Goal: Task Accomplishment & Management: Manage account settings

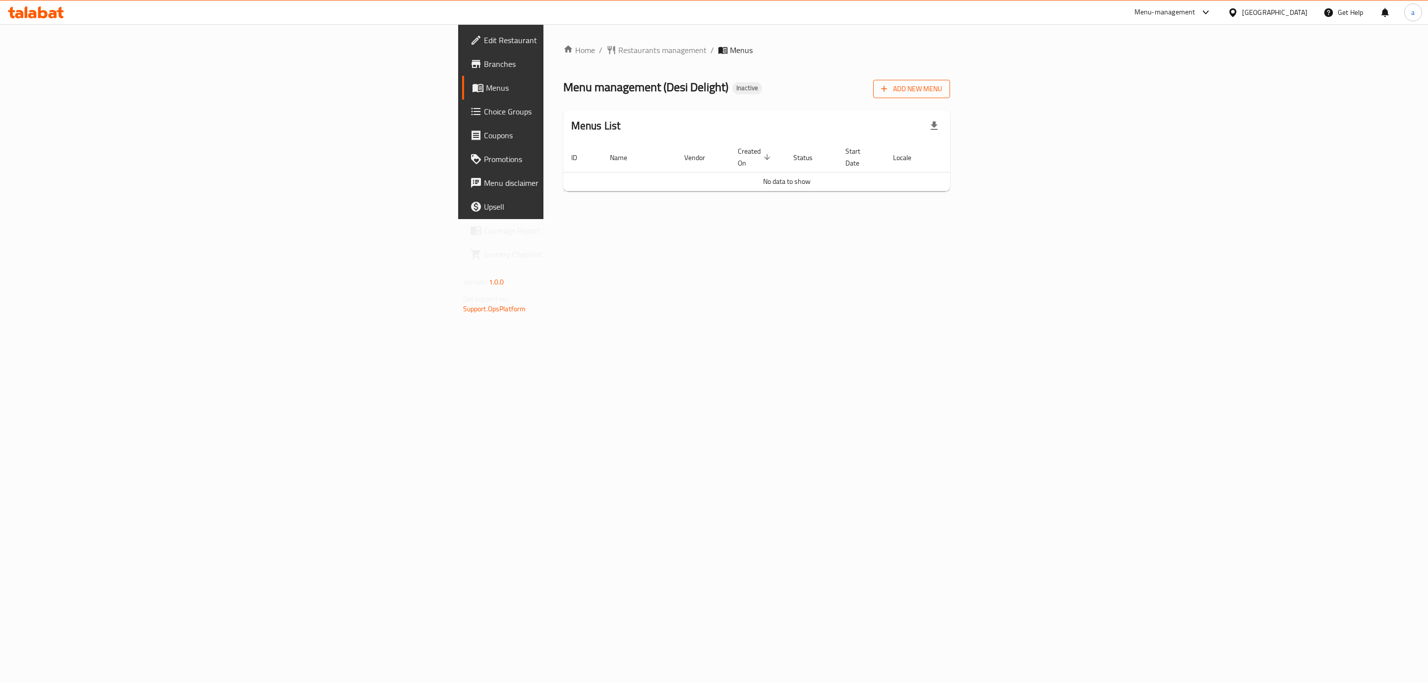
click at [942, 92] on span "Add New Menu" at bounding box center [911, 89] width 61 height 12
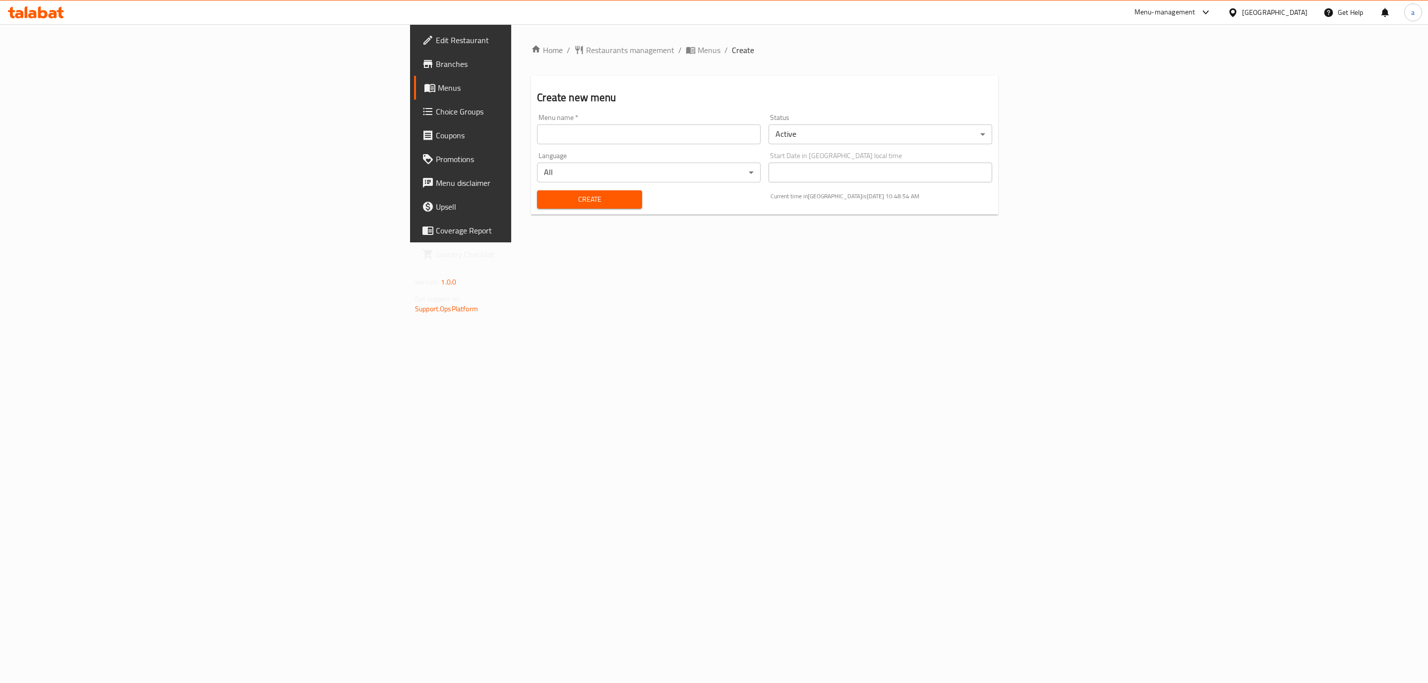
click at [760, 133] on input "text" at bounding box center [649, 134] width 224 height 20
click at [537, 138] on input "abdelaziz 3/9/2025" at bounding box center [649, 134] width 224 height 20
type input "[PERSON_NAME] [DATE]"
click at [1017, 138] on body "​ Menu-management Bahrain Get Help a Edit Restaurant Branches Menus Choice Grou…" at bounding box center [714, 353] width 1428 height 659
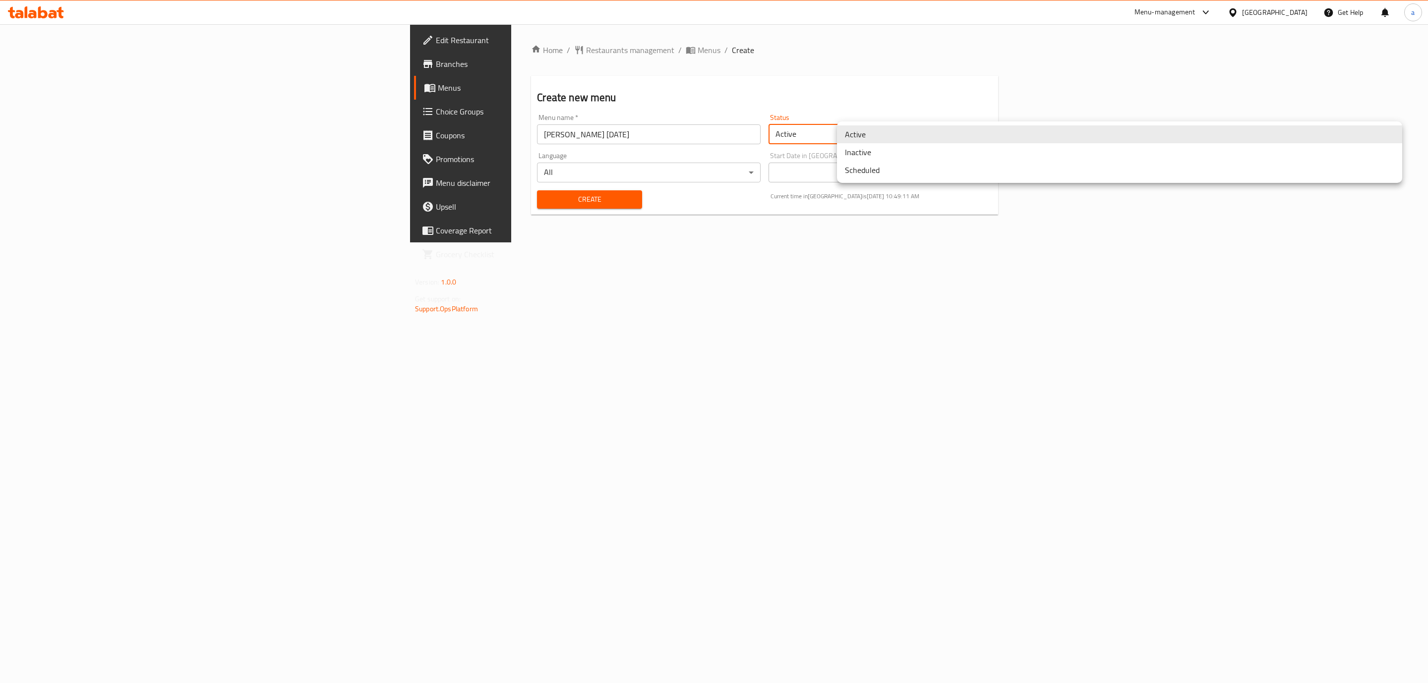
click at [992, 155] on li "Inactive" at bounding box center [1119, 152] width 565 height 18
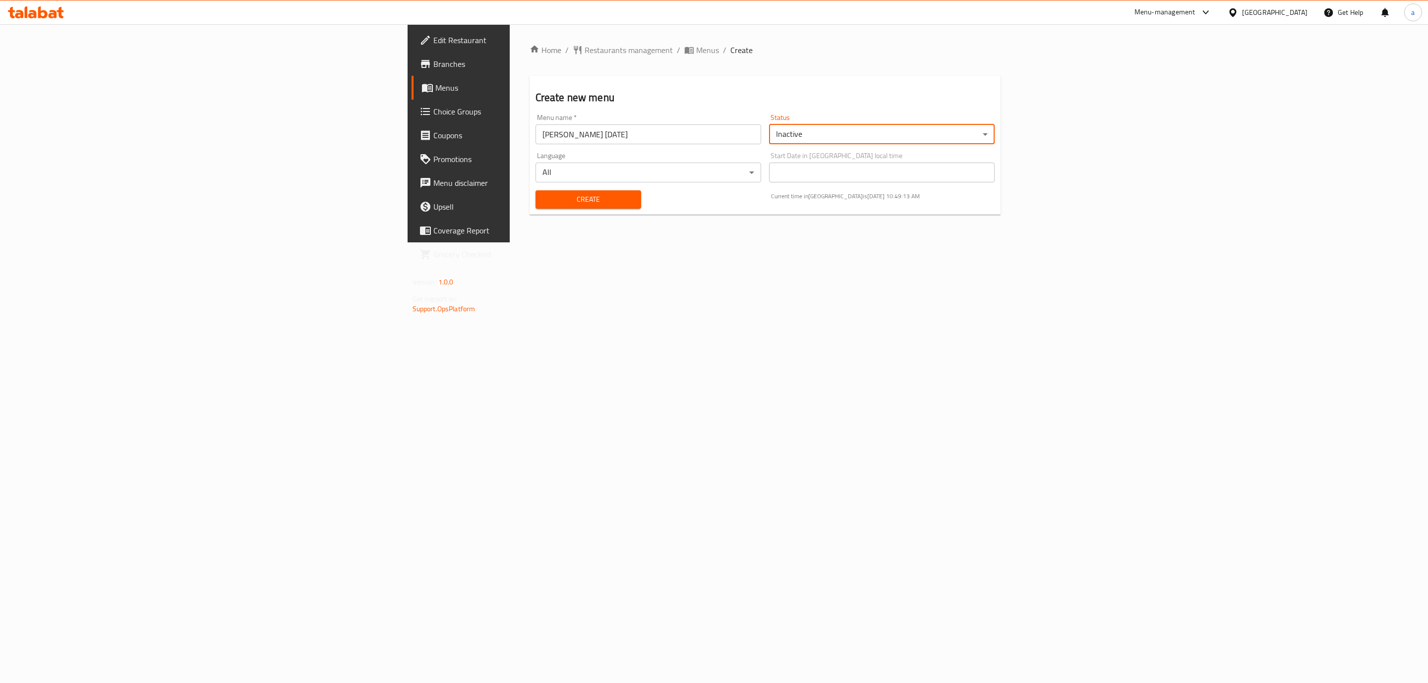
click at [937, 137] on body "​ Menu-management Bahrain Get Help a Edit Restaurant Branches Menus Choice Grou…" at bounding box center [714, 353] width 1428 height 659
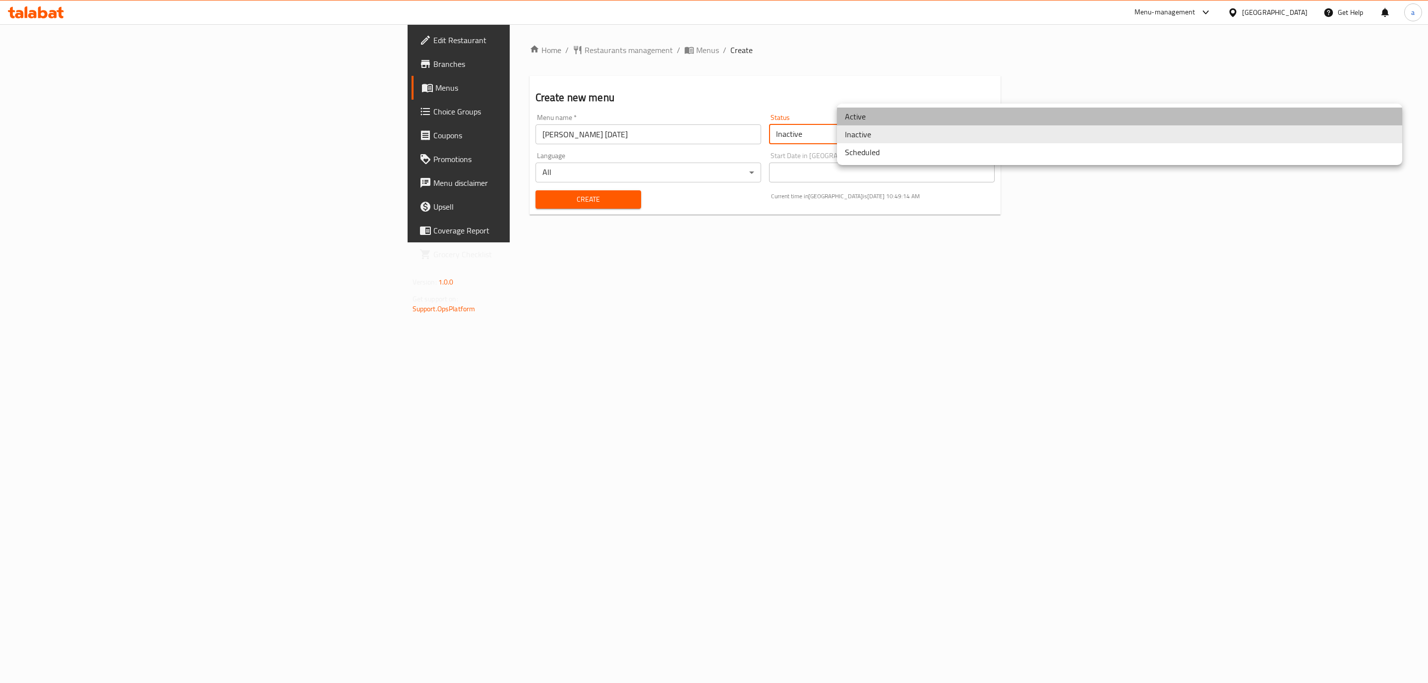
click at [931, 119] on li "Active" at bounding box center [1119, 117] width 565 height 18
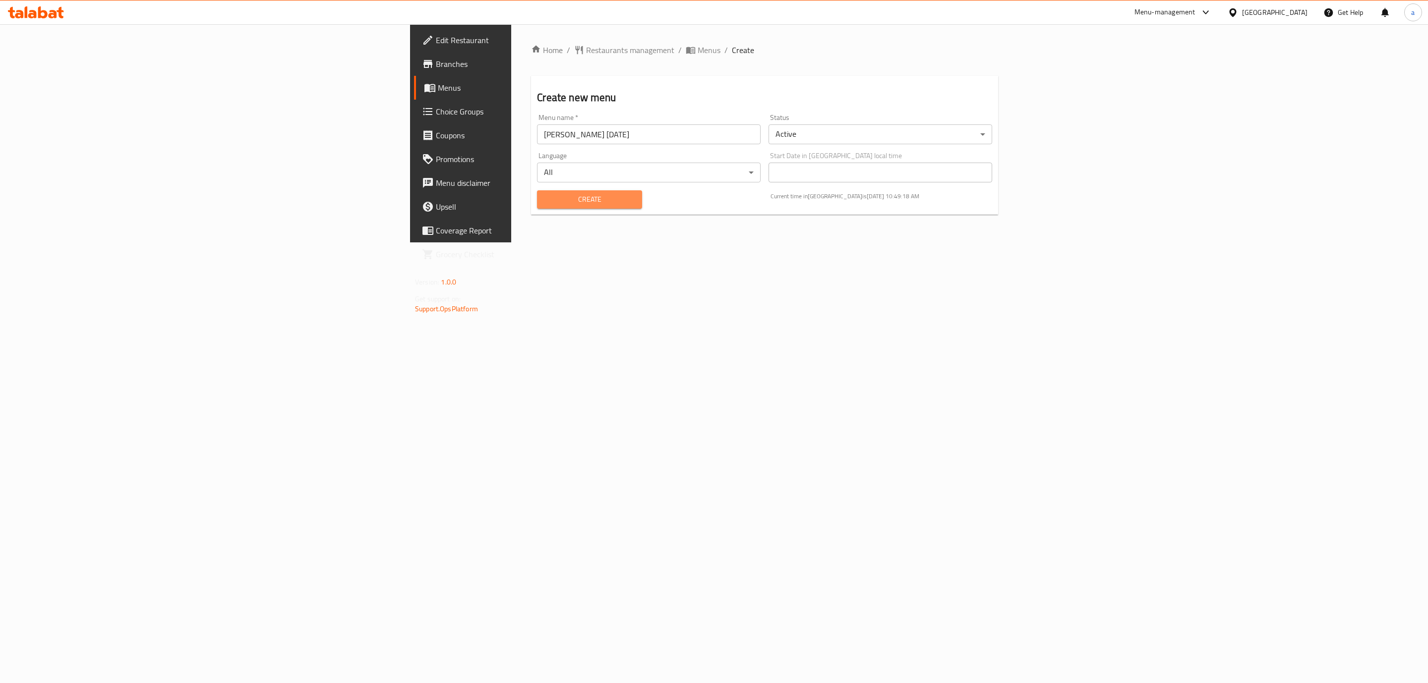
click at [545, 205] on span "Create" at bounding box center [589, 199] width 89 height 12
click at [438, 85] on span "Menus" at bounding box center [539, 88] width 203 height 12
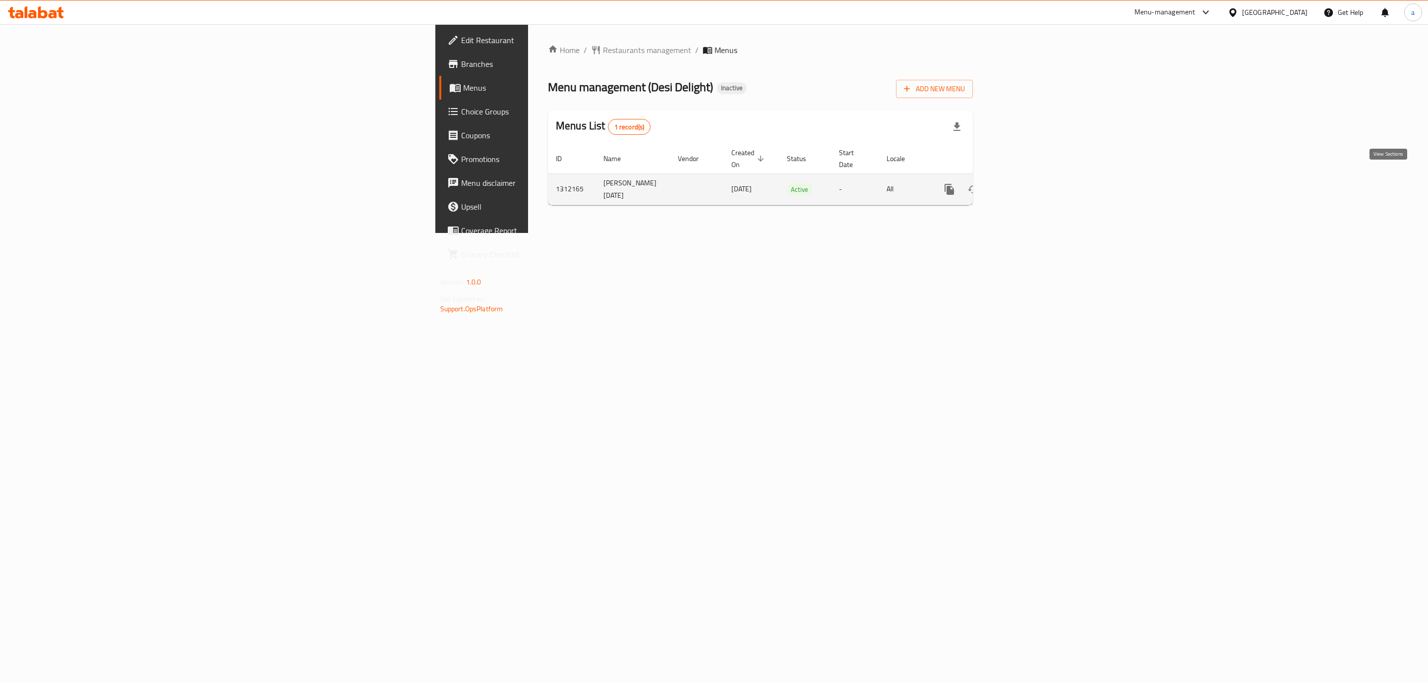
click at [1025, 185] on icon "enhanced table" at bounding box center [1020, 189] width 9 height 9
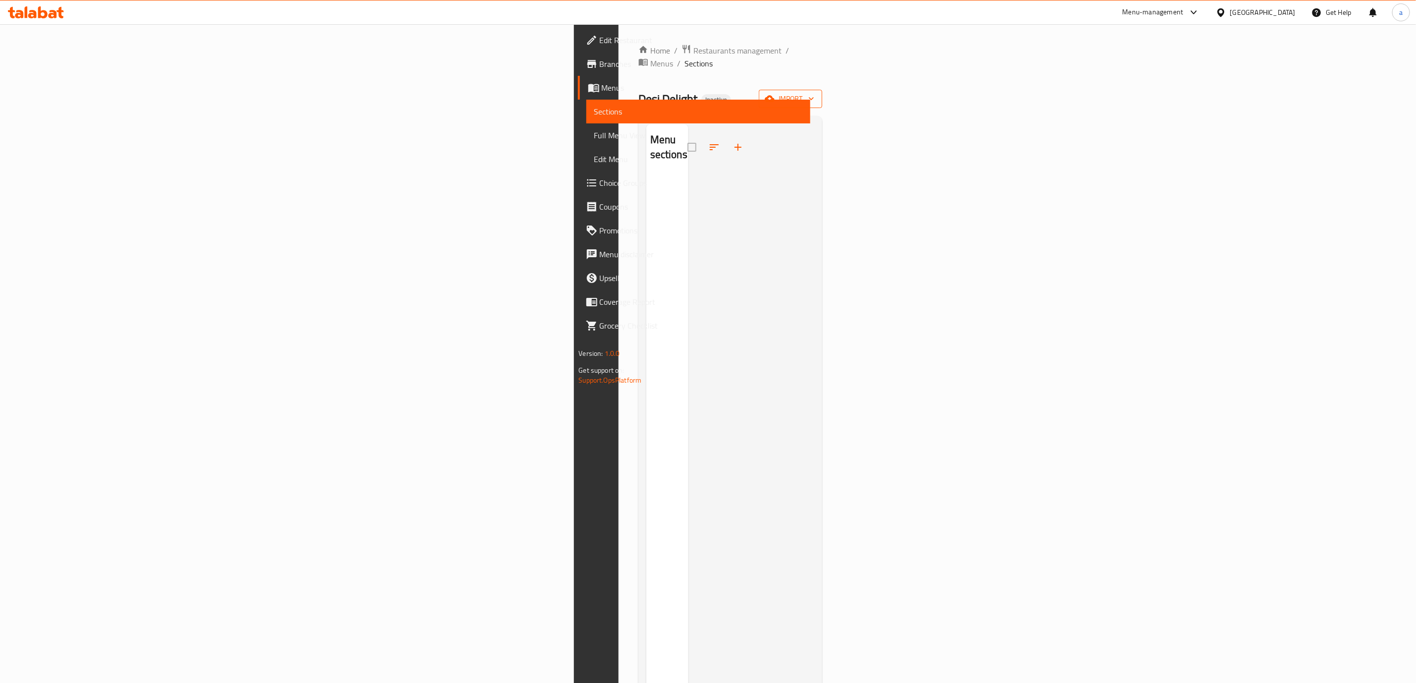
click at [815, 93] on span "import" at bounding box center [791, 99] width 48 height 12
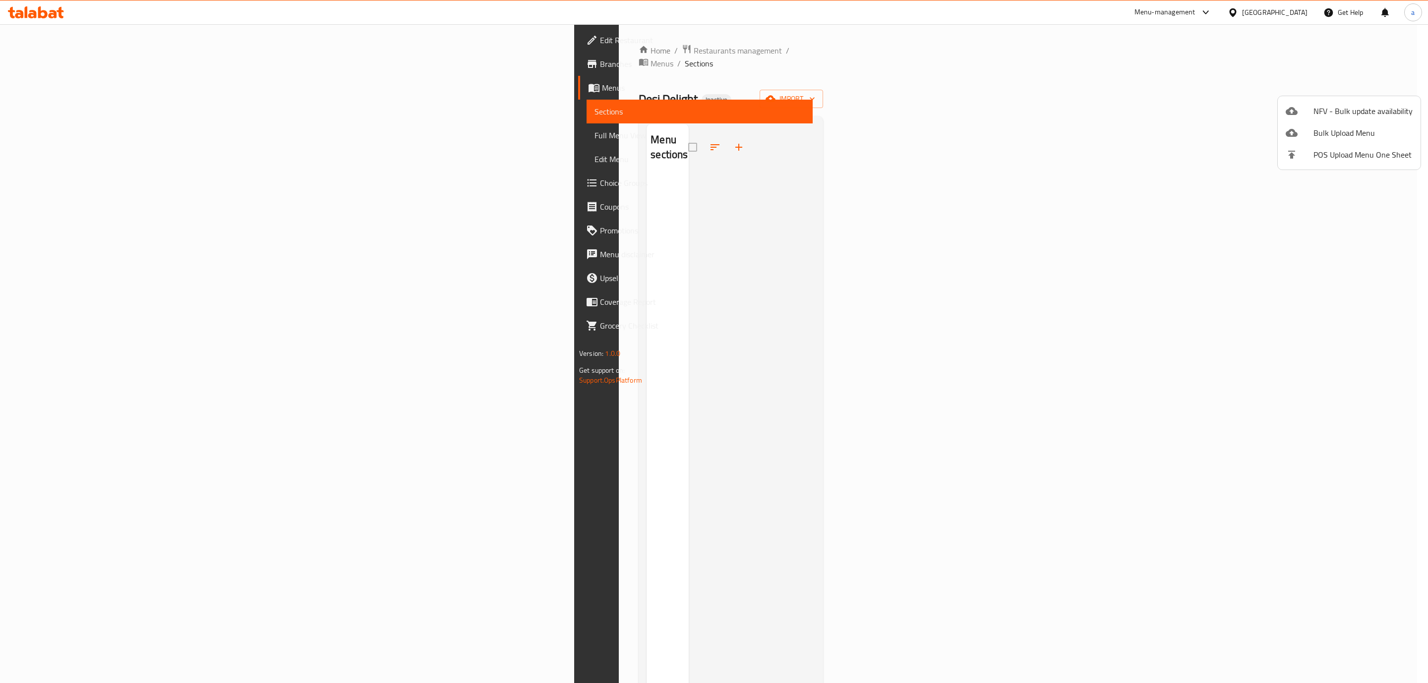
click at [69, 86] on div at bounding box center [714, 341] width 1428 height 683
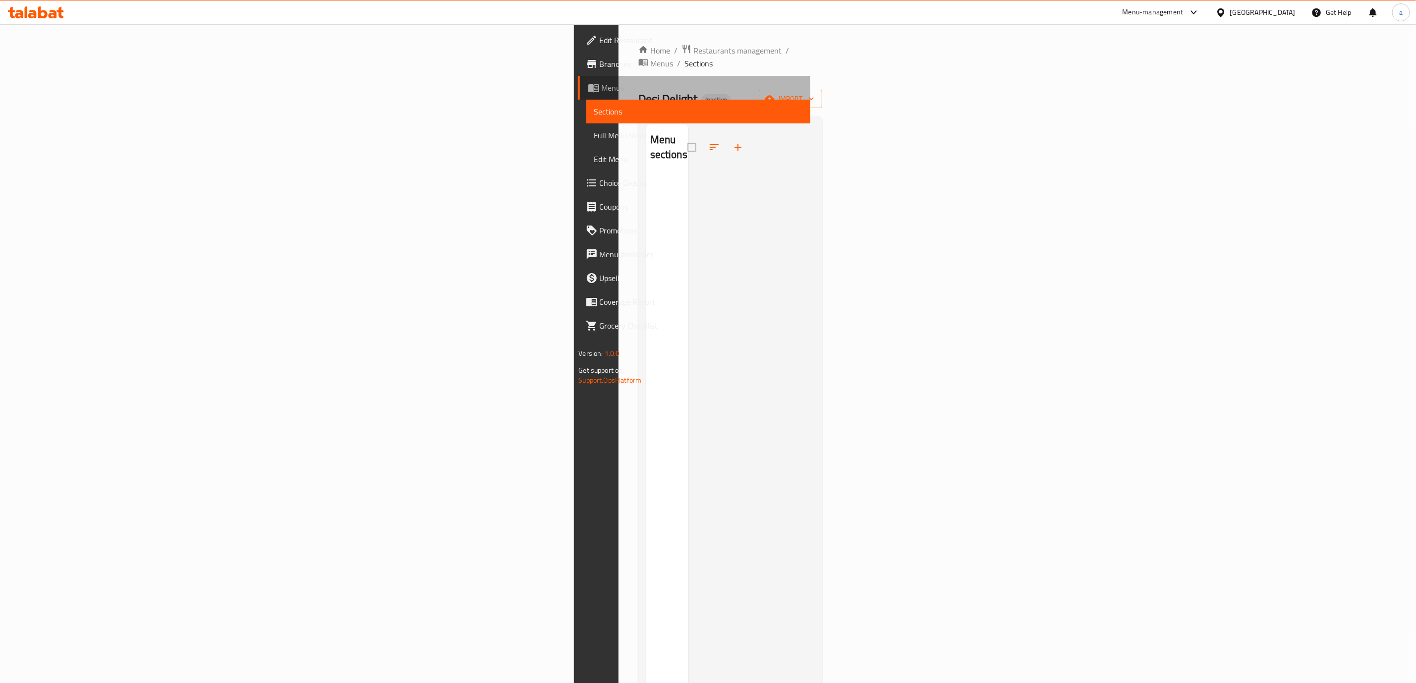
click at [602, 86] on span "Menus" at bounding box center [702, 88] width 201 height 12
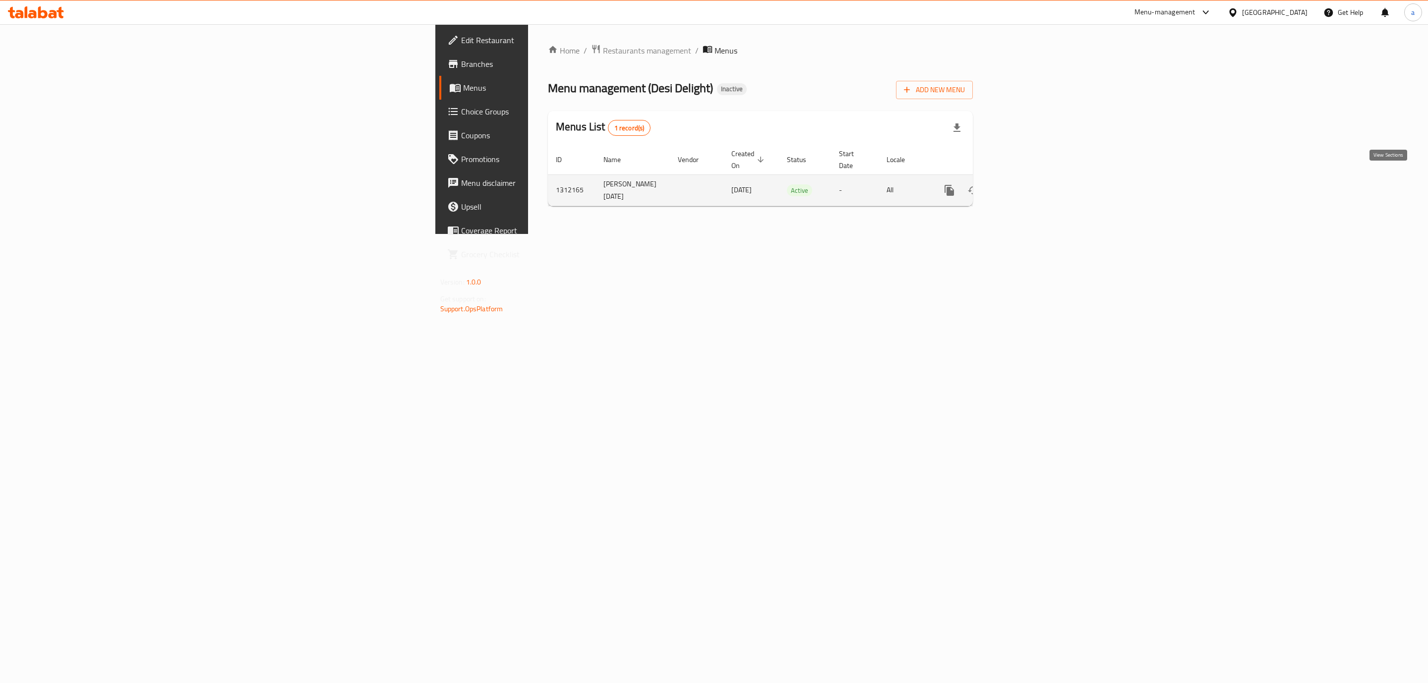
click at [1027, 184] on icon "enhanced table" at bounding box center [1021, 190] width 12 height 12
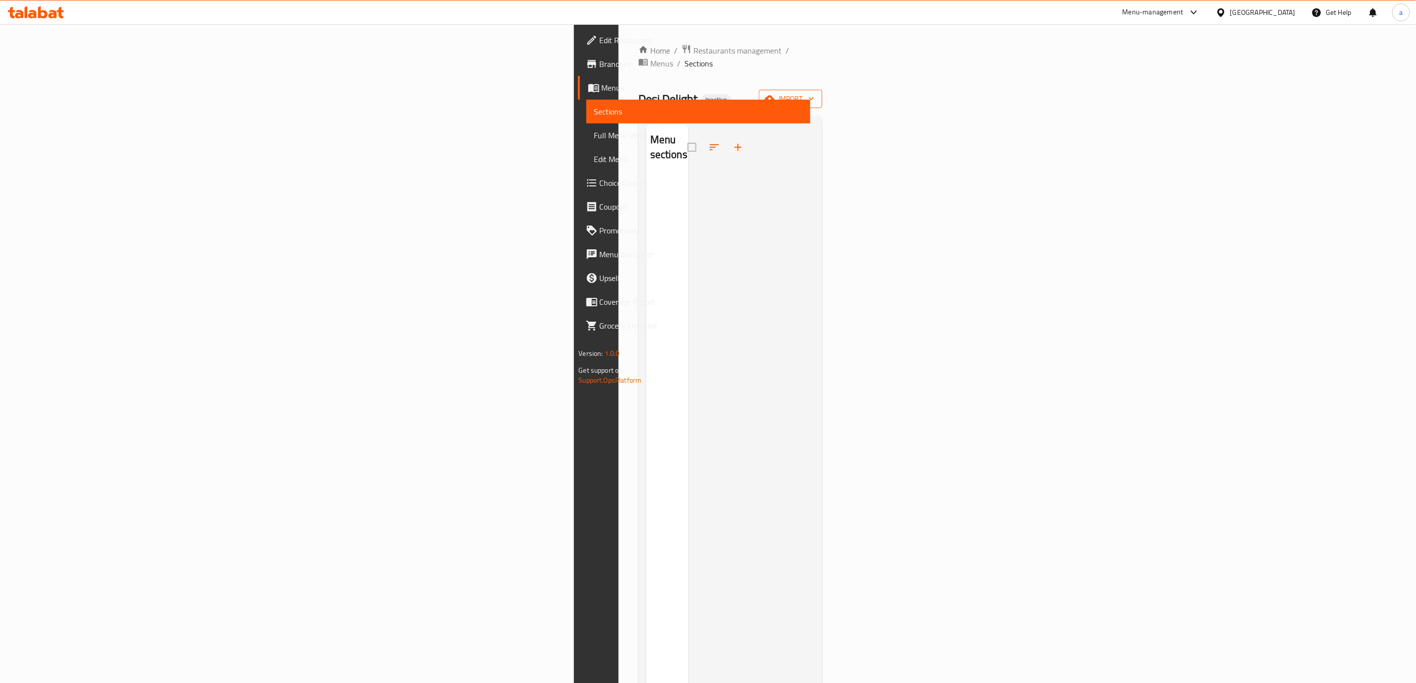
click at [822, 94] on button "import" at bounding box center [790, 99] width 63 height 18
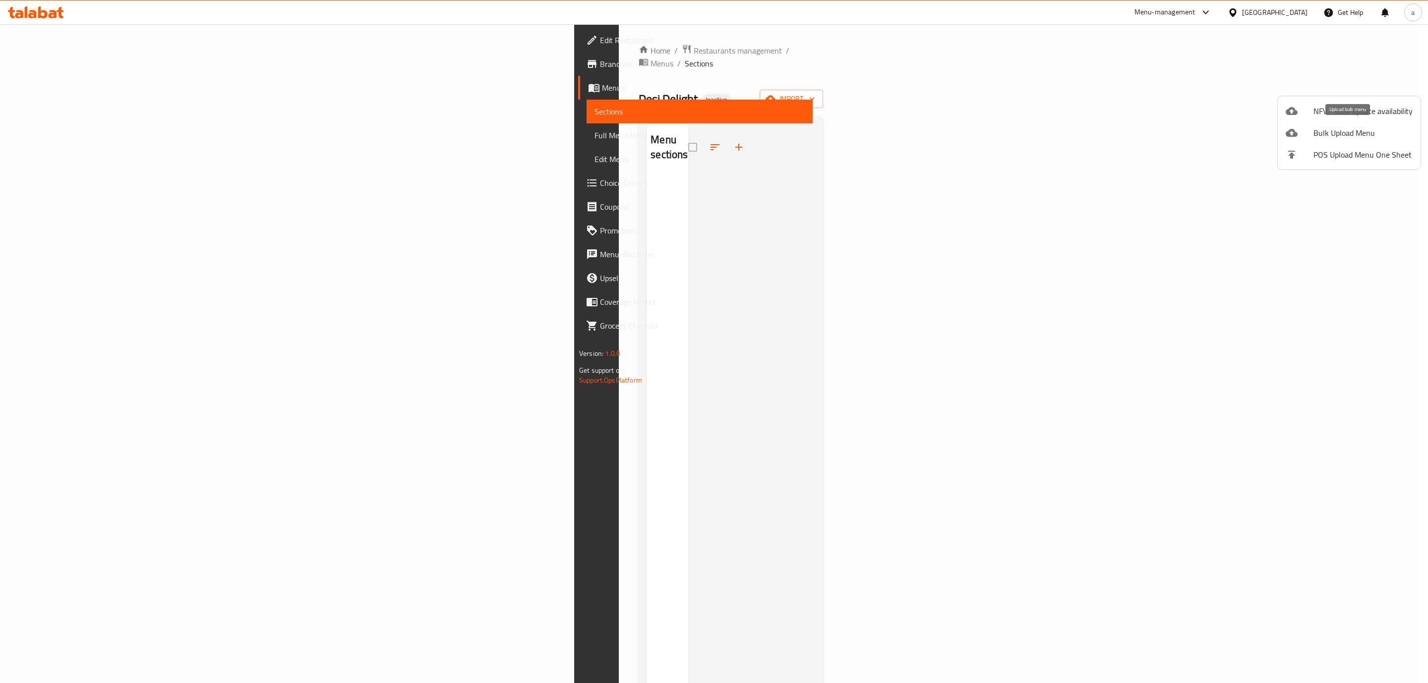
click at [1356, 134] on span "Bulk Upload Menu" at bounding box center [1362, 133] width 99 height 12
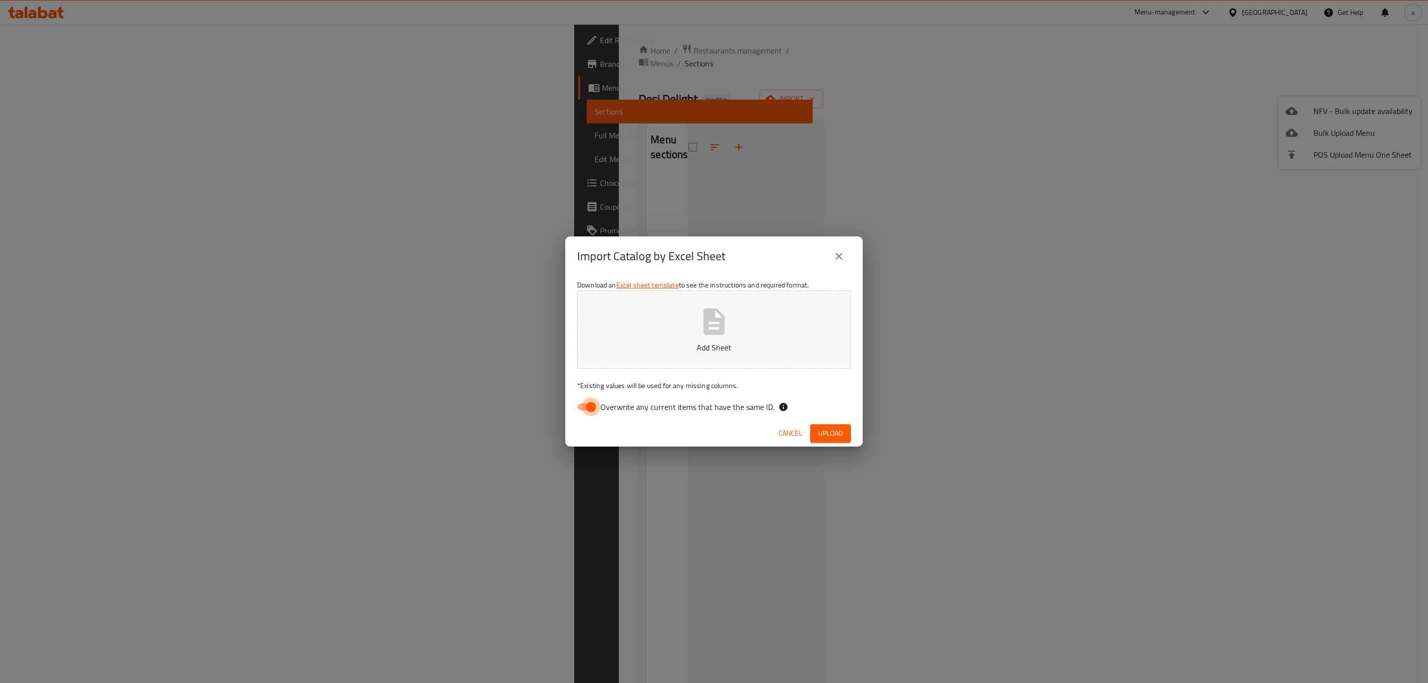
click at [589, 407] on input "Overwrite any current items that have the same ID." at bounding box center [591, 407] width 57 height 19
checkbox input "false"
click at [727, 318] on icon "button" at bounding box center [714, 322] width 32 height 32
click at [841, 441] on button "Upload" at bounding box center [830, 433] width 41 height 18
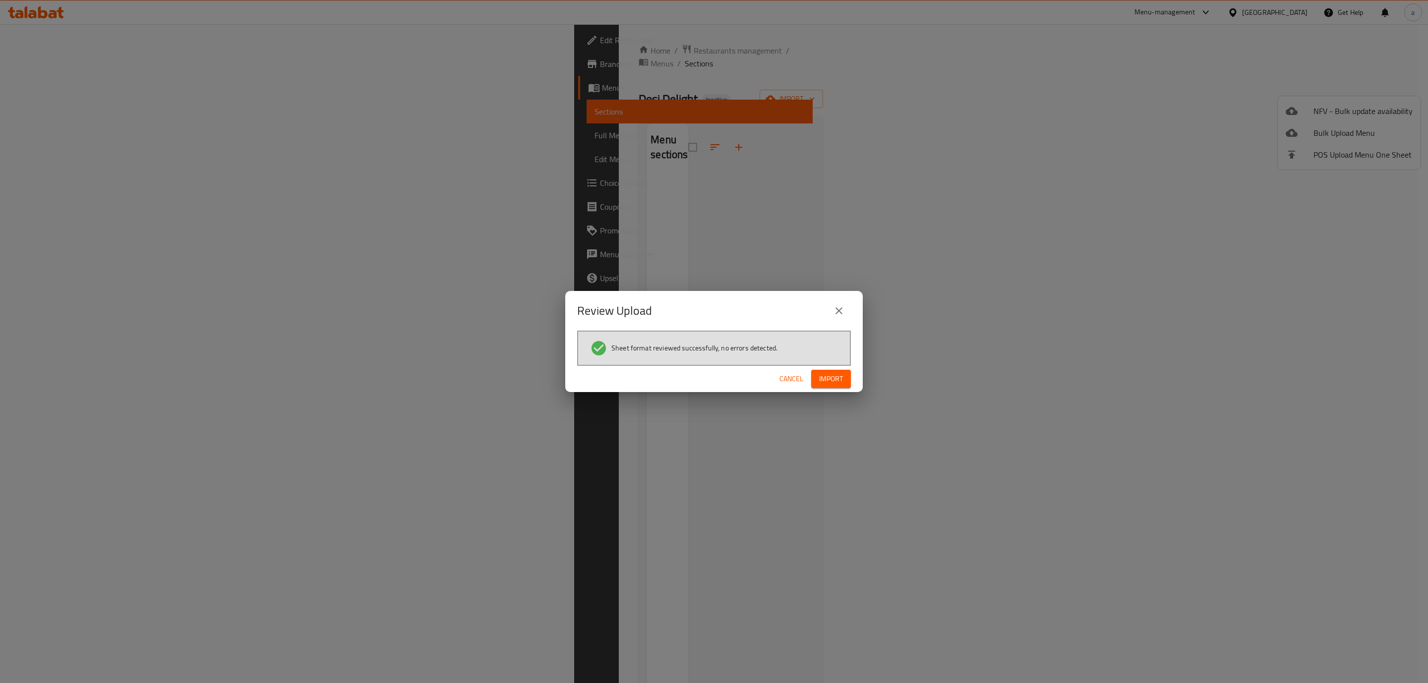
click at [833, 379] on span "Import" at bounding box center [831, 379] width 24 height 12
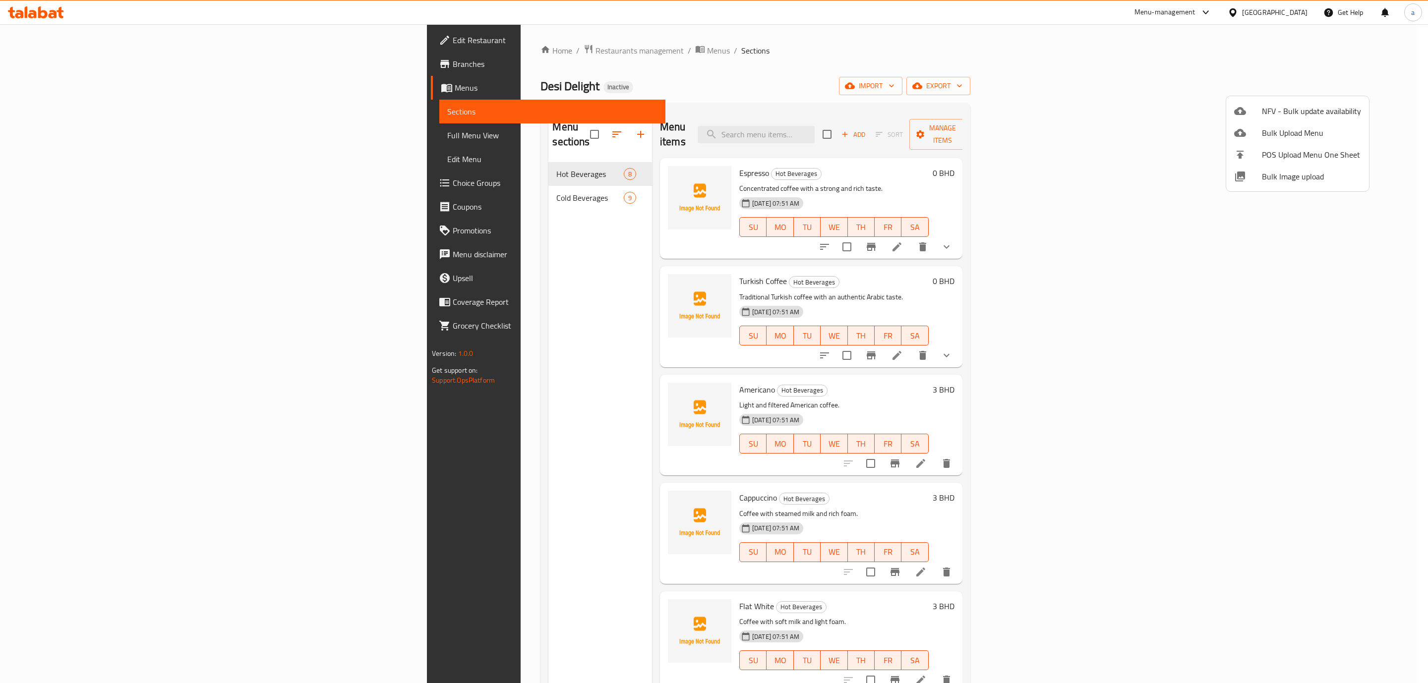
click at [61, 136] on div at bounding box center [714, 341] width 1428 height 683
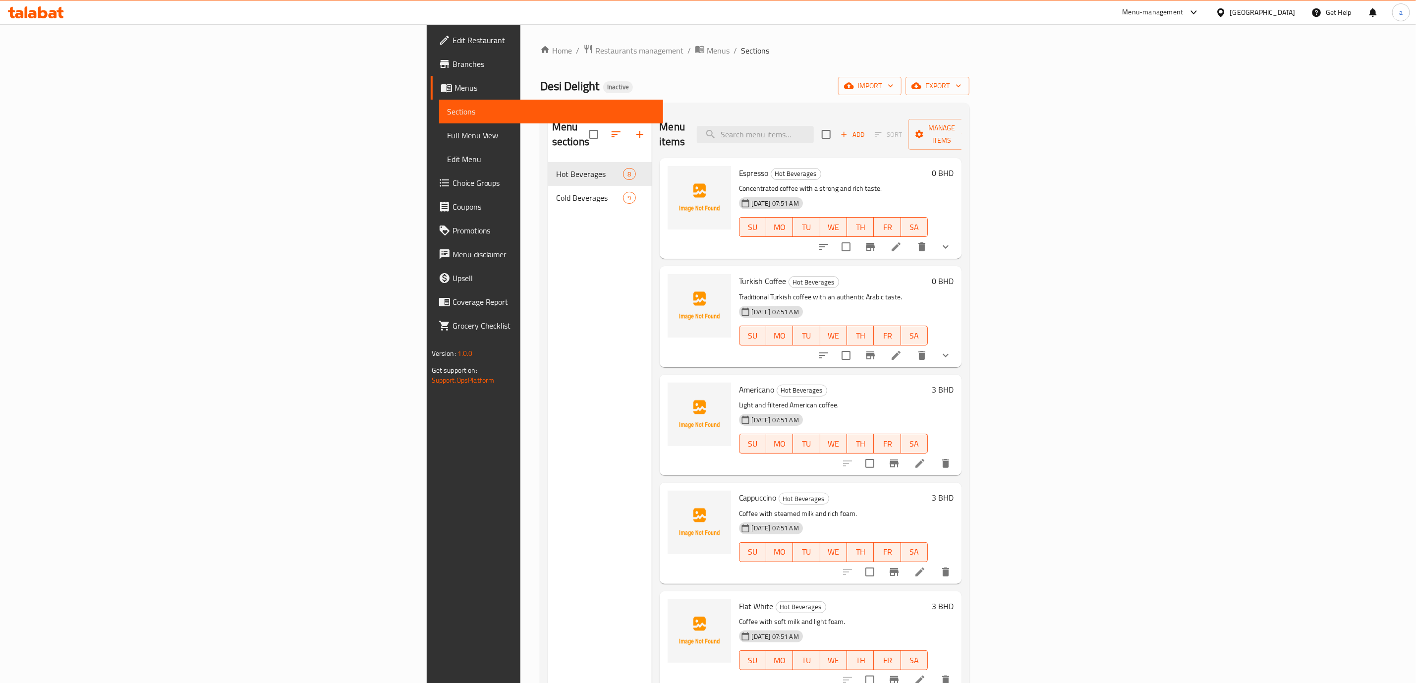
click at [447, 139] on span "Full Menu View" at bounding box center [551, 135] width 208 height 12
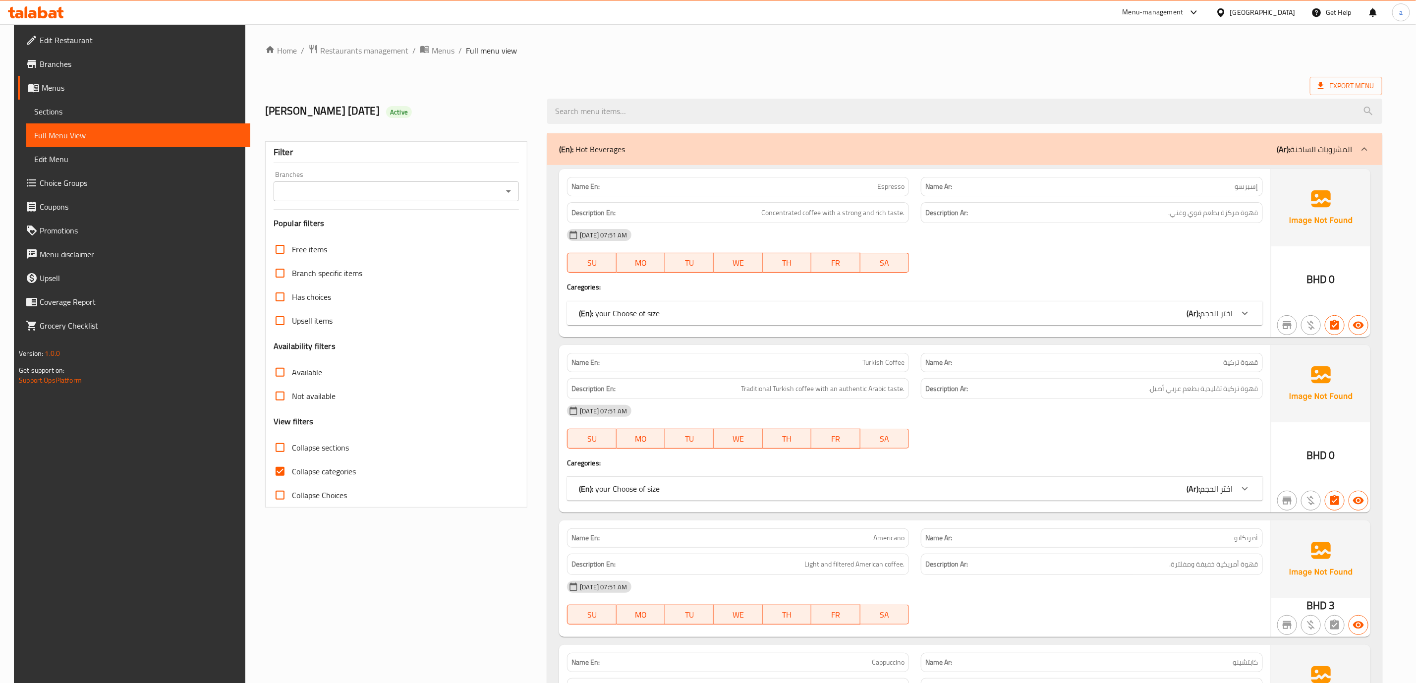
click at [274, 470] on input "Collapse categories" at bounding box center [280, 472] width 24 height 24
checkbox input "false"
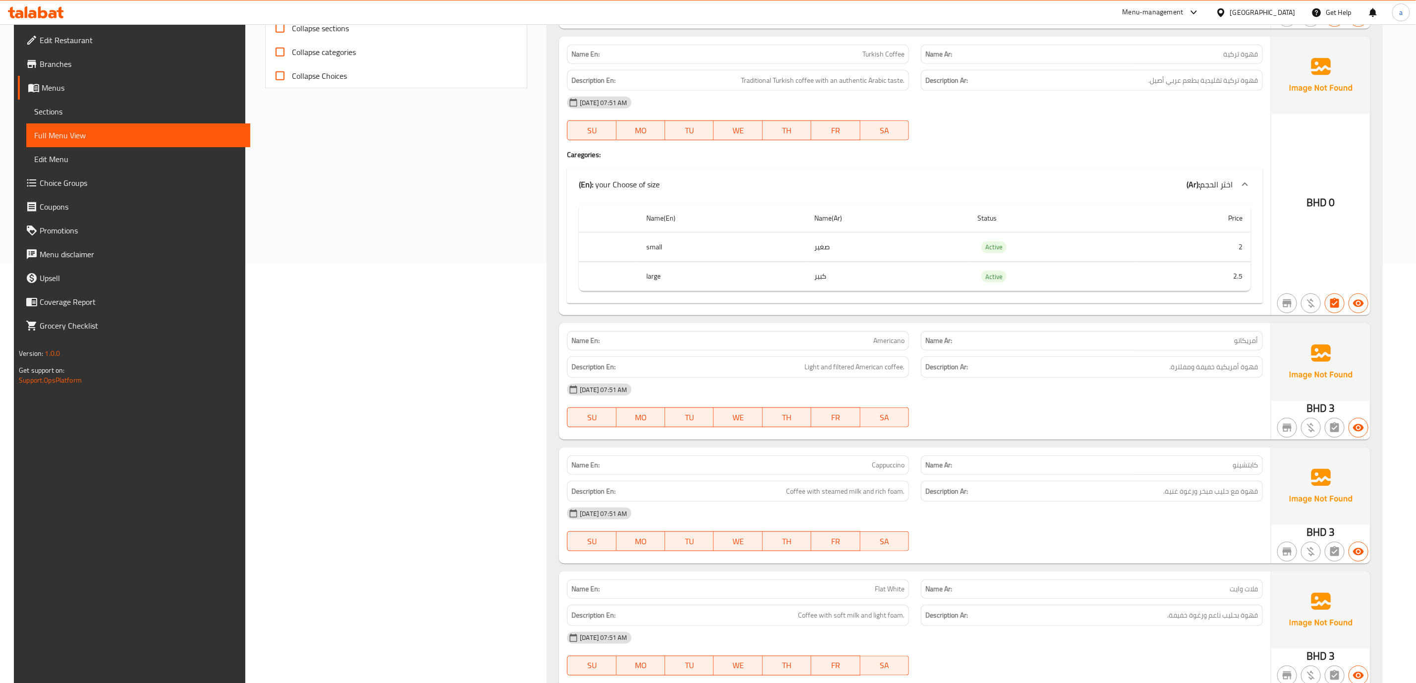
scroll to position [446, 0]
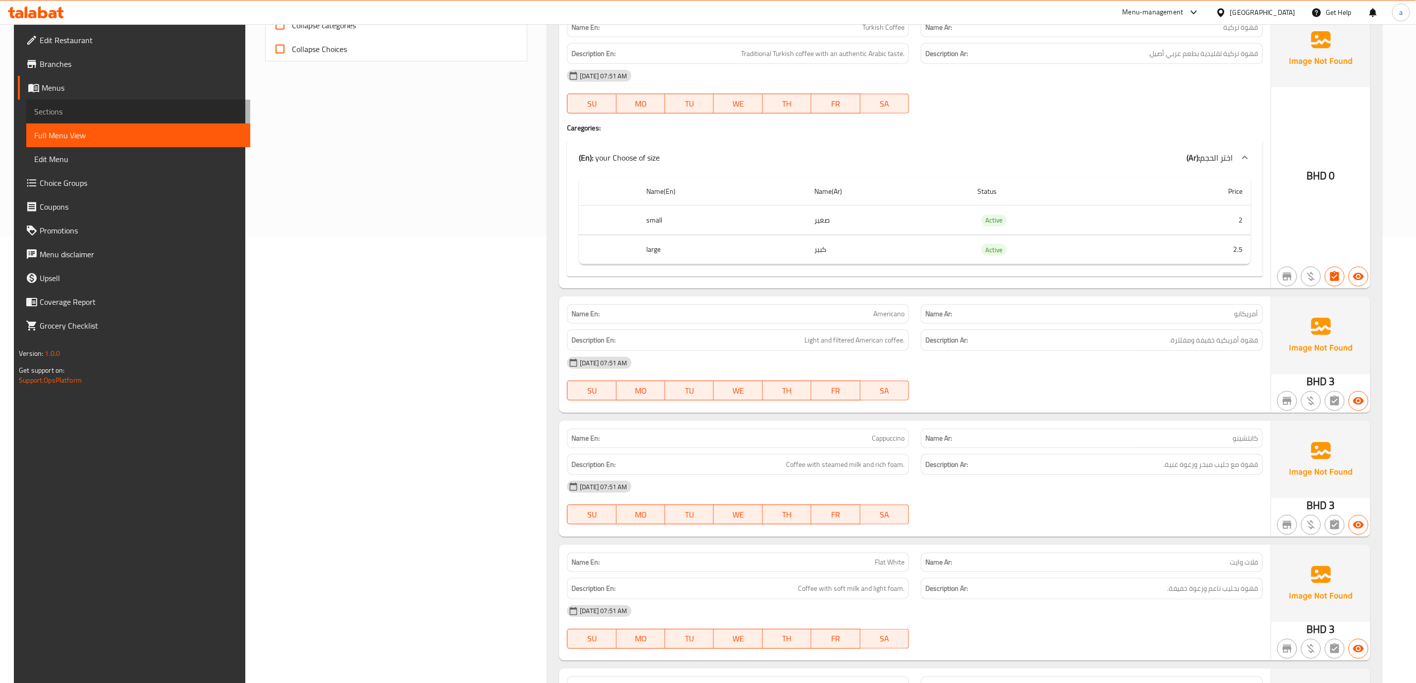
click at [130, 117] on link "Sections" at bounding box center [138, 112] width 224 height 24
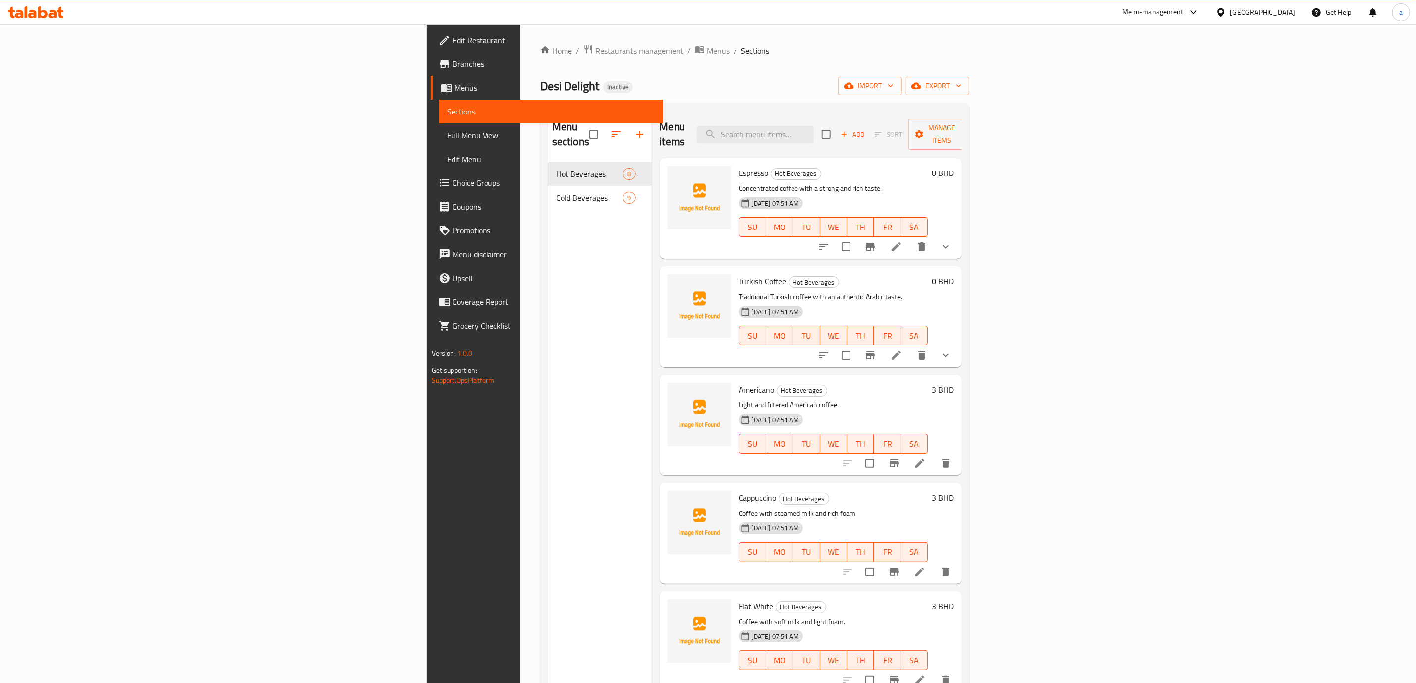
click at [447, 112] on span "Sections" at bounding box center [551, 112] width 208 height 12
click at [952, 458] on icon "delete" at bounding box center [946, 464] width 12 height 12
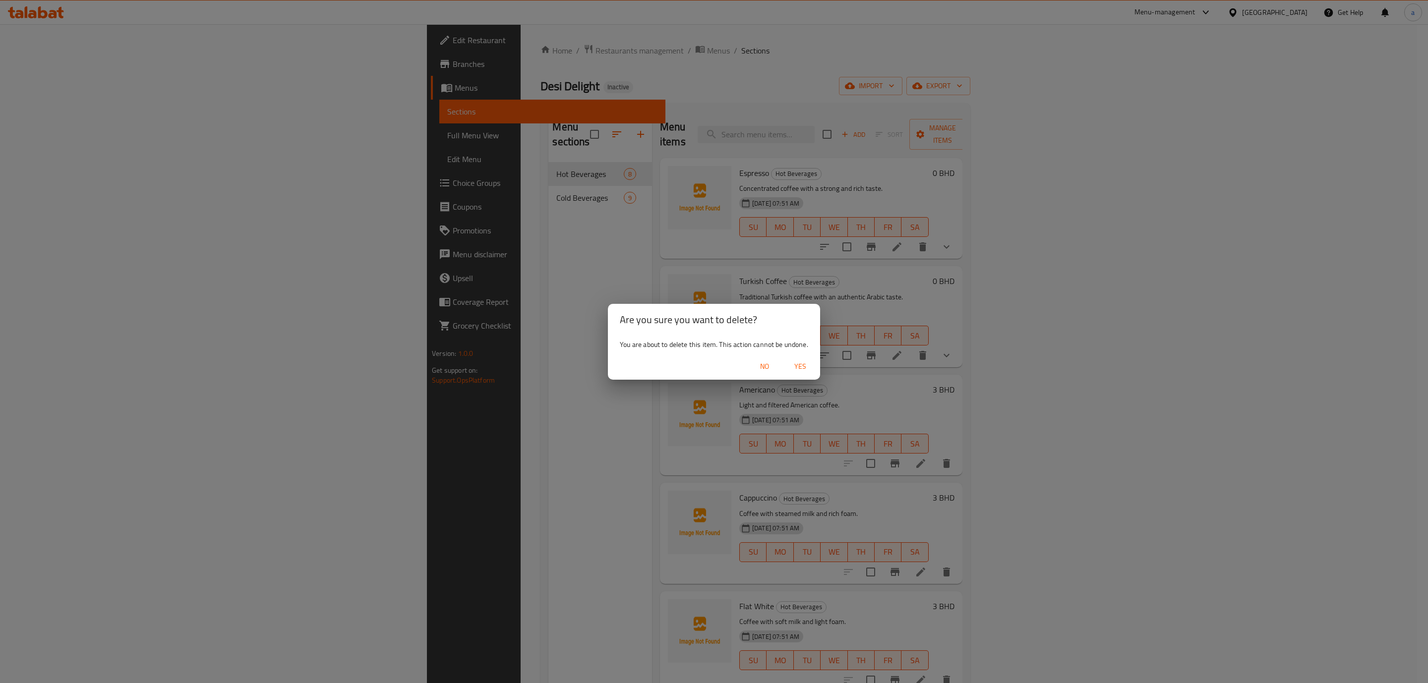
click at [763, 370] on span "No" at bounding box center [765, 366] width 24 height 12
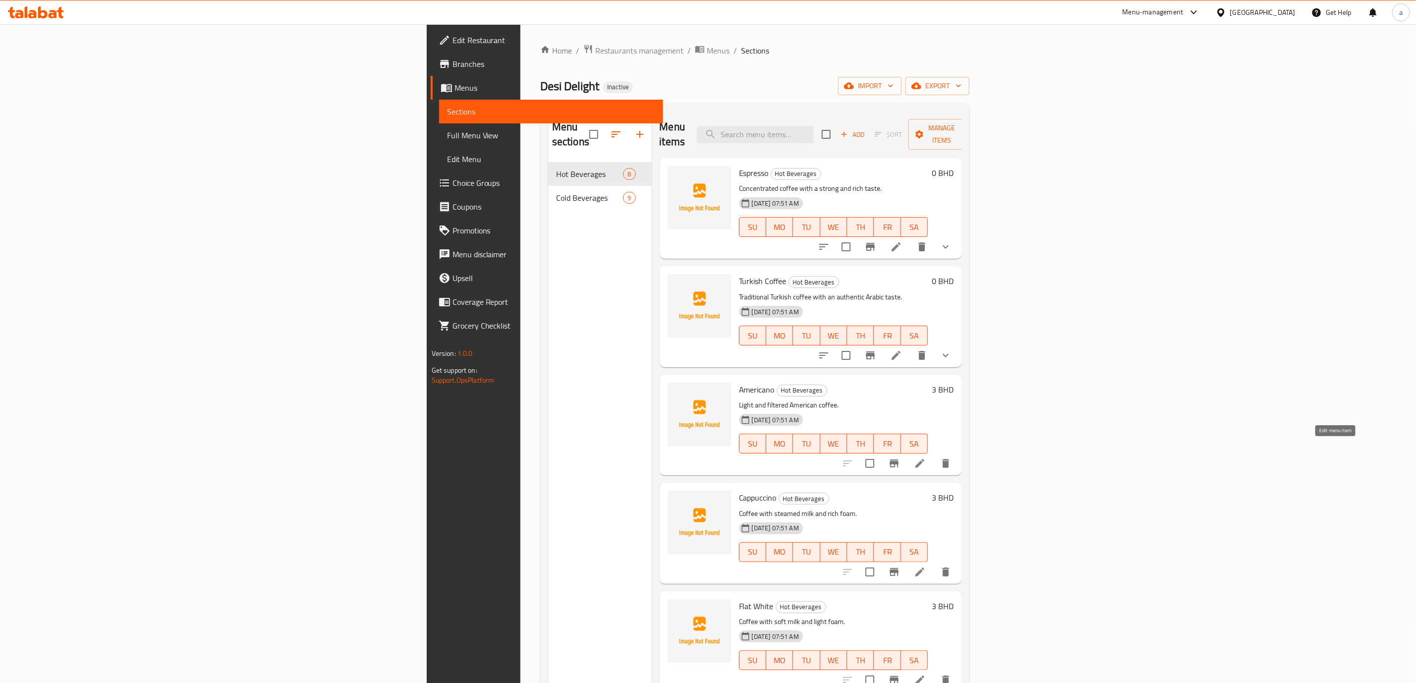
click at [926, 458] on icon at bounding box center [920, 464] width 12 height 12
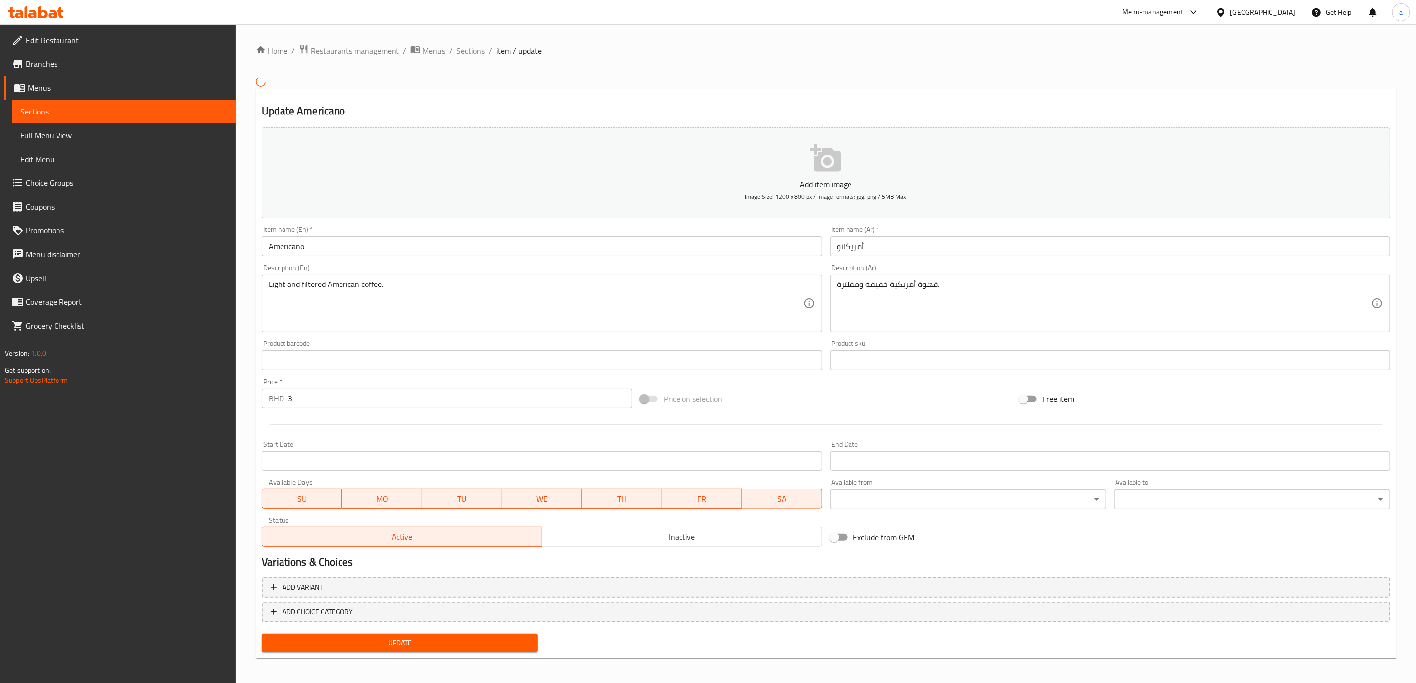
click at [369, 255] on input "Americano" at bounding box center [542, 246] width 560 height 20
type input "Americano large"
click at [891, 245] on input "أمريكانو" at bounding box center [1110, 246] width 560 height 20
click at [838, 251] on input "أمريكانو" at bounding box center [1110, 246] width 560 height 20
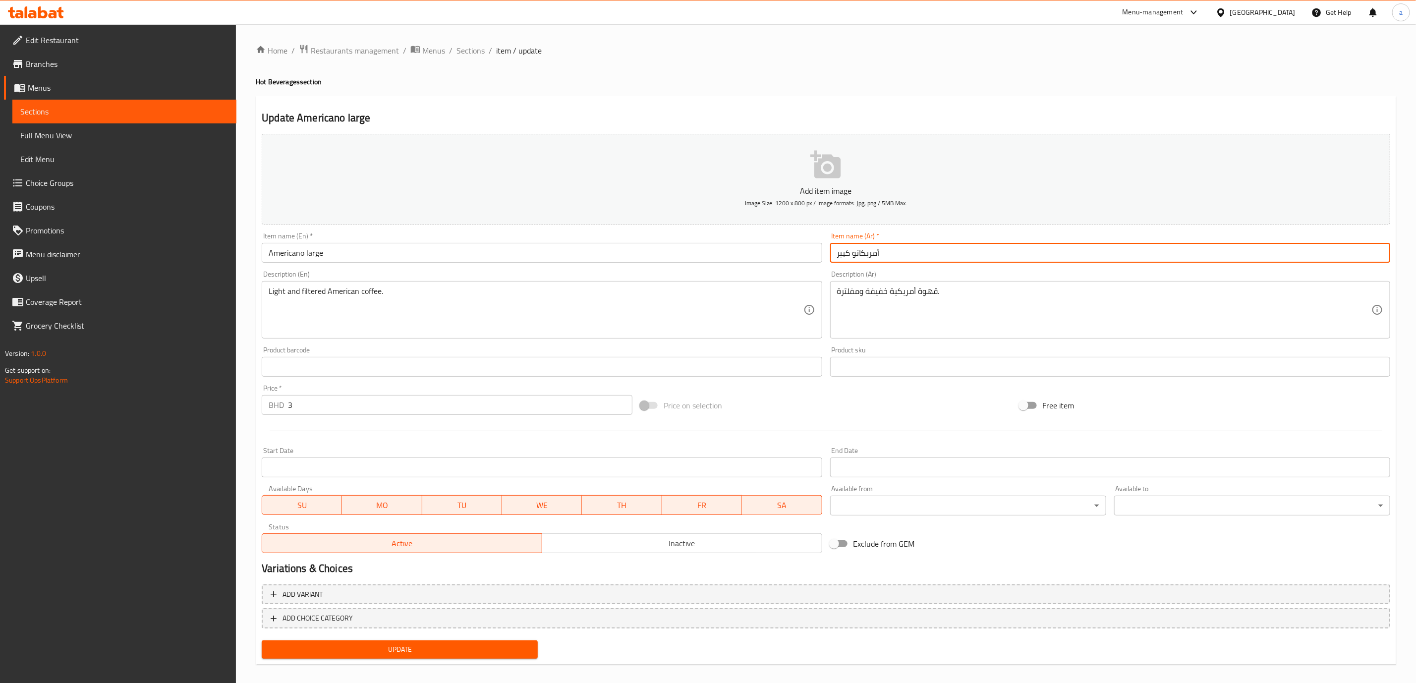
type input "أمريكانو كبير"
click at [452, 261] on input "Americano large" at bounding box center [542, 253] width 560 height 20
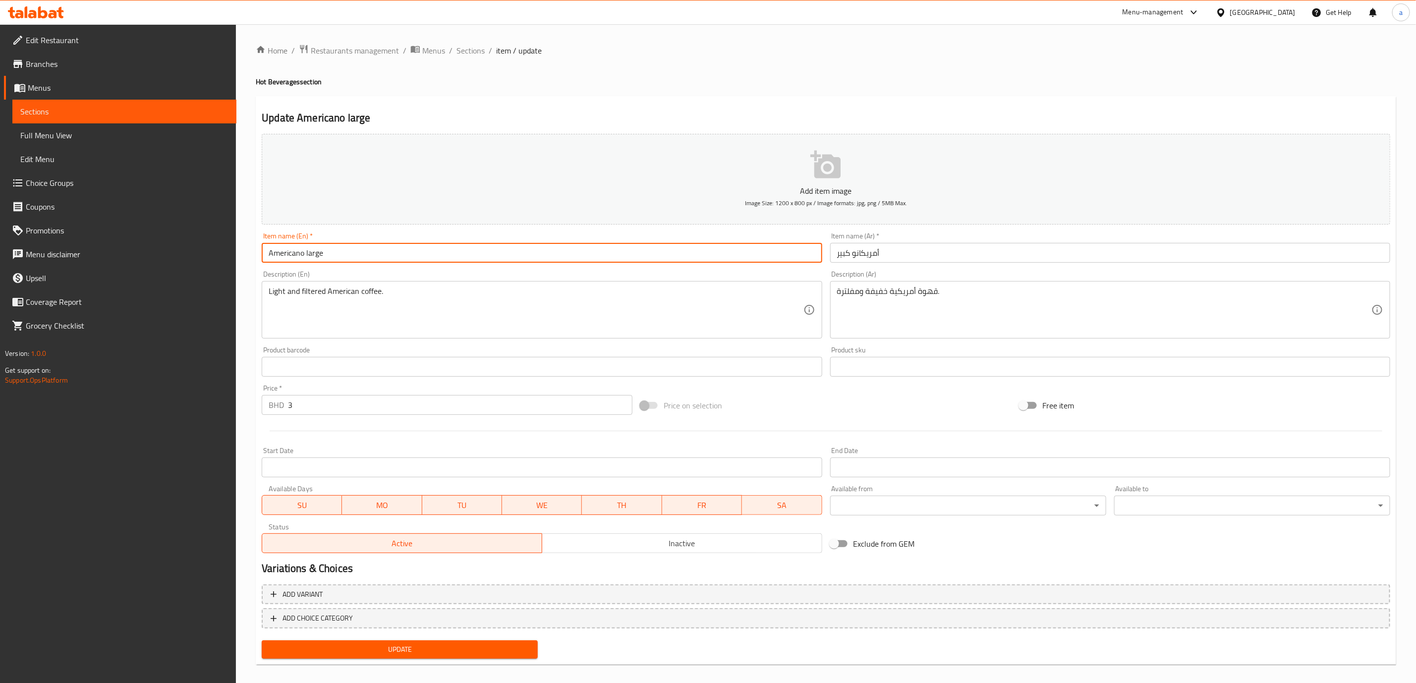
click at [435, 648] on span "Update" at bounding box center [400, 649] width 260 height 12
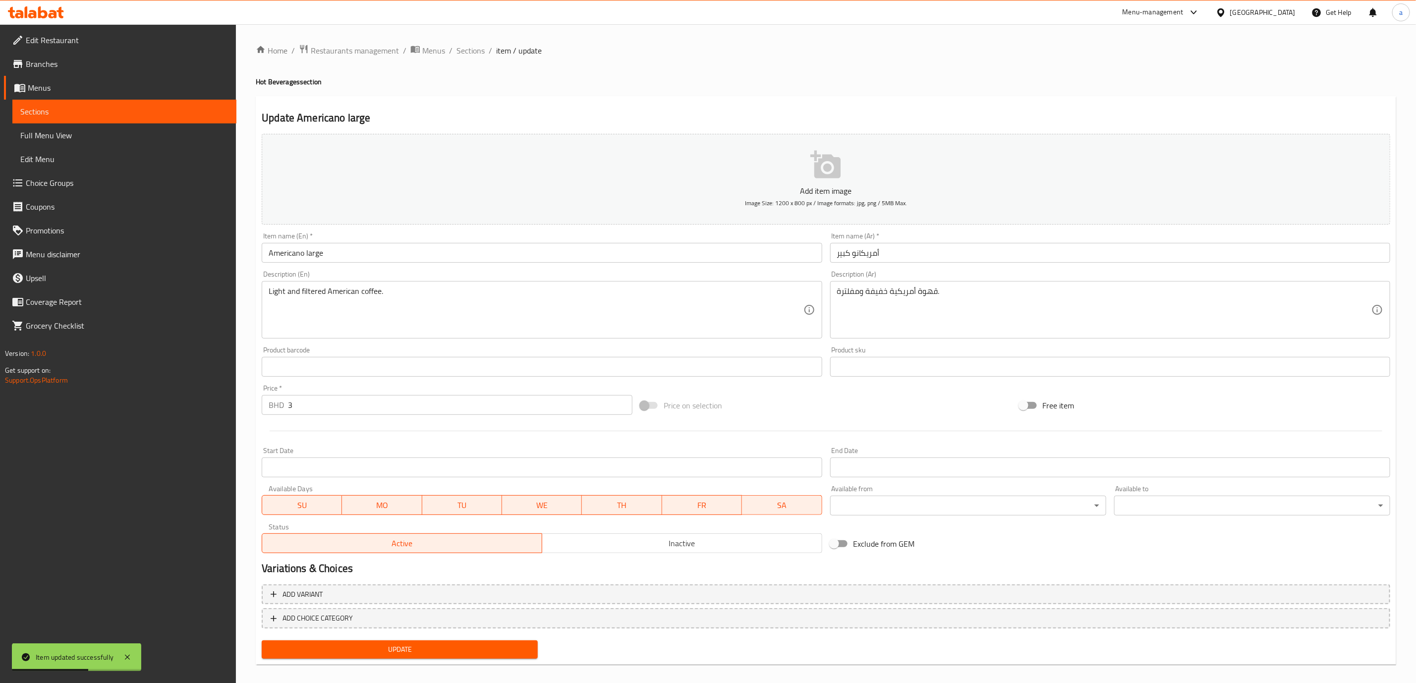
click at [103, 109] on span "Sections" at bounding box center [124, 112] width 208 height 12
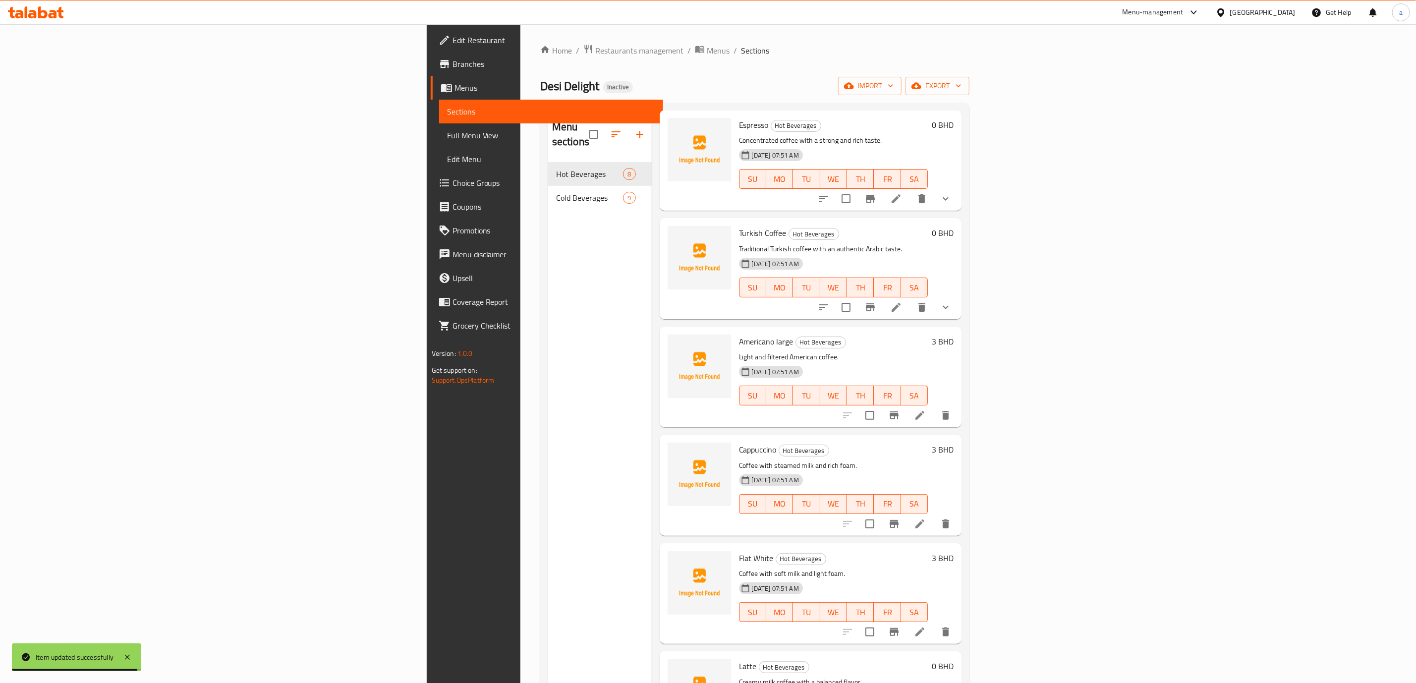
scroll to position [74, 0]
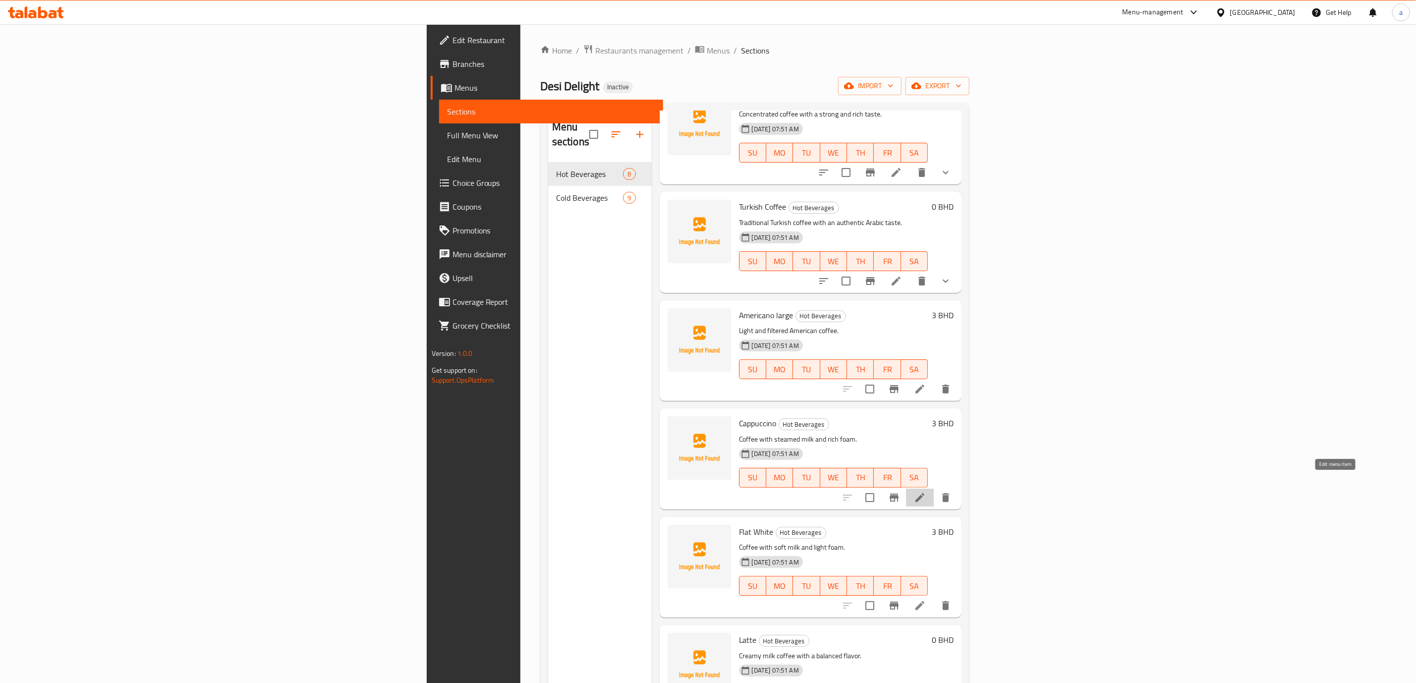
click at [926, 492] on icon at bounding box center [920, 498] width 12 height 12
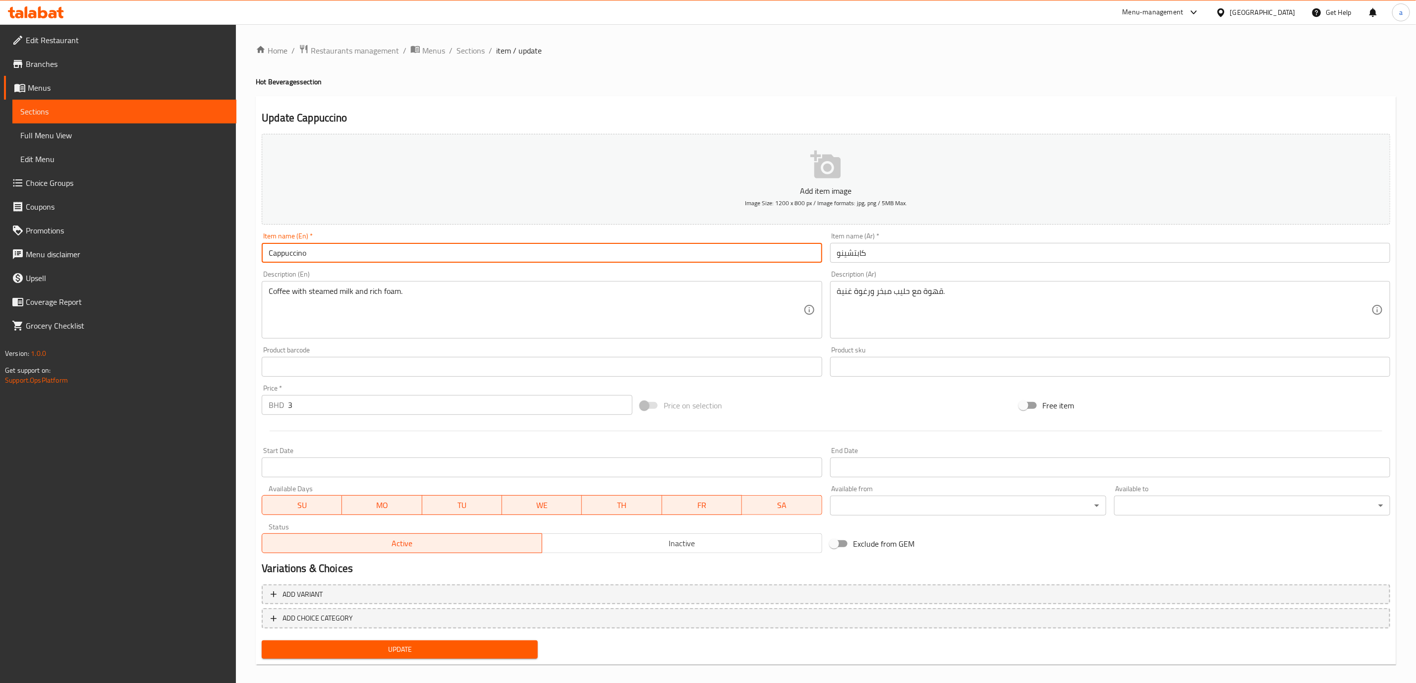
click at [443, 262] on input "Cappuccino" at bounding box center [542, 253] width 560 height 20
type input "Cappuccino large"
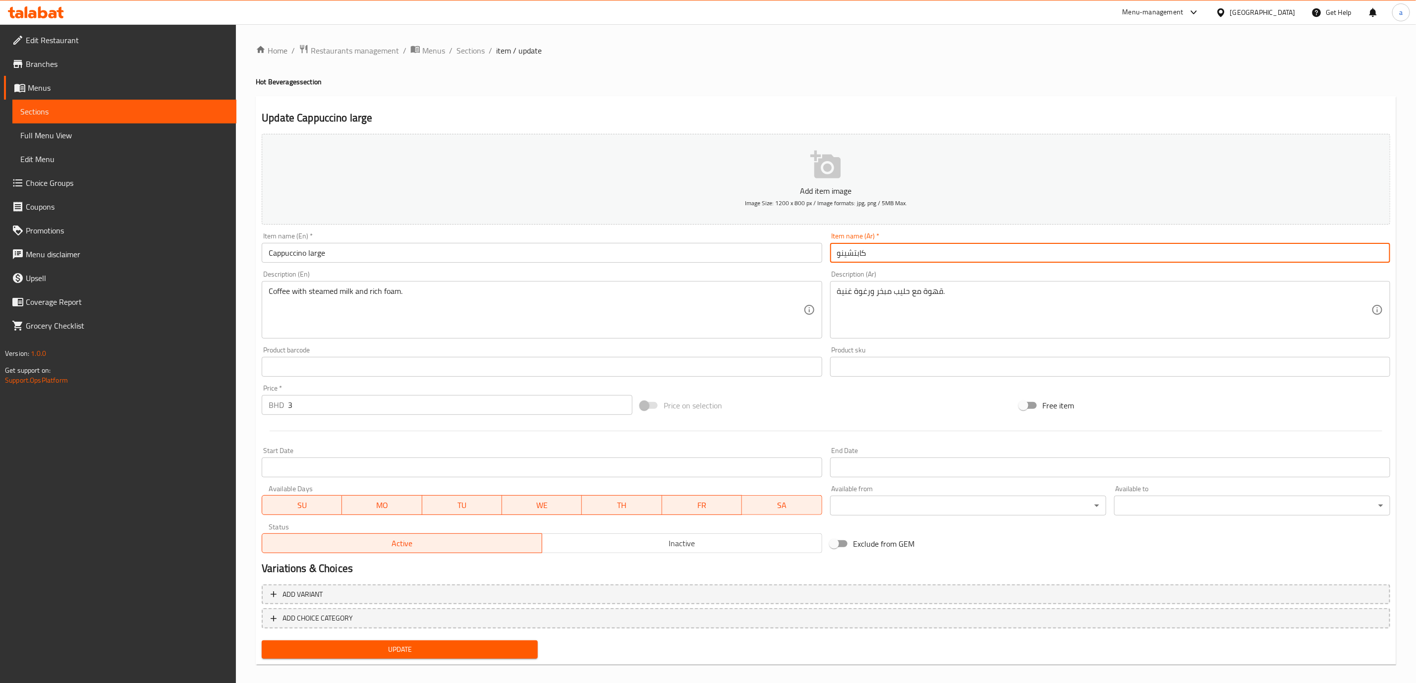
click at [888, 258] on input "كابتشينو" at bounding box center [1110, 253] width 560 height 20
type input "كابتشينو كبير"
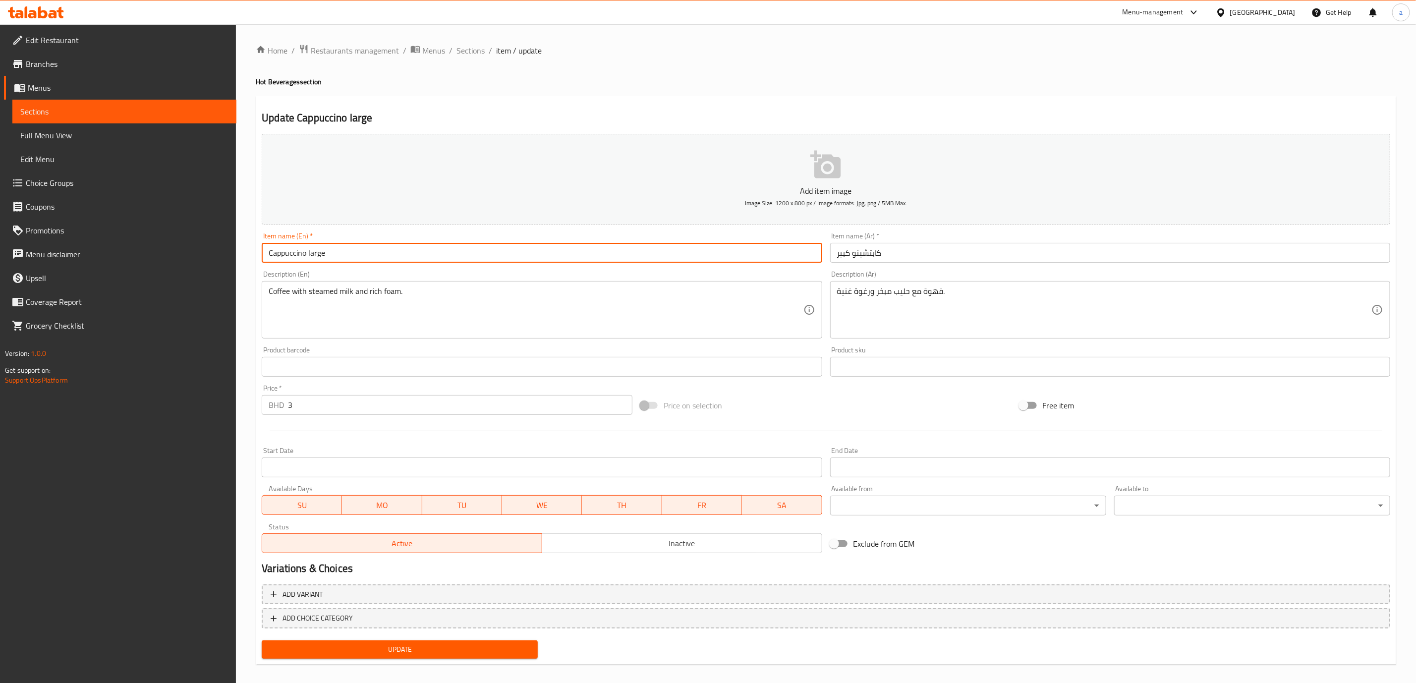
drag, startPoint x: 375, startPoint y: 255, endPoint x: 223, endPoint y: 246, distance: 152.0
click at [223, 246] on div "Edit Restaurant Branches Menus Sections Full Menu View Edit Menu Choice Groups …" at bounding box center [708, 358] width 1416 height 668
click at [903, 260] on input "كابتشينو كبير" at bounding box center [1110, 253] width 560 height 20
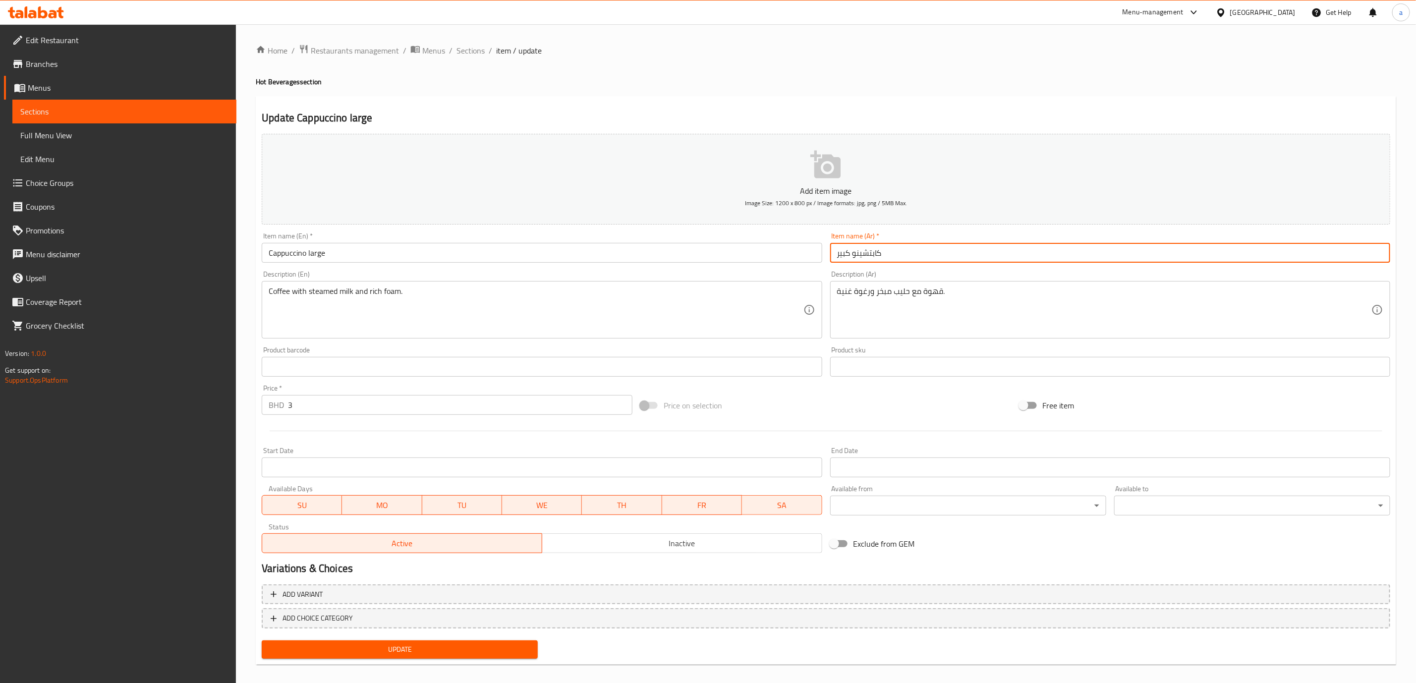
click at [903, 260] on input "كابتشينو كبير" at bounding box center [1110, 253] width 560 height 20
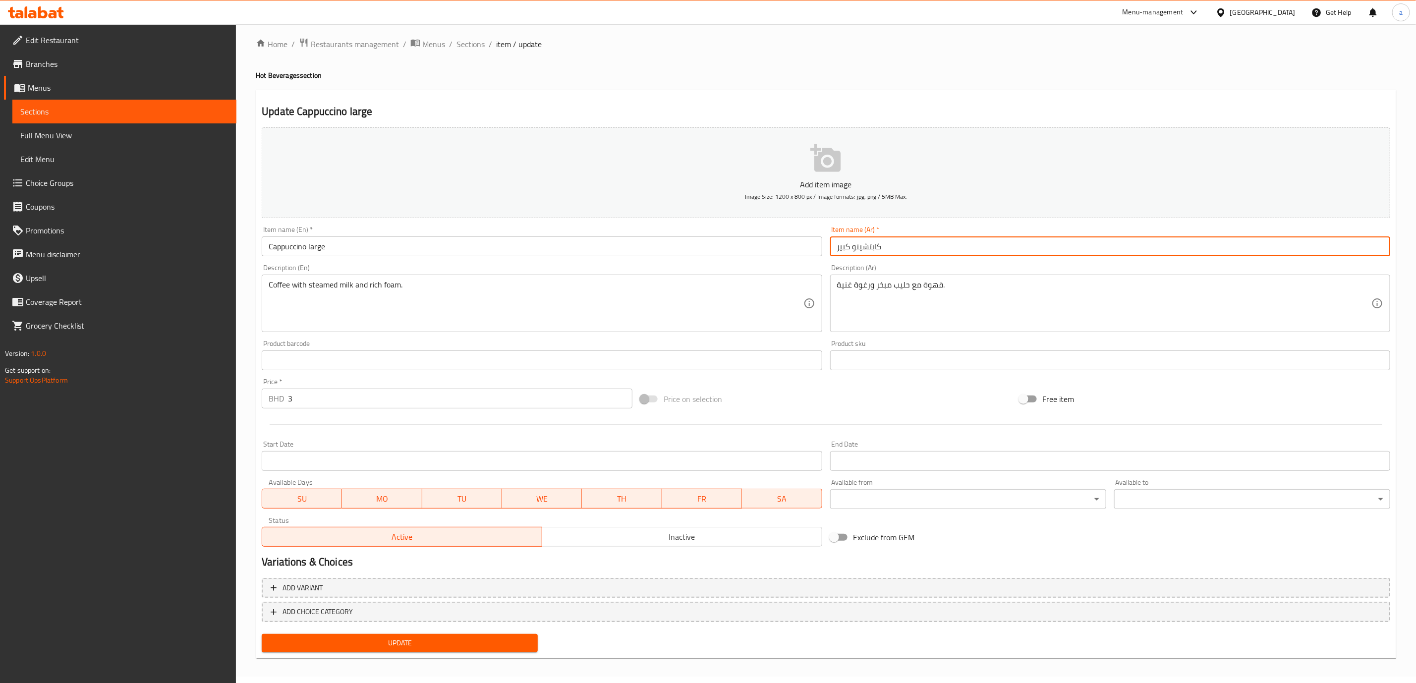
scroll to position [8, 0]
click at [523, 641] on span "Update" at bounding box center [400, 642] width 260 height 12
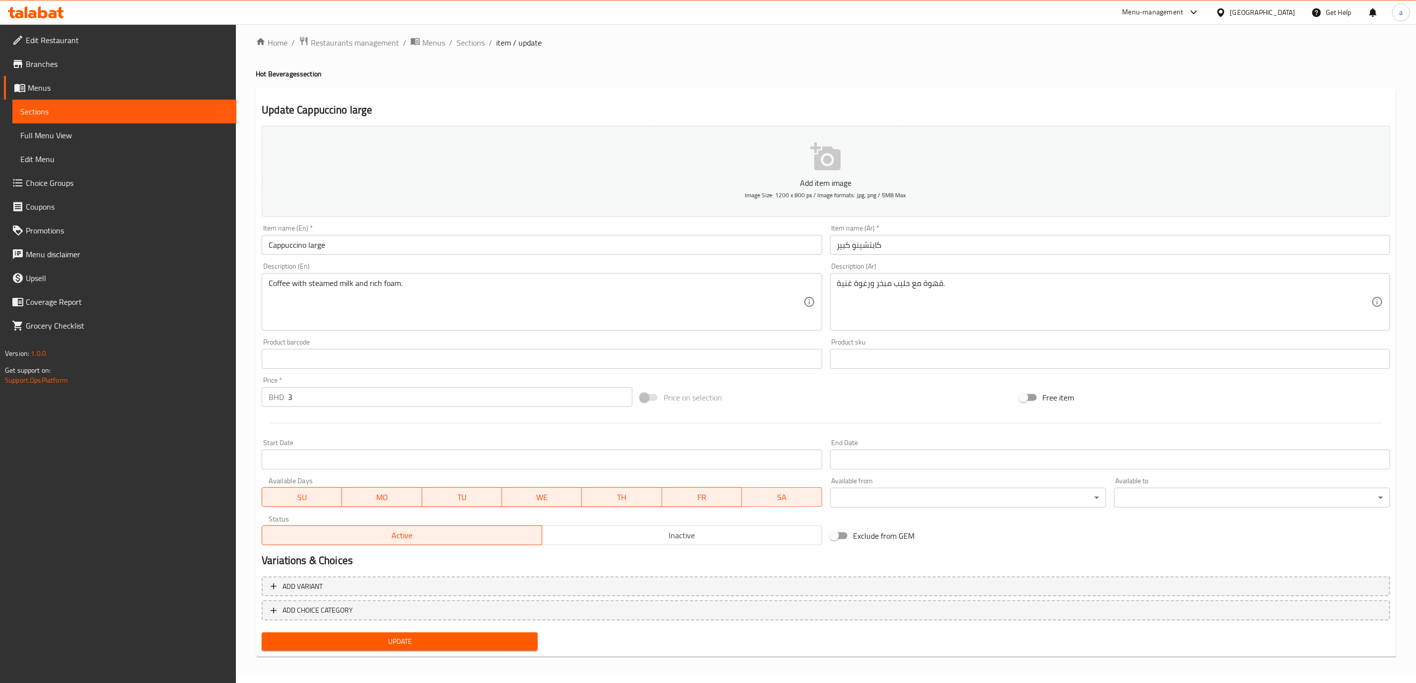
click at [95, 111] on span "Sections" at bounding box center [124, 112] width 208 height 12
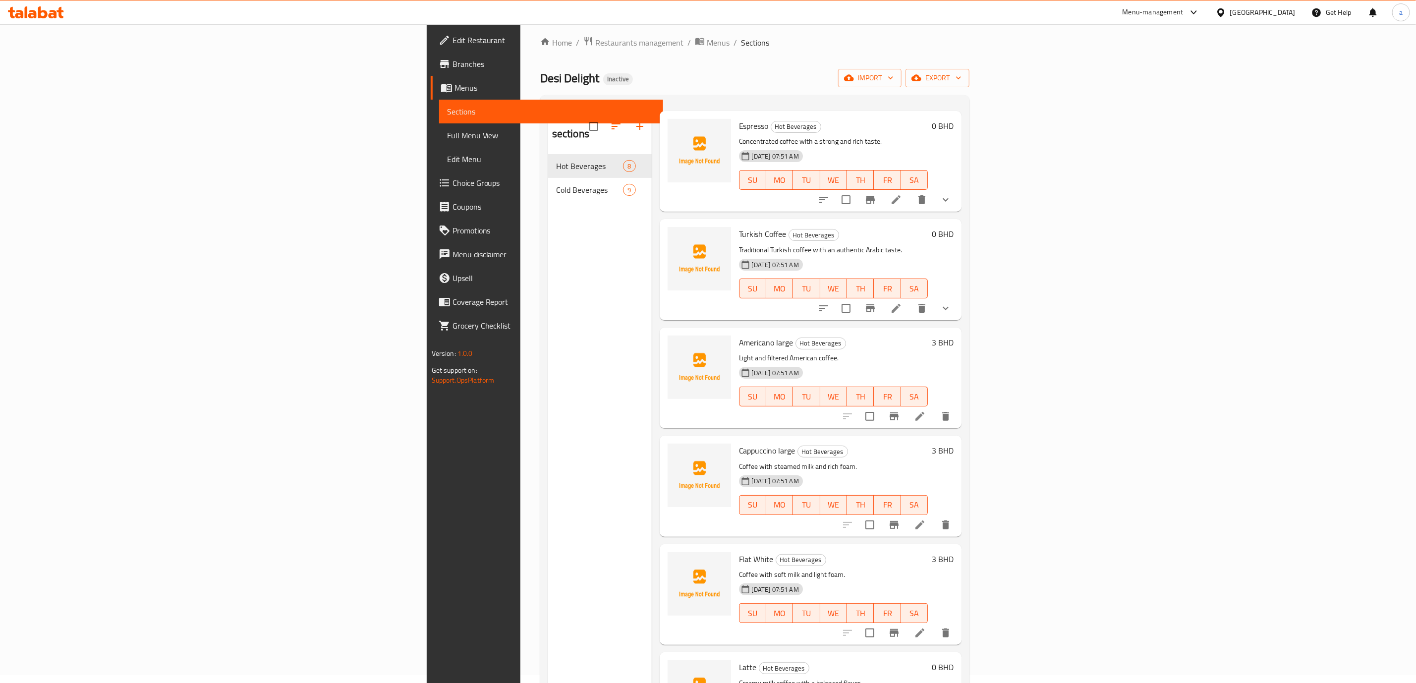
scroll to position [74, 0]
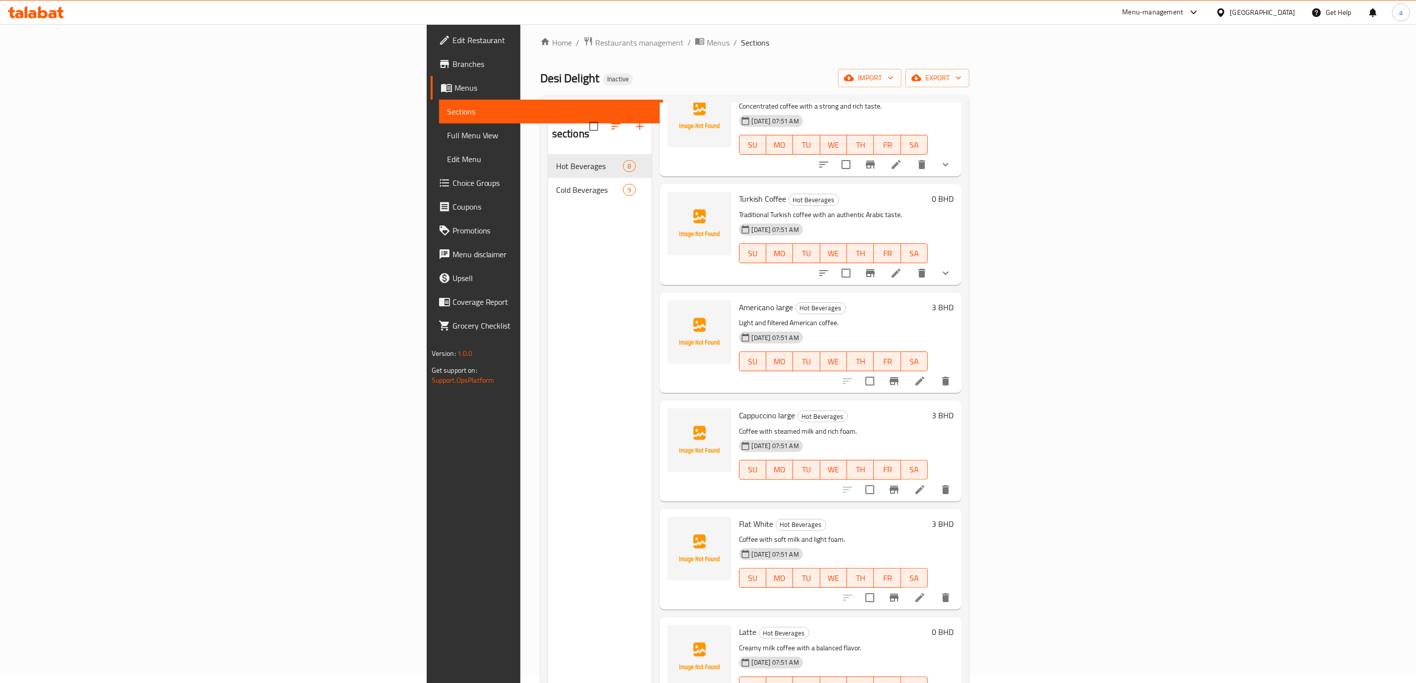
click at [926, 592] on icon at bounding box center [920, 598] width 12 height 12
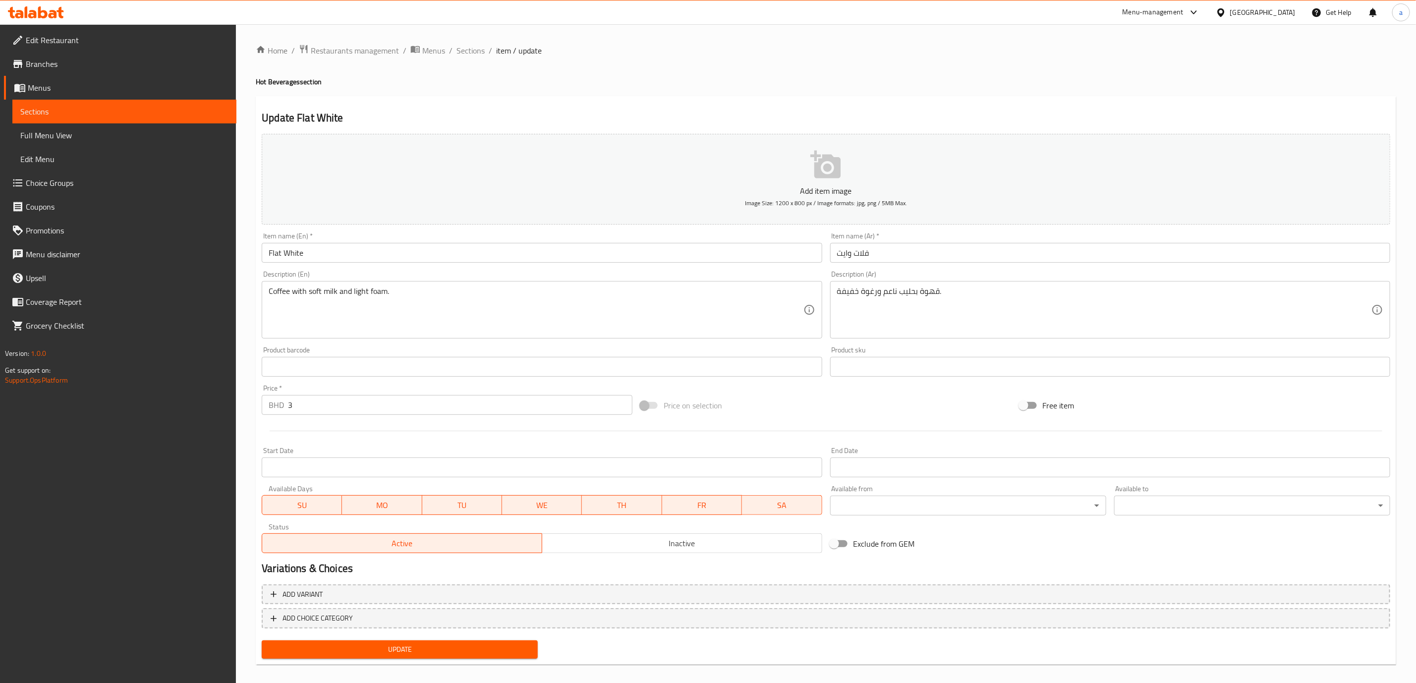
click at [386, 256] on input "Flat White" at bounding box center [542, 253] width 560 height 20
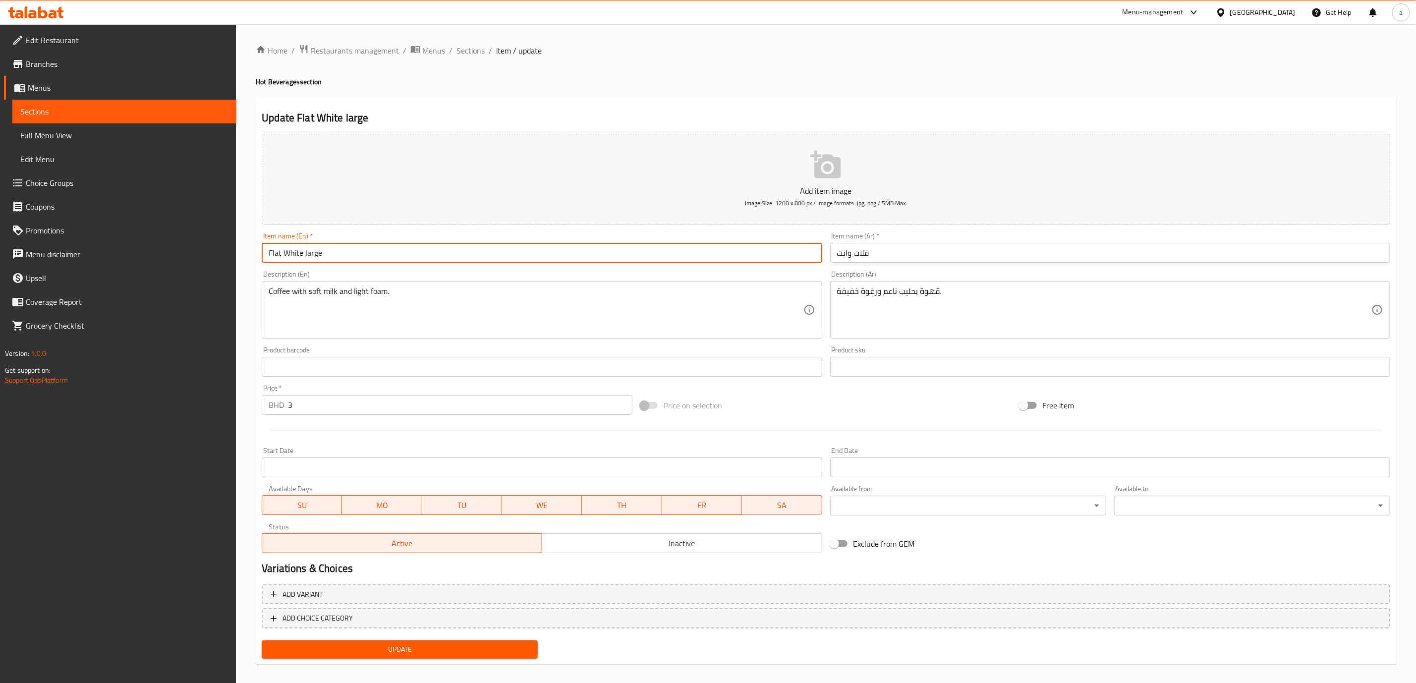
type input "Flat White large"
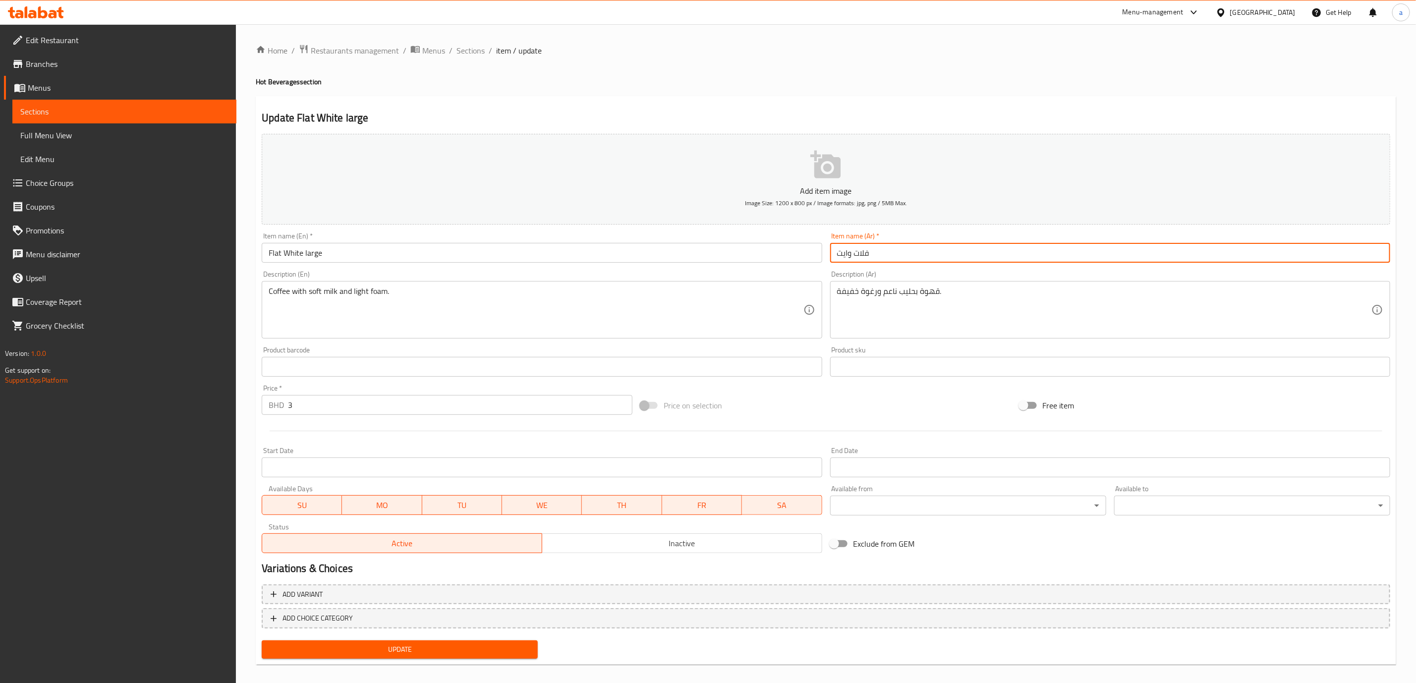
click at [882, 256] on input "فلات وايت" at bounding box center [1110, 253] width 560 height 20
type input "فلات وايت كبير"
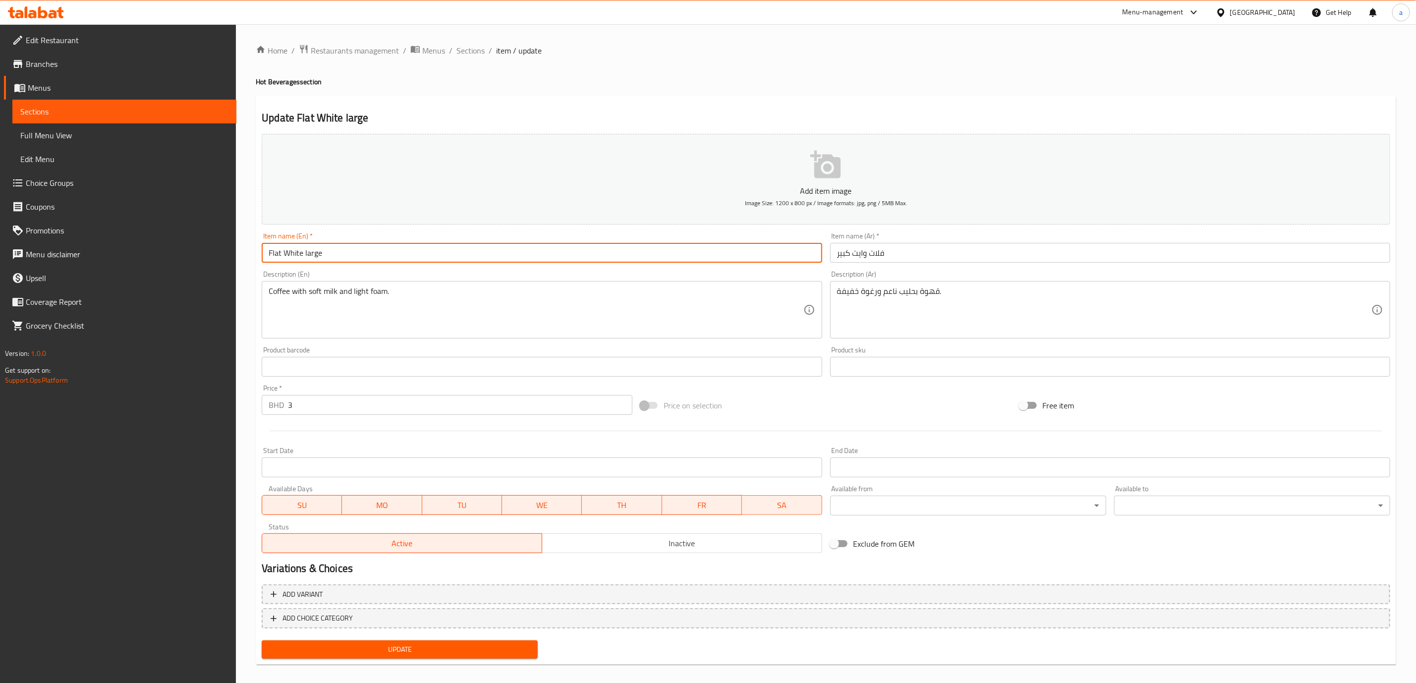
drag, startPoint x: 432, startPoint y: 256, endPoint x: 118, endPoint y: 274, distance: 314.3
click at [123, 264] on div "Edit Restaurant Branches Menus Sections Full Menu View Edit Menu Choice Groups …" at bounding box center [708, 358] width 1416 height 668
click at [923, 258] on input "فلات وايت كبير" at bounding box center [1110, 253] width 560 height 20
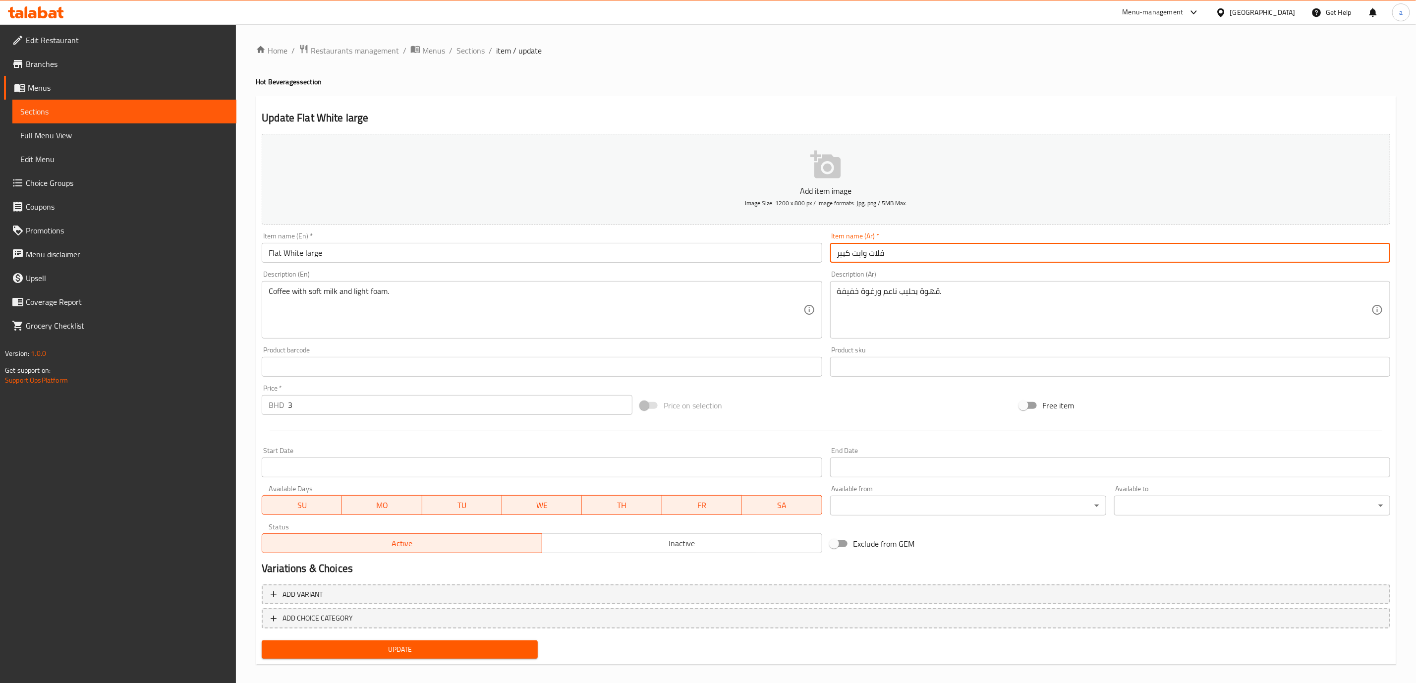
click at [923, 258] on input "فلات وايت كبير" at bounding box center [1110, 253] width 560 height 20
click at [564, 644] on div "Update" at bounding box center [826, 650] width 1137 height 26
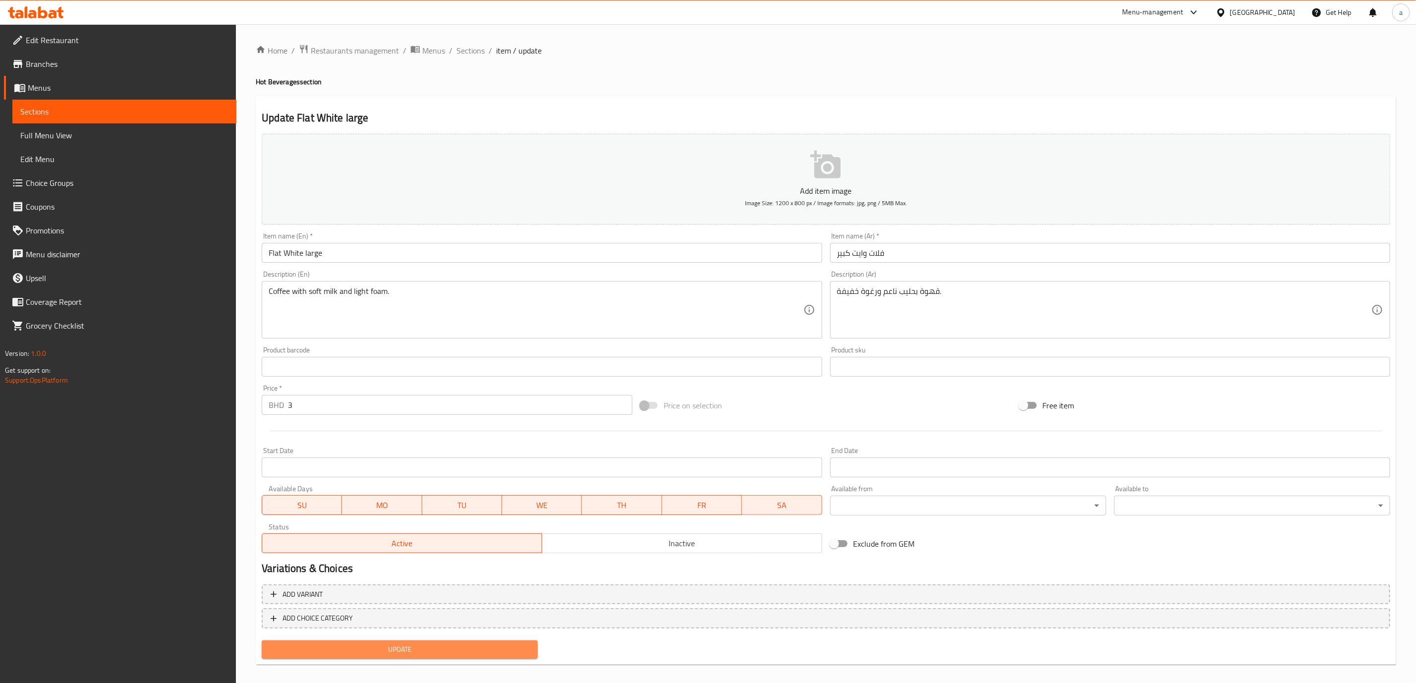
click at [531, 647] on button "Update" at bounding box center [400, 649] width 276 height 18
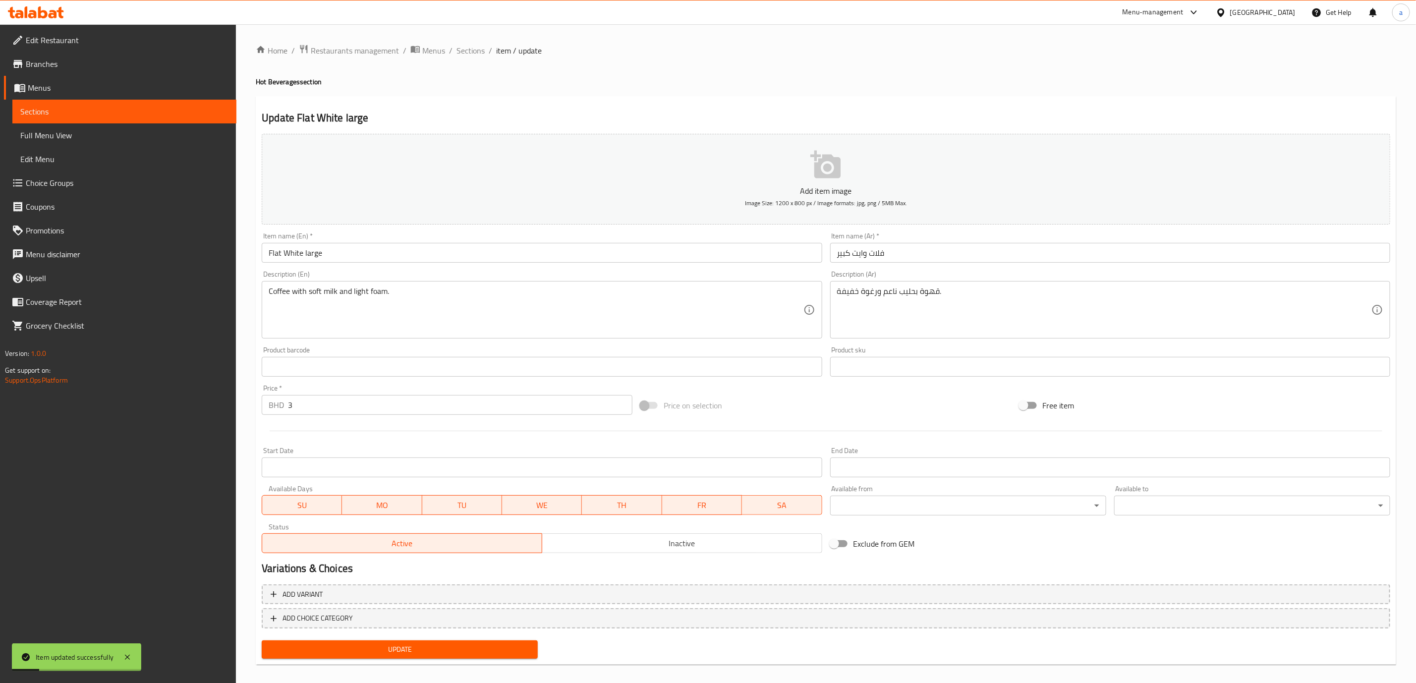
click at [87, 106] on span "Sections" at bounding box center [124, 112] width 208 height 12
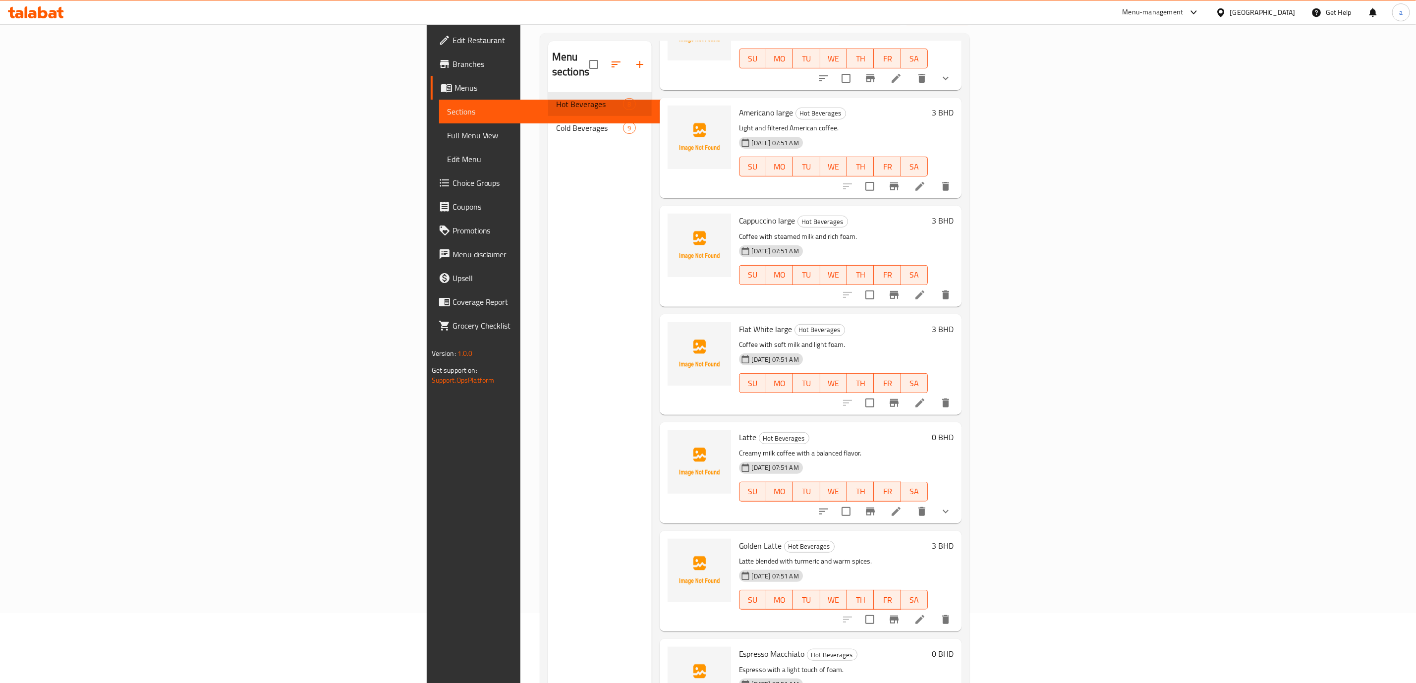
scroll to position [139, 0]
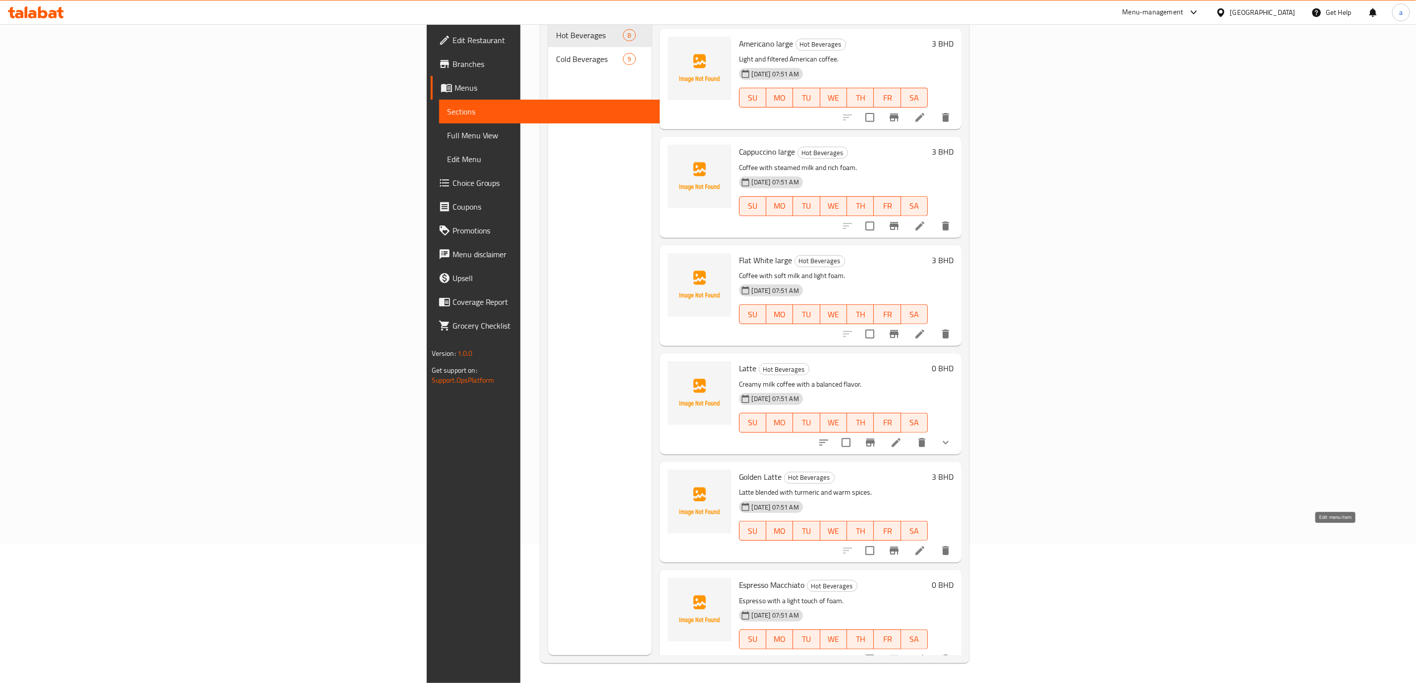
click at [925, 546] on icon at bounding box center [920, 550] width 9 height 9
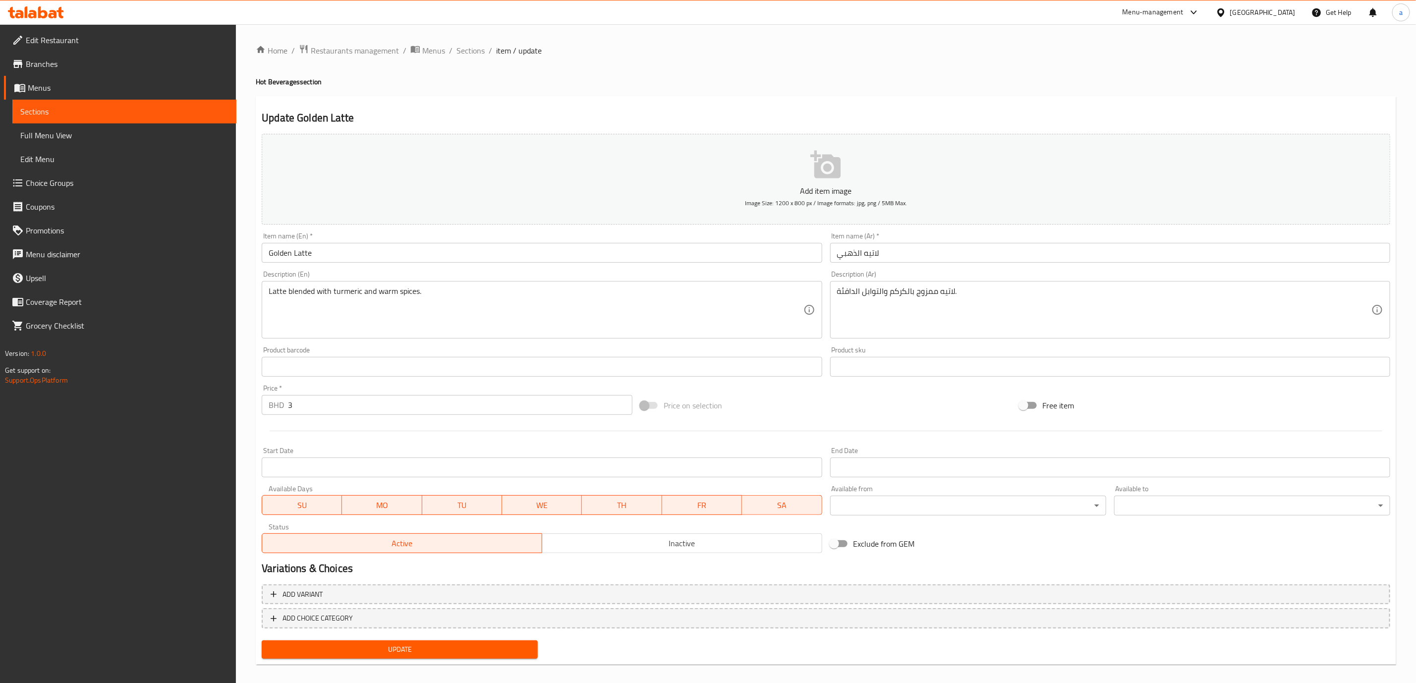
click at [432, 259] on input "Golden Latte" at bounding box center [542, 253] width 560 height 20
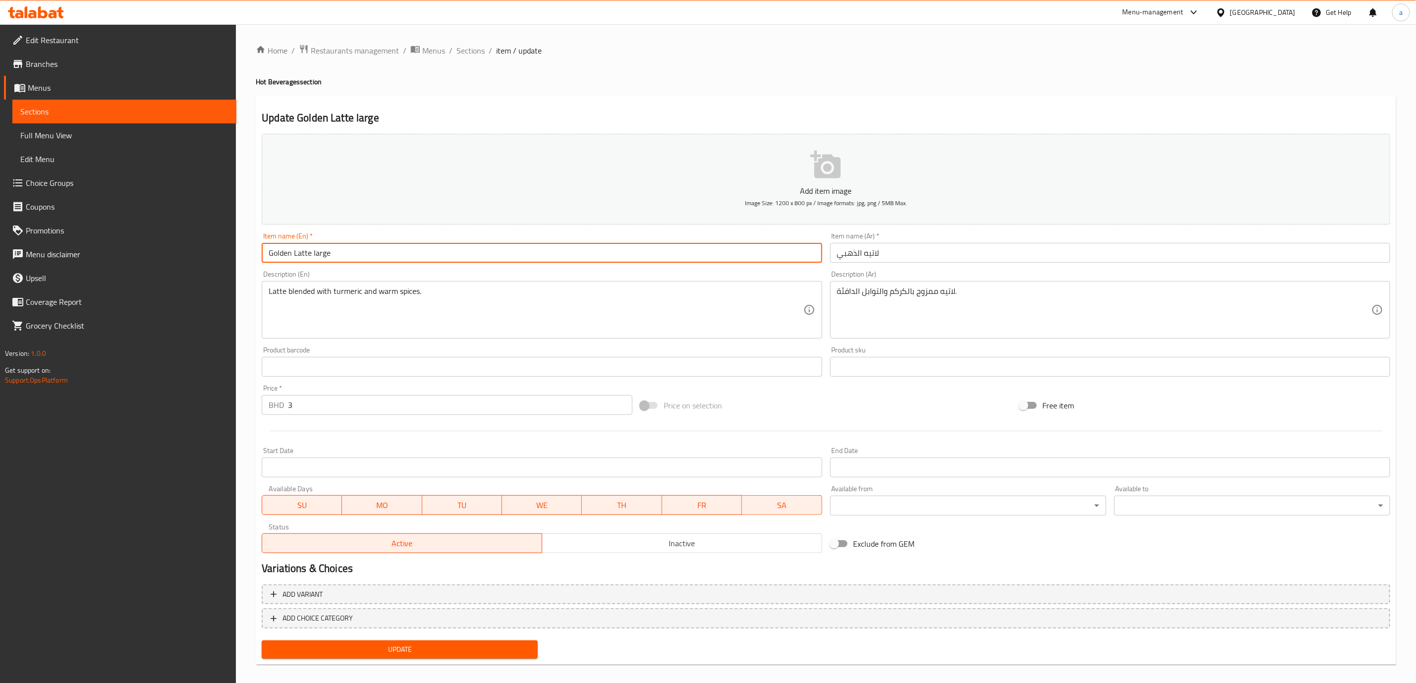
type input "Golden Latte large"
click at [909, 246] on input "لاتيه الذهبي" at bounding box center [1110, 253] width 560 height 20
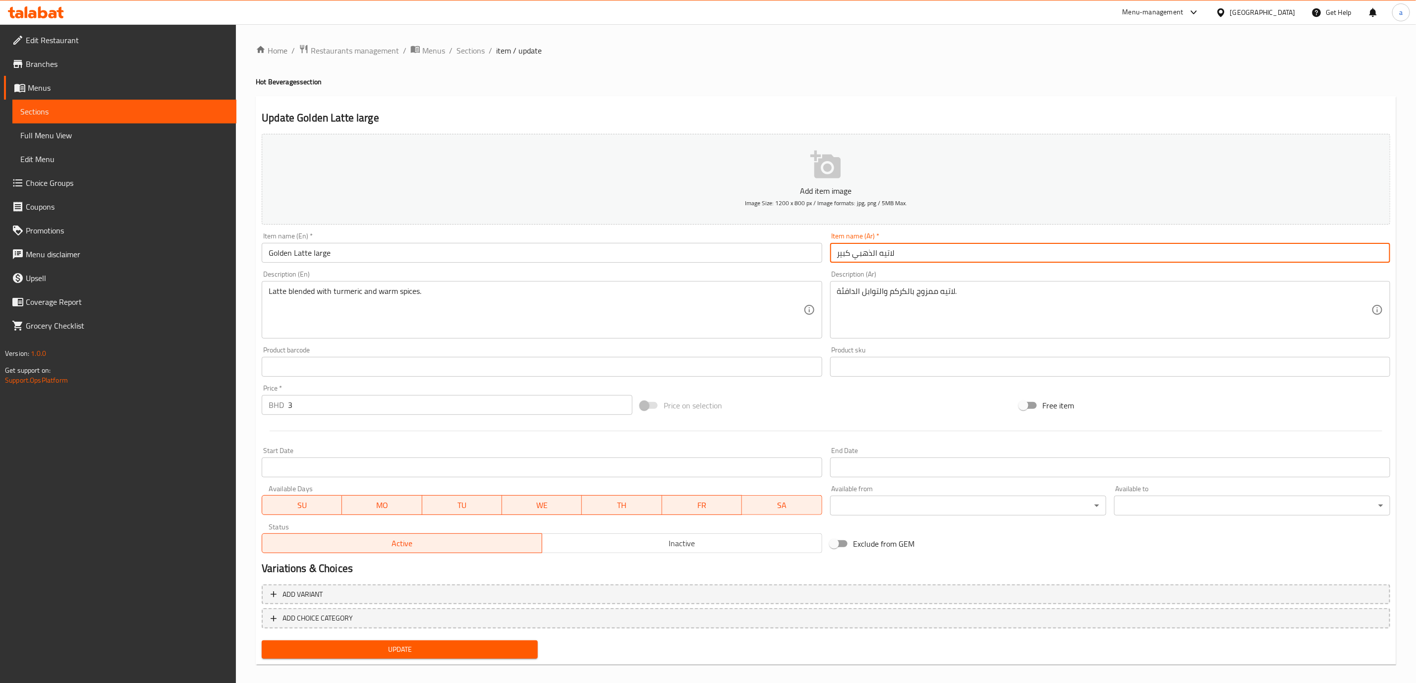
type input "لاتيه الذهبي كبير"
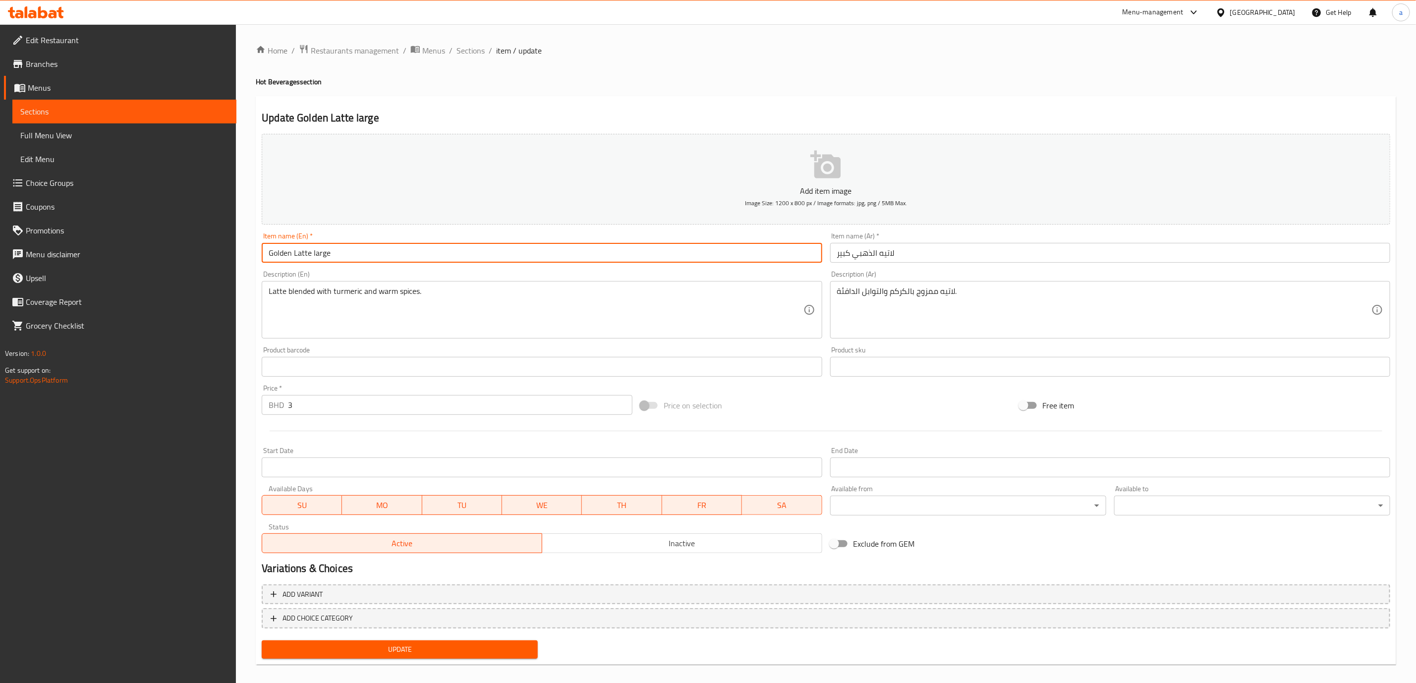
drag, startPoint x: 344, startPoint y: 259, endPoint x: 162, endPoint y: 254, distance: 181.5
click at [163, 255] on div "Edit Restaurant Branches Menus Sections Full Menu View Edit Menu Choice Groups …" at bounding box center [708, 358] width 1416 height 668
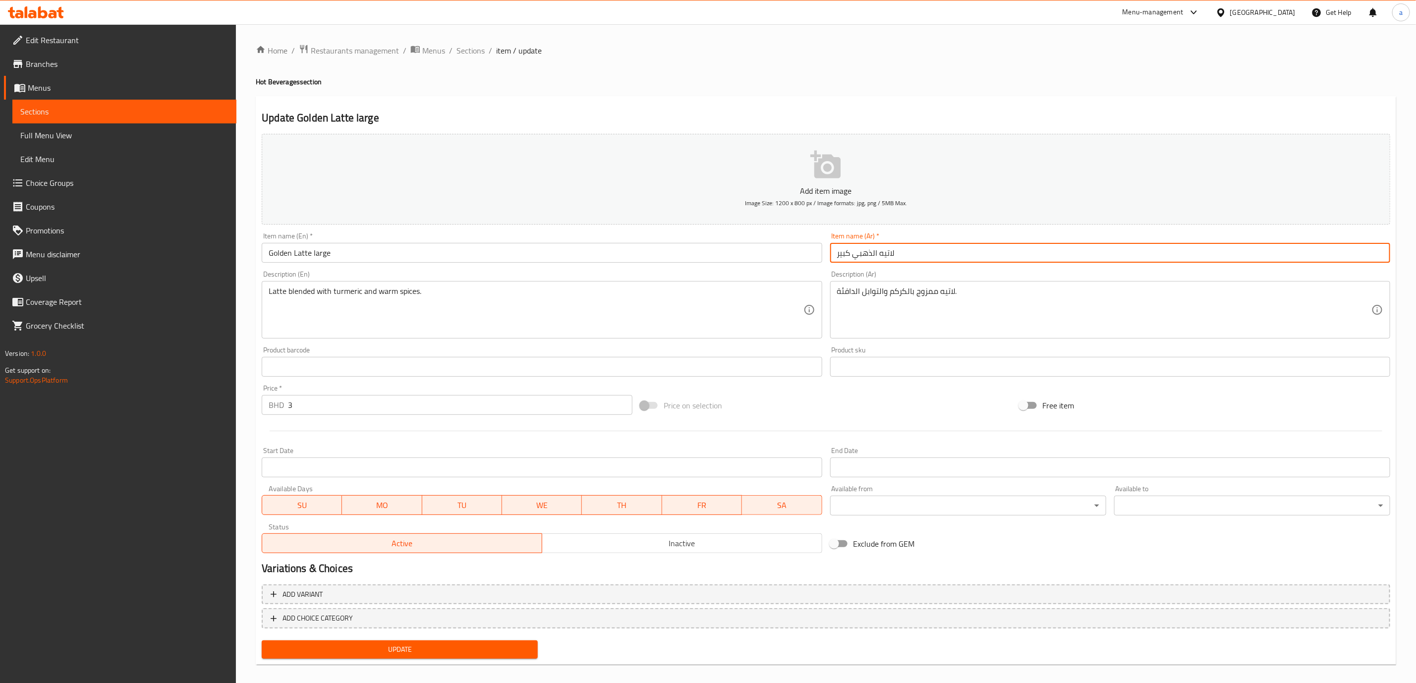
click at [936, 256] on input "لاتيه الذهبي كبير" at bounding box center [1110, 253] width 560 height 20
click at [651, 647] on div "Update" at bounding box center [826, 650] width 1137 height 26
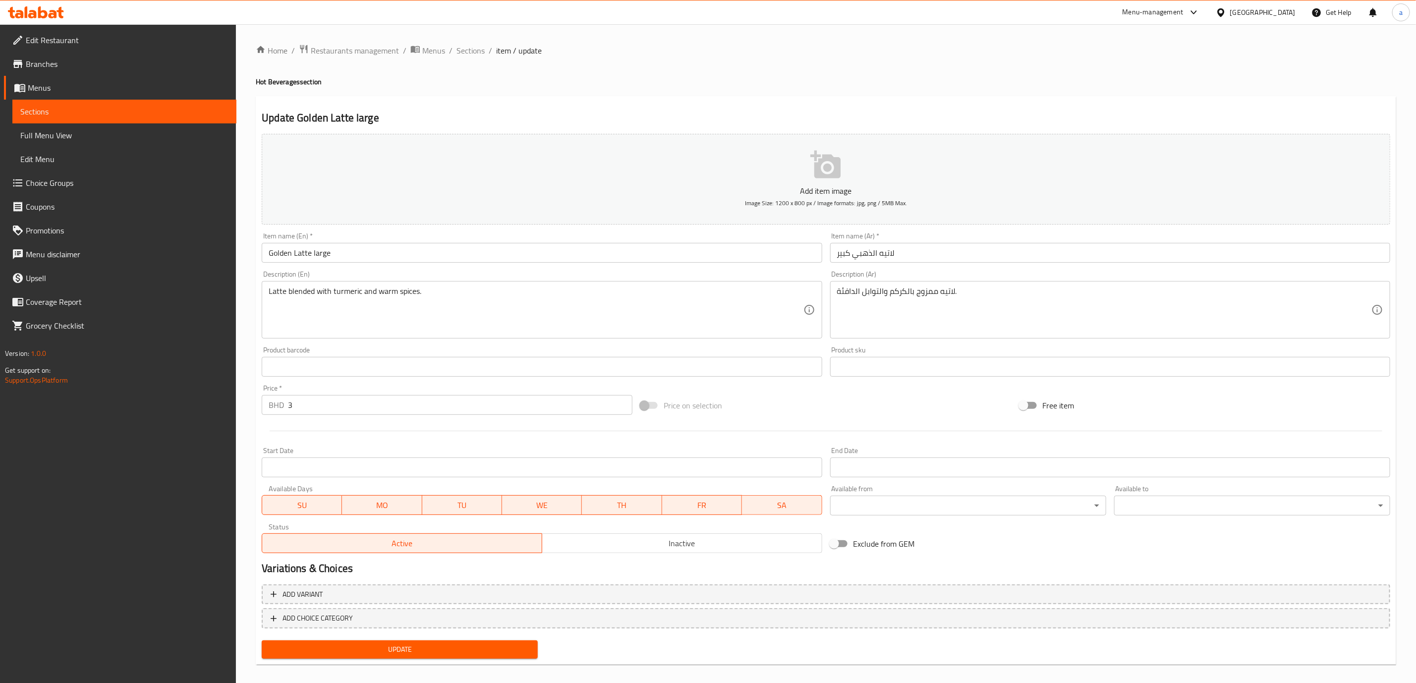
click at [512, 652] on span "Update" at bounding box center [400, 649] width 260 height 12
click at [137, 109] on span "Sections" at bounding box center [124, 112] width 208 height 12
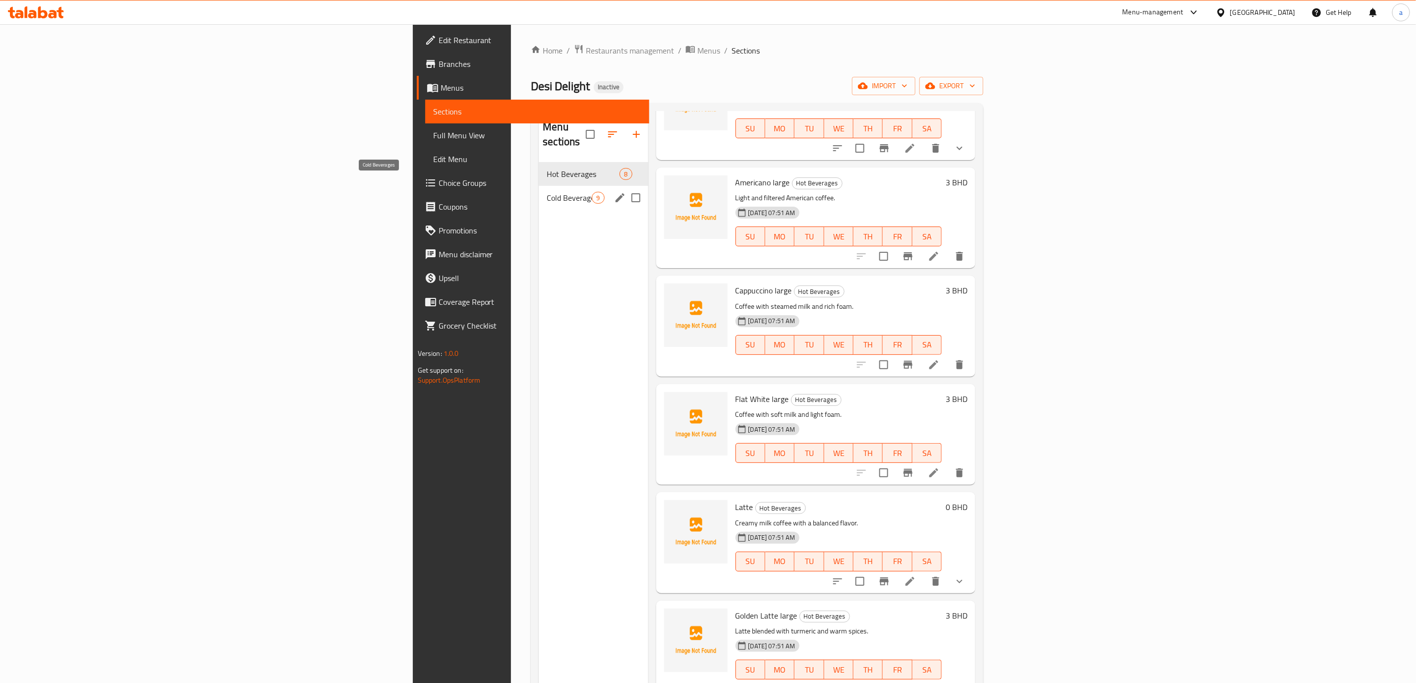
click at [547, 192] on span "Cold Beverages" at bounding box center [569, 198] width 45 height 12
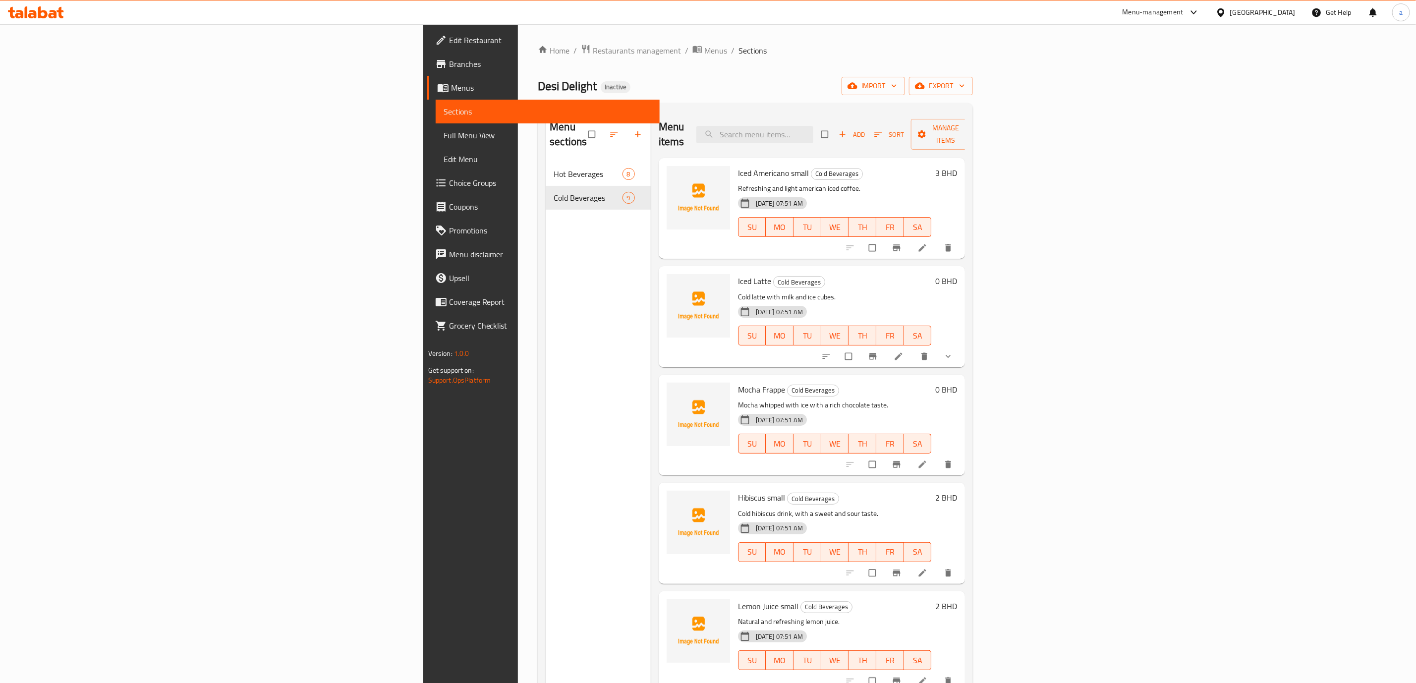
click at [444, 138] on span "Full Menu View" at bounding box center [548, 135] width 208 height 12
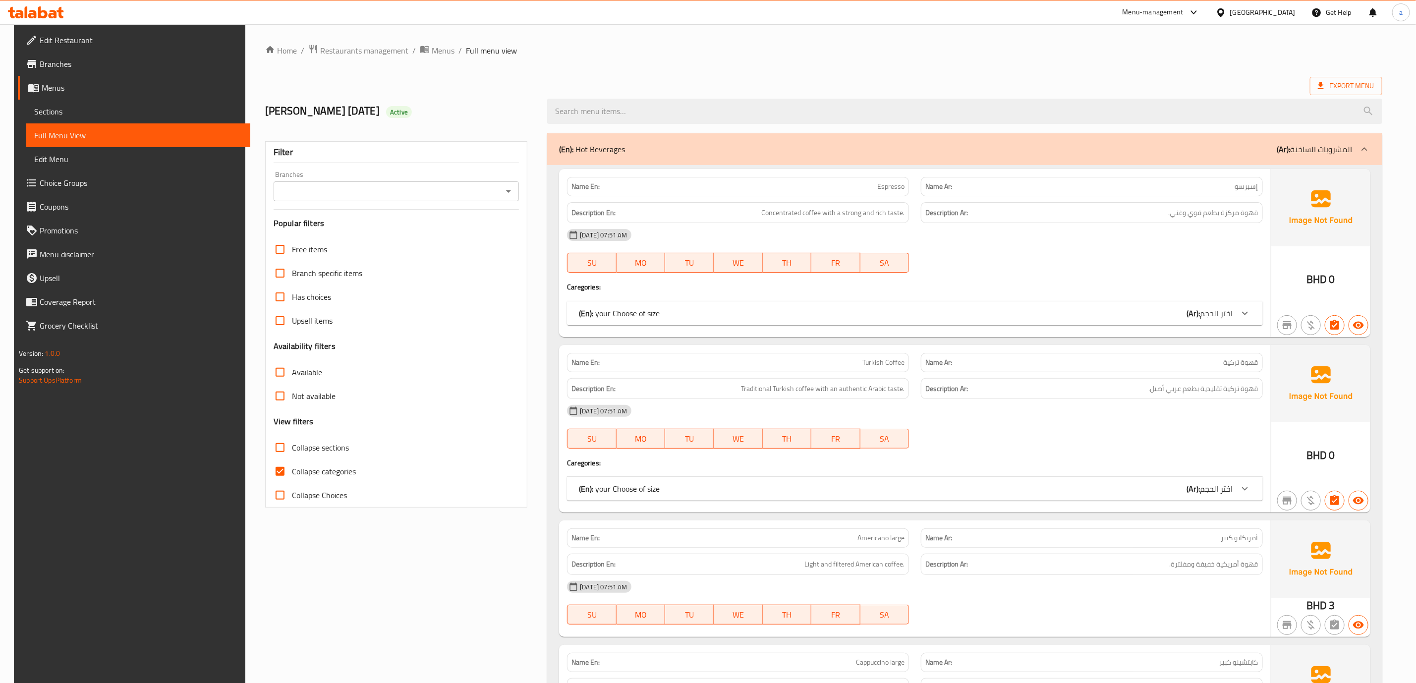
click at [323, 469] on span "Collapse categories" at bounding box center [324, 472] width 64 height 12
click at [292, 469] on input "Collapse categories" at bounding box center [280, 472] width 24 height 24
checkbox input "false"
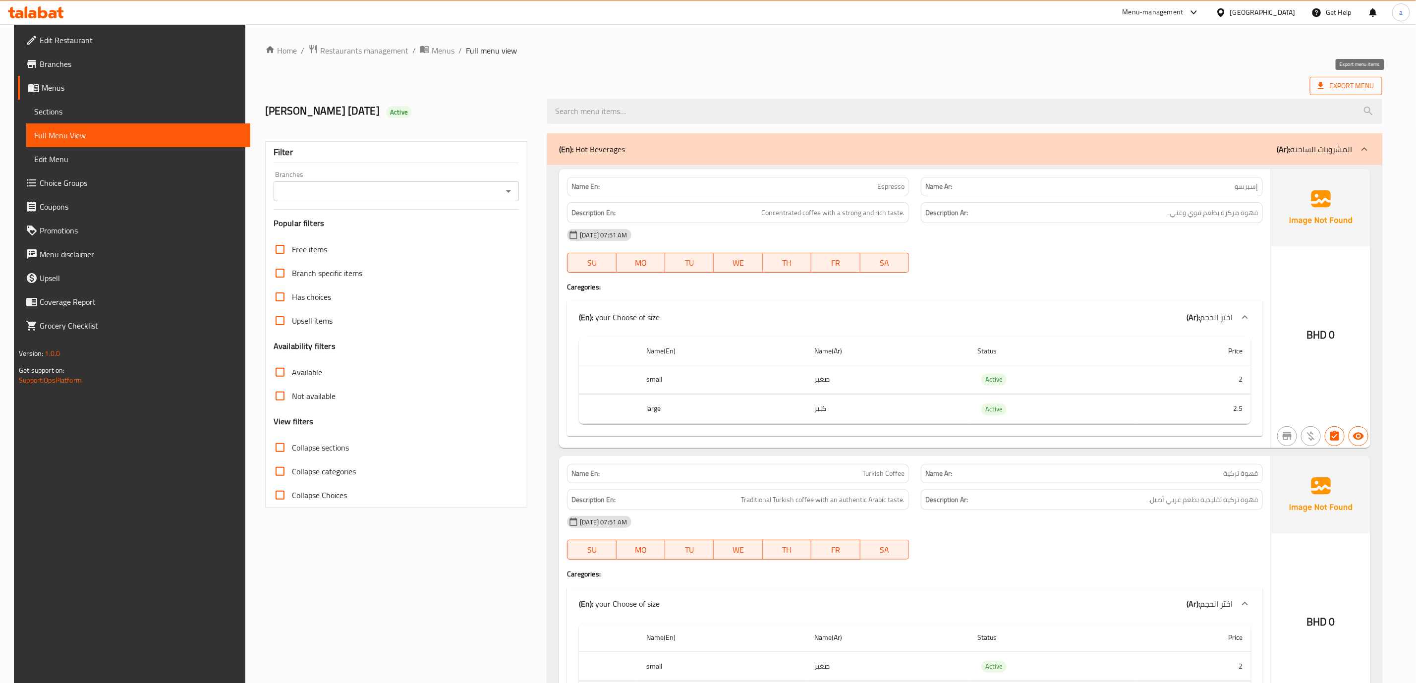
click at [1375, 86] on span "Export Menu" at bounding box center [1346, 86] width 57 height 12
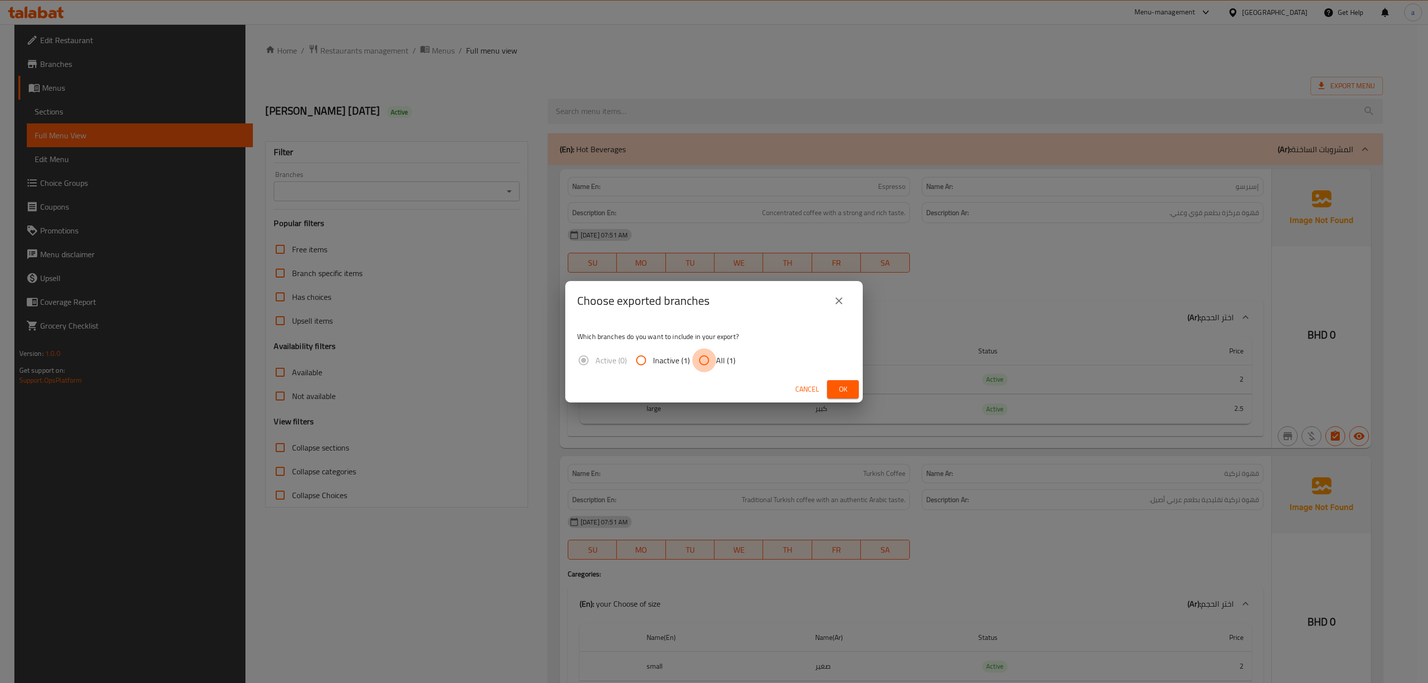
click at [710, 360] on input "All (1)" at bounding box center [704, 361] width 24 height 24
radio input "true"
click at [840, 387] on span "Ok" at bounding box center [843, 389] width 16 height 12
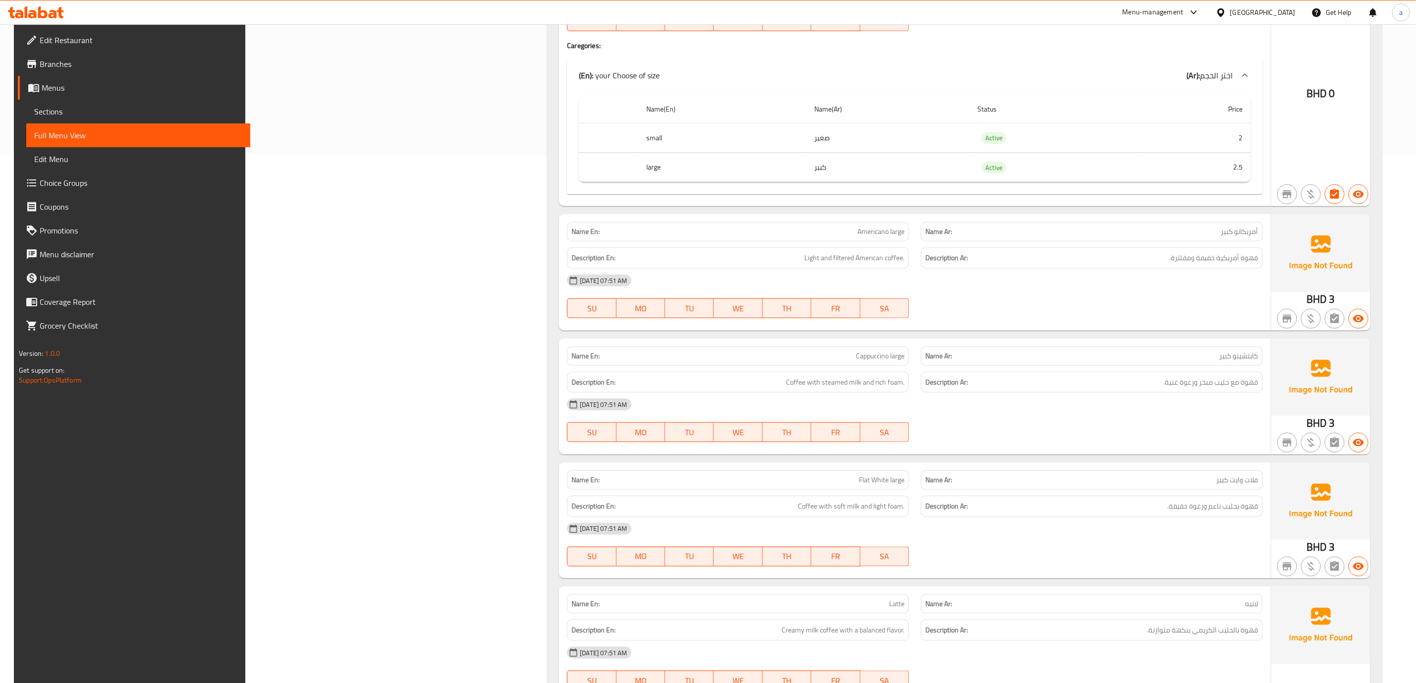
scroll to position [446, 0]
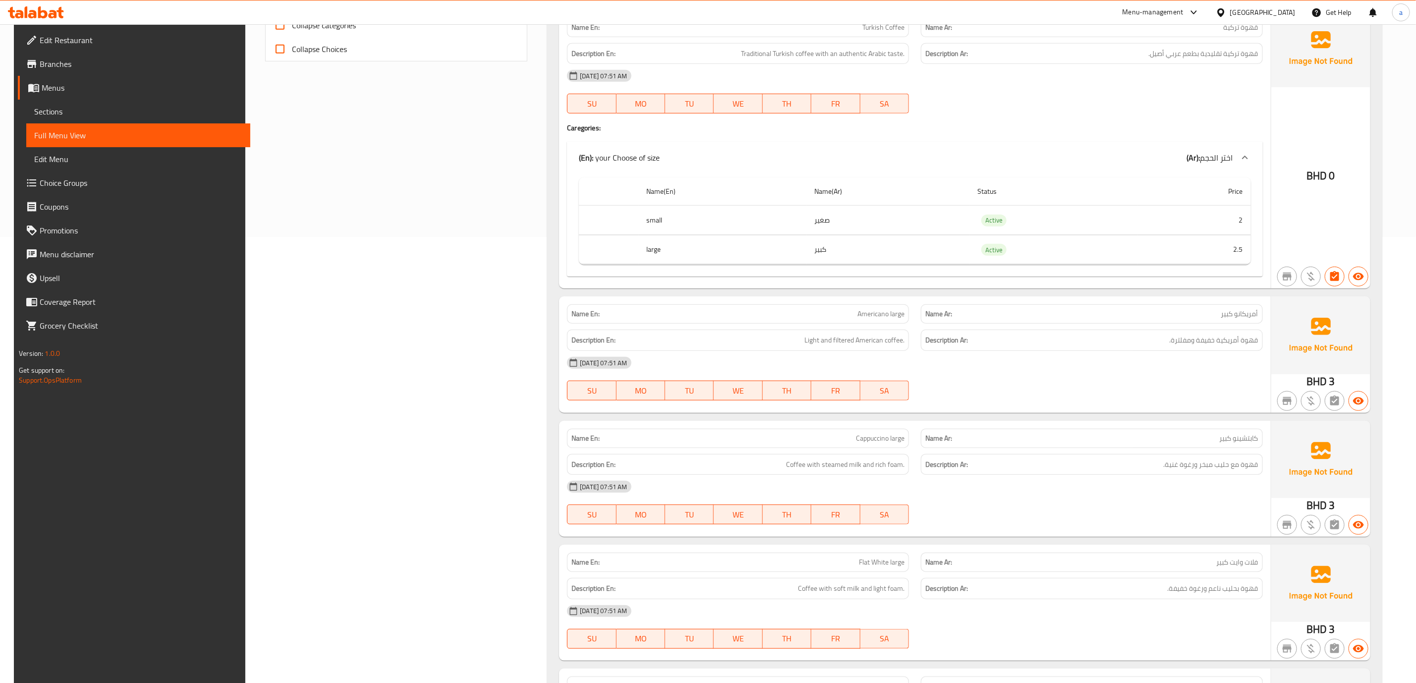
click at [90, 109] on span "Sections" at bounding box center [138, 112] width 208 height 12
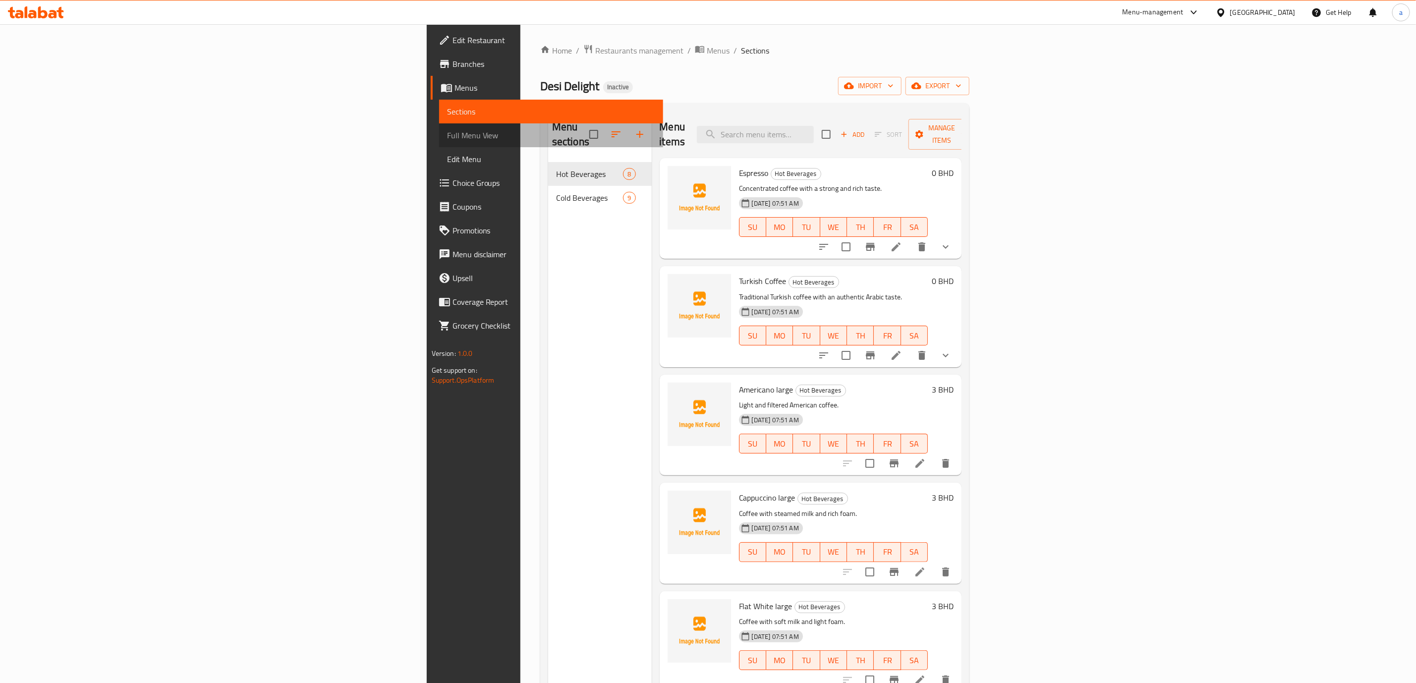
click at [447, 135] on span "Full Menu View" at bounding box center [551, 135] width 208 height 12
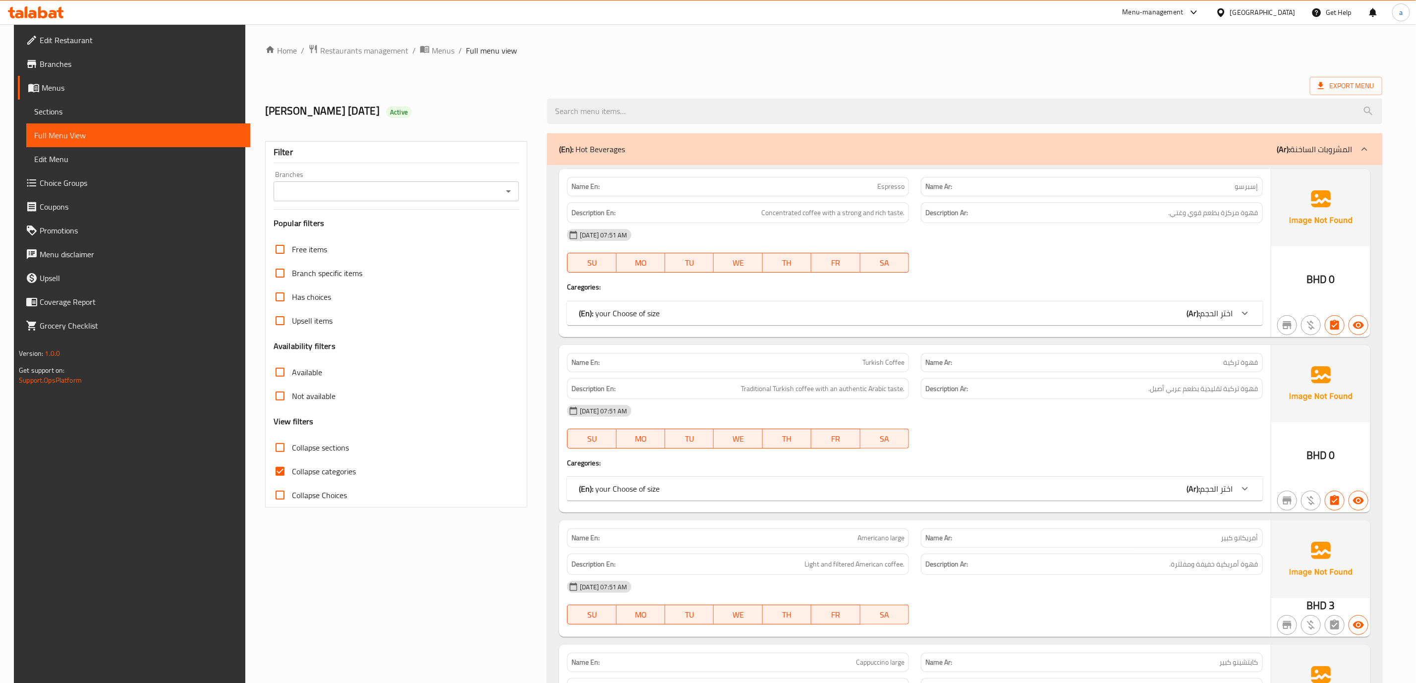
click at [309, 470] on span "Collapse categories" at bounding box center [324, 472] width 64 height 12
click at [292, 470] on input "Collapse categories" at bounding box center [280, 472] width 24 height 24
checkbox input "false"
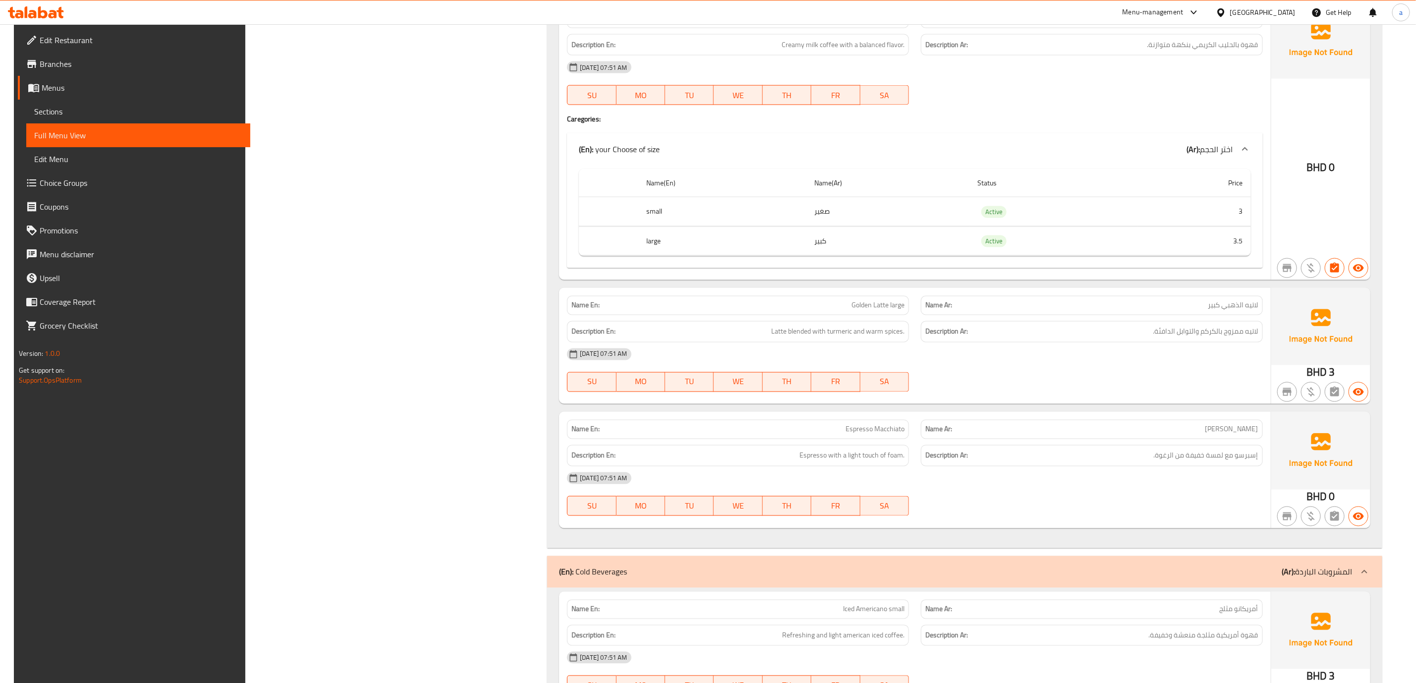
scroll to position [1115, 0]
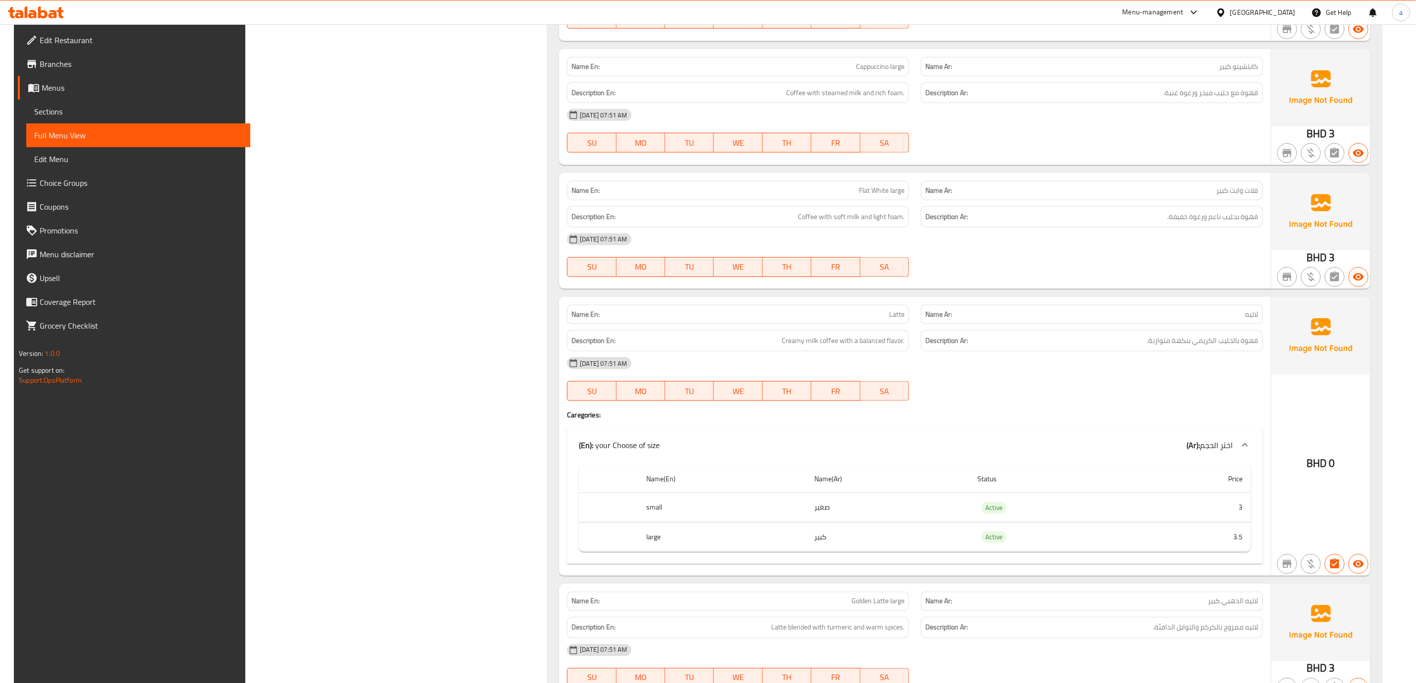
click at [155, 178] on span "Choice Groups" at bounding box center [141, 183] width 203 height 12
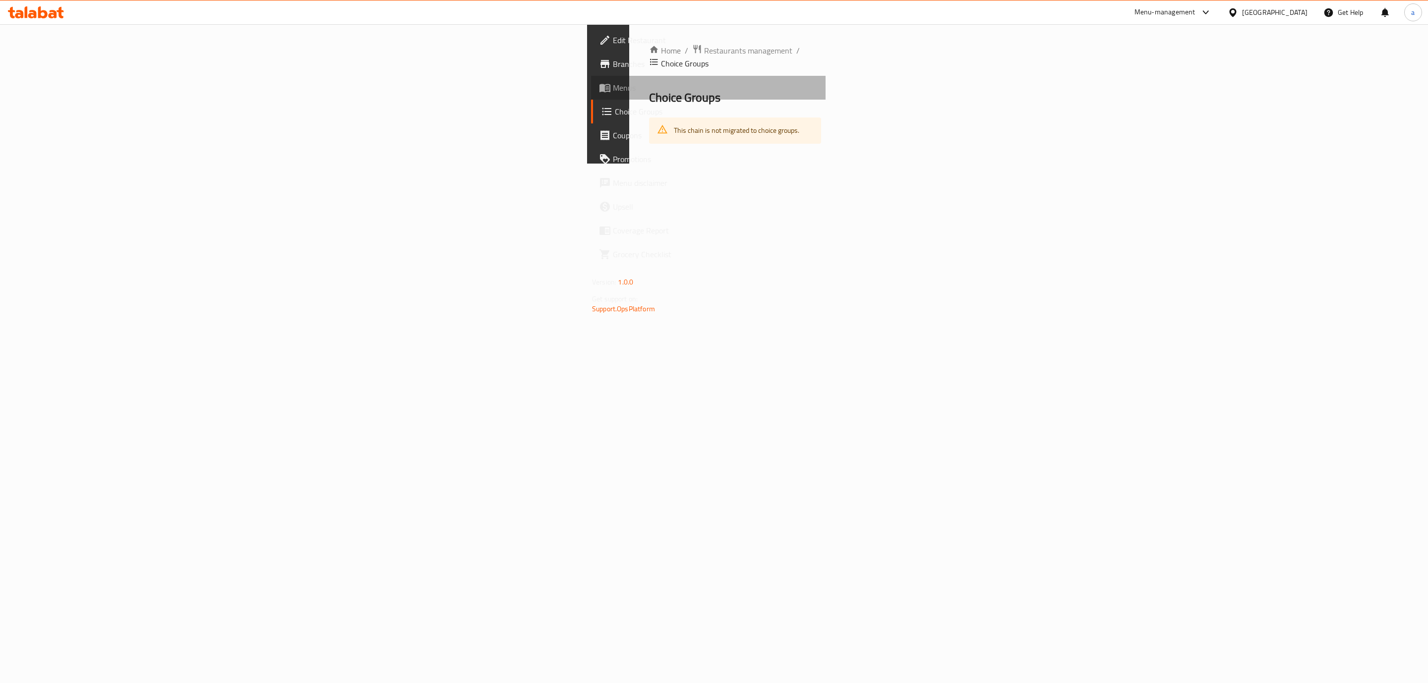
click at [613, 90] on span "Menus" at bounding box center [715, 88] width 205 height 12
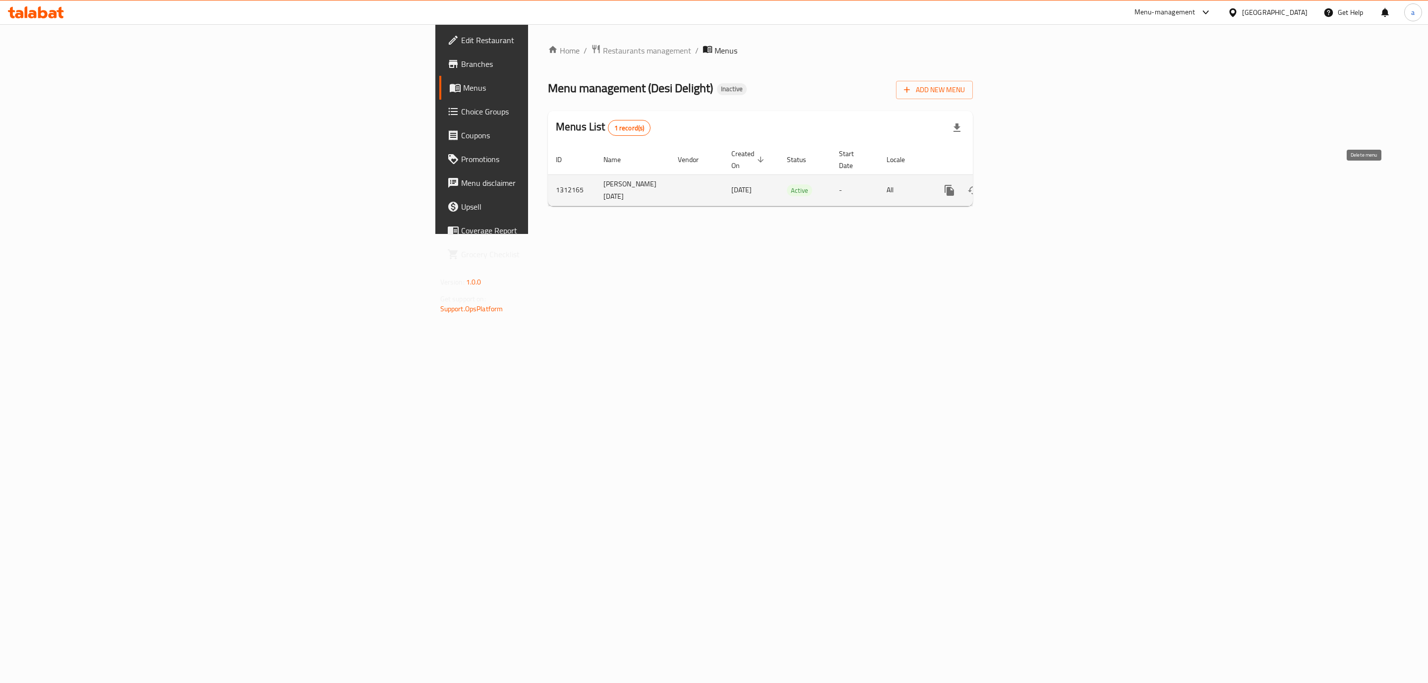
click at [1003, 184] on icon "enhanced table" at bounding box center [997, 190] width 12 height 12
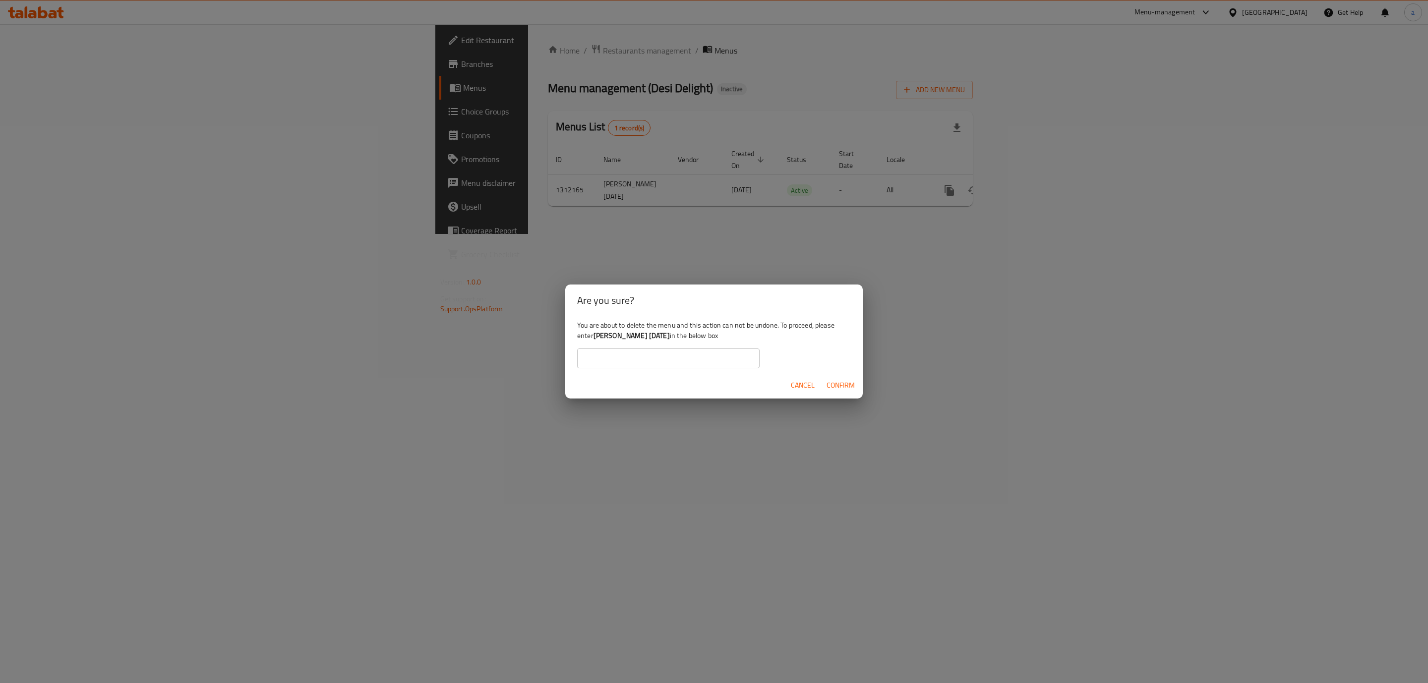
click at [1108, 428] on div "Are you sure? You are about to delete the menu and this action can not be undon…" at bounding box center [714, 341] width 1428 height 683
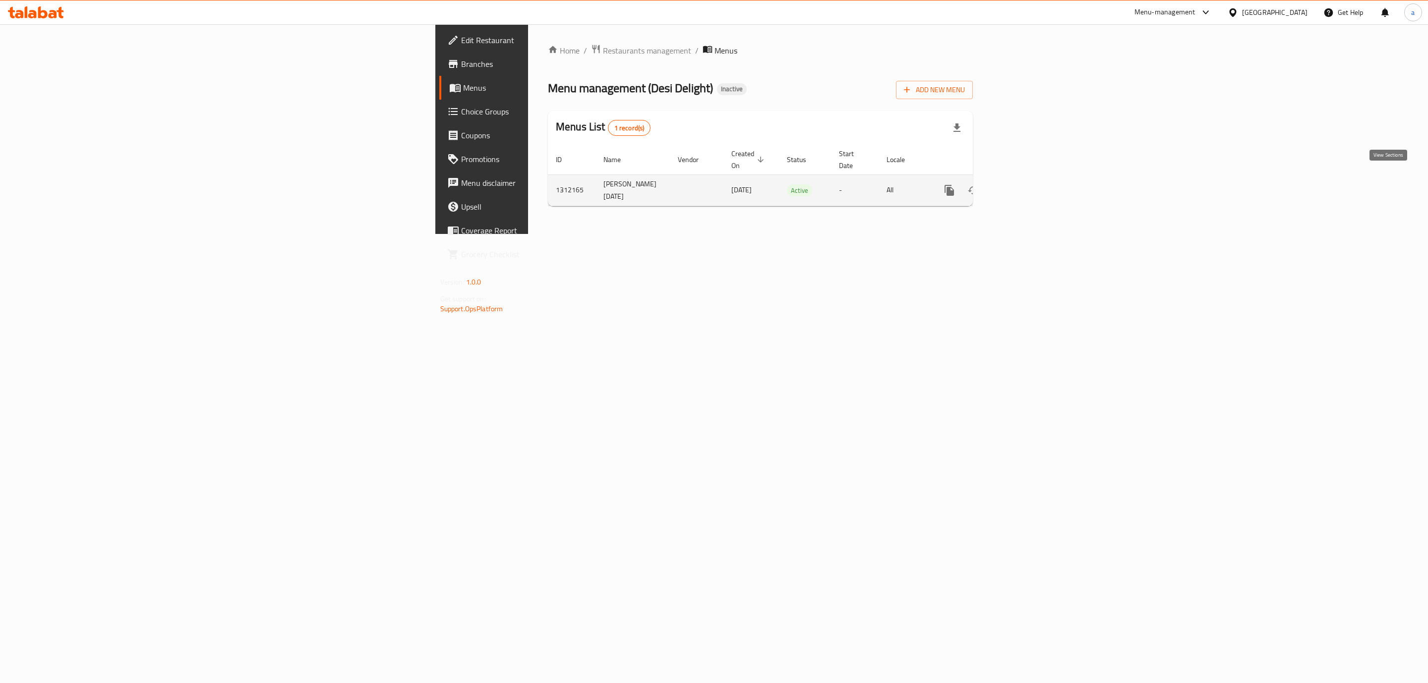
click at [1033, 178] on div "enhanced table" at bounding box center [984, 190] width 95 height 24
click at [1027, 184] on icon "enhanced table" at bounding box center [1021, 190] width 12 height 12
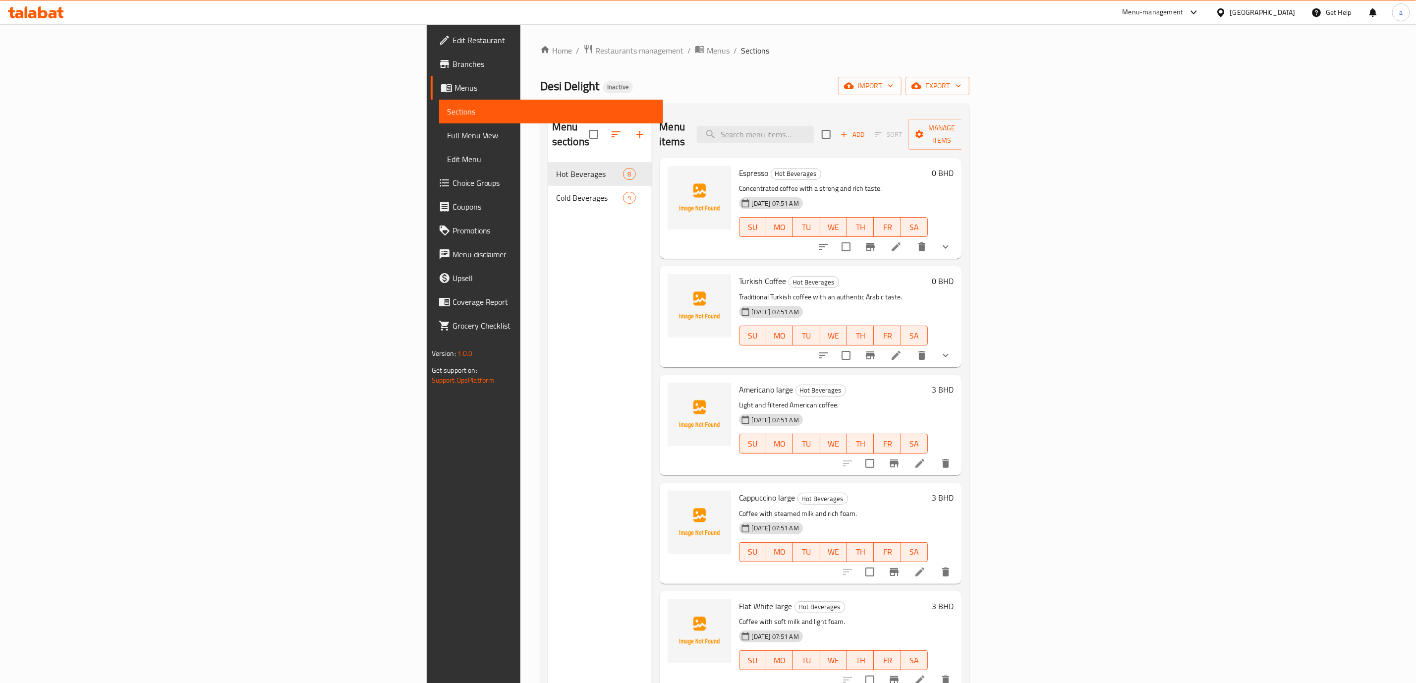
click at [447, 138] on span "Full Menu View" at bounding box center [551, 135] width 208 height 12
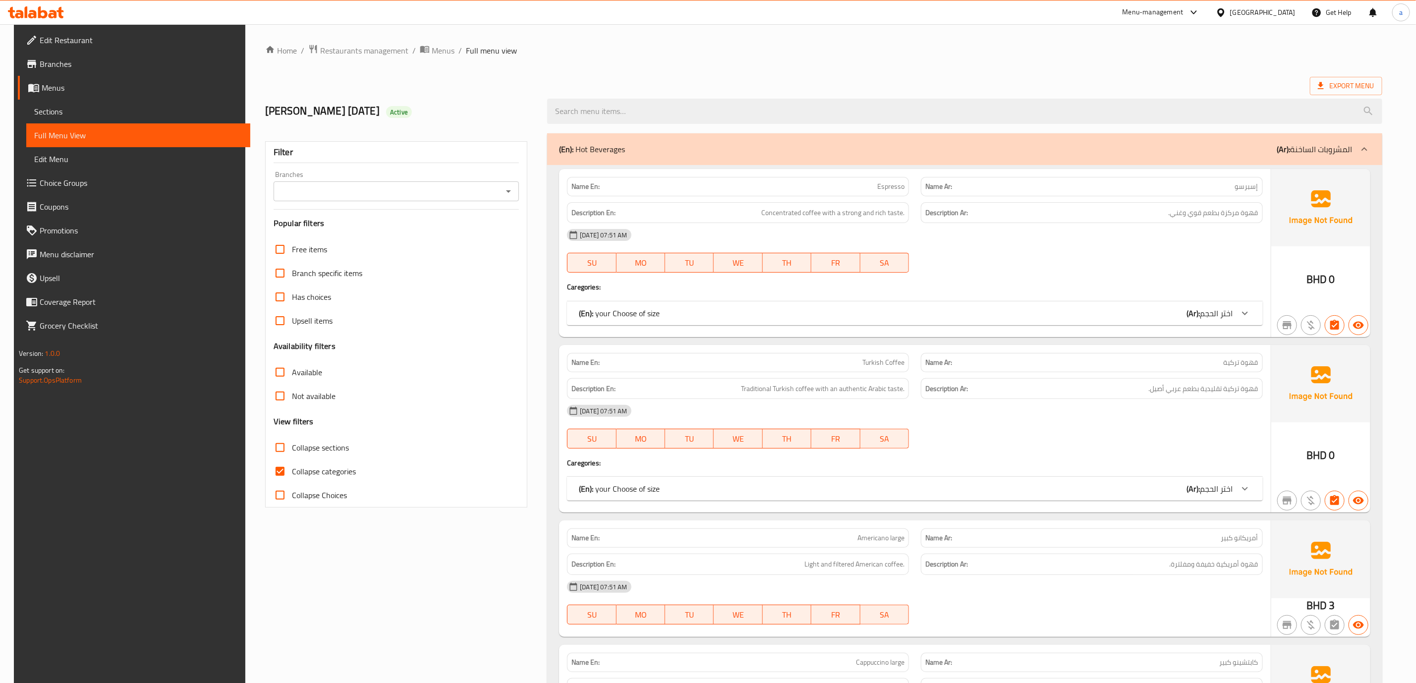
click at [338, 473] on span "Collapse categories" at bounding box center [324, 472] width 64 height 12
click at [292, 473] on input "Collapse categories" at bounding box center [280, 472] width 24 height 24
checkbox input "false"
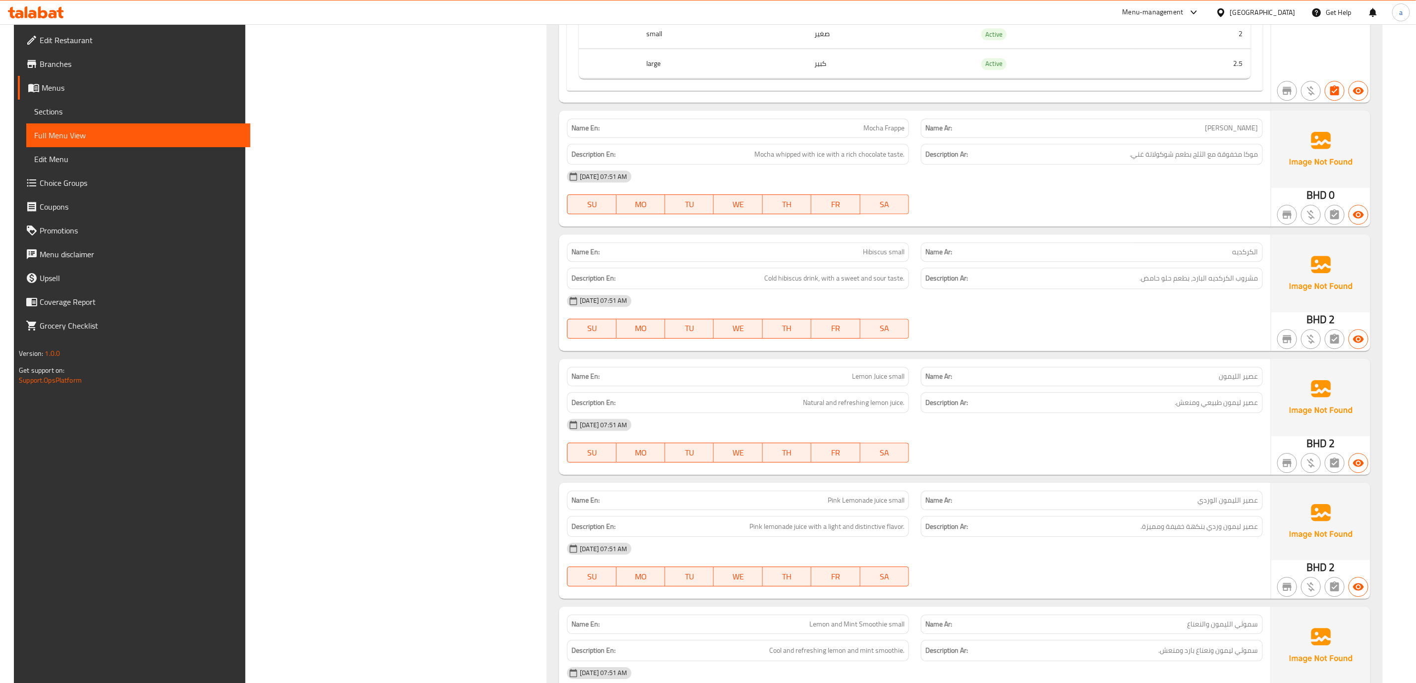
scroll to position [2008, 0]
click at [131, 185] on span "Choice Groups" at bounding box center [141, 183] width 203 height 12
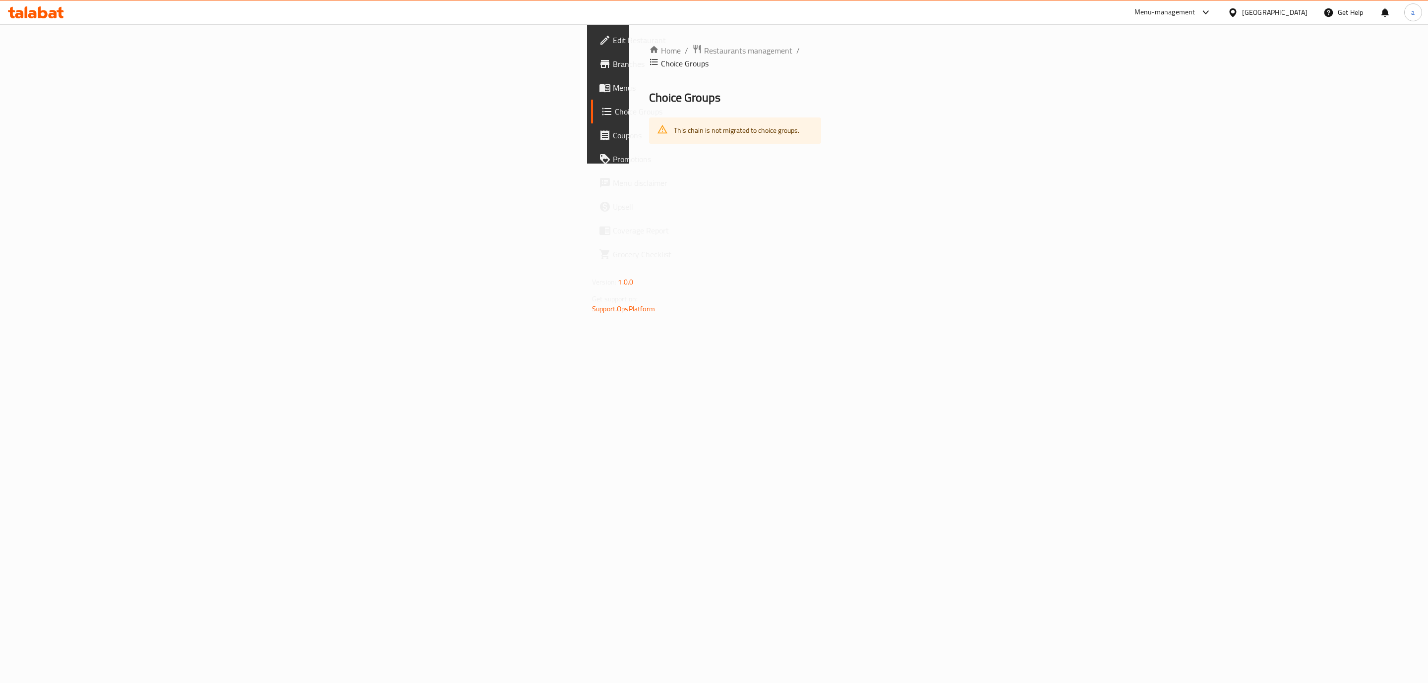
click at [613, 92] on span "Menus" at bounding box center [715, 88] width 205 height 12
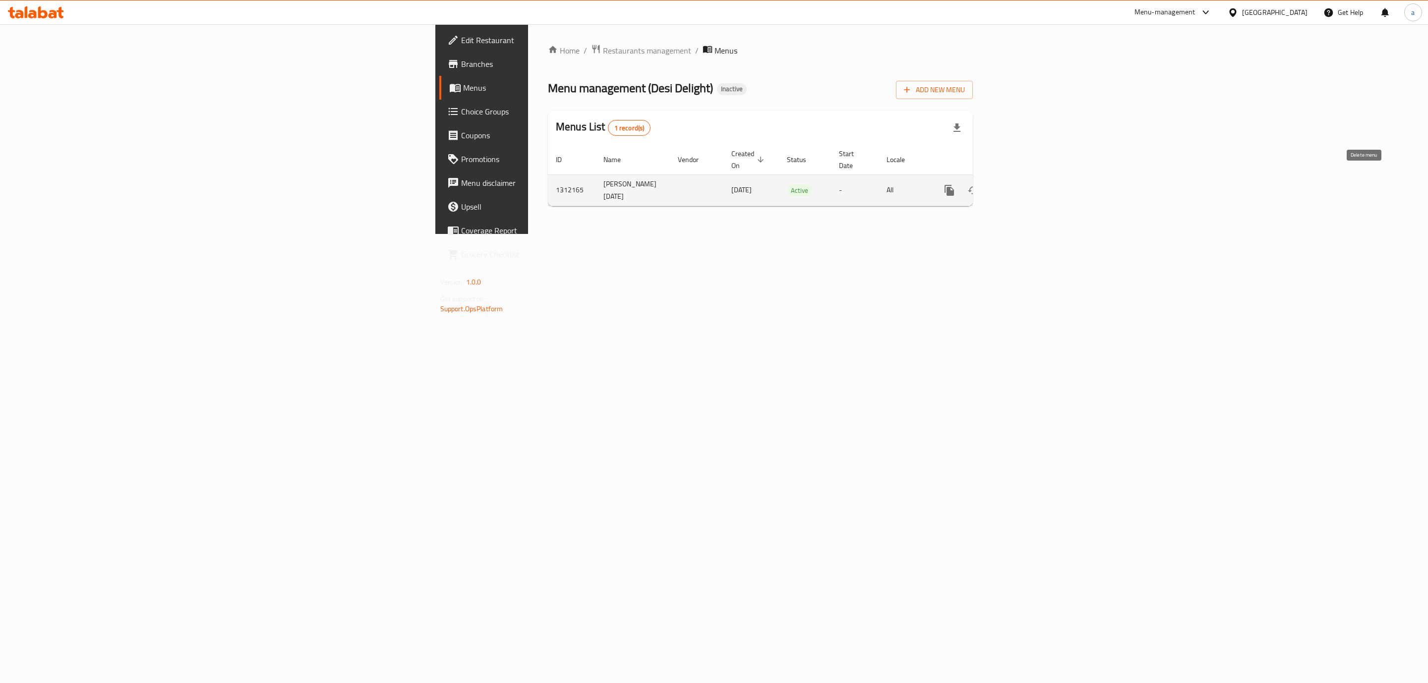
click at [1000, 186] on icon "enhanced table" at bounding box center [996, 190] width 7 height 9
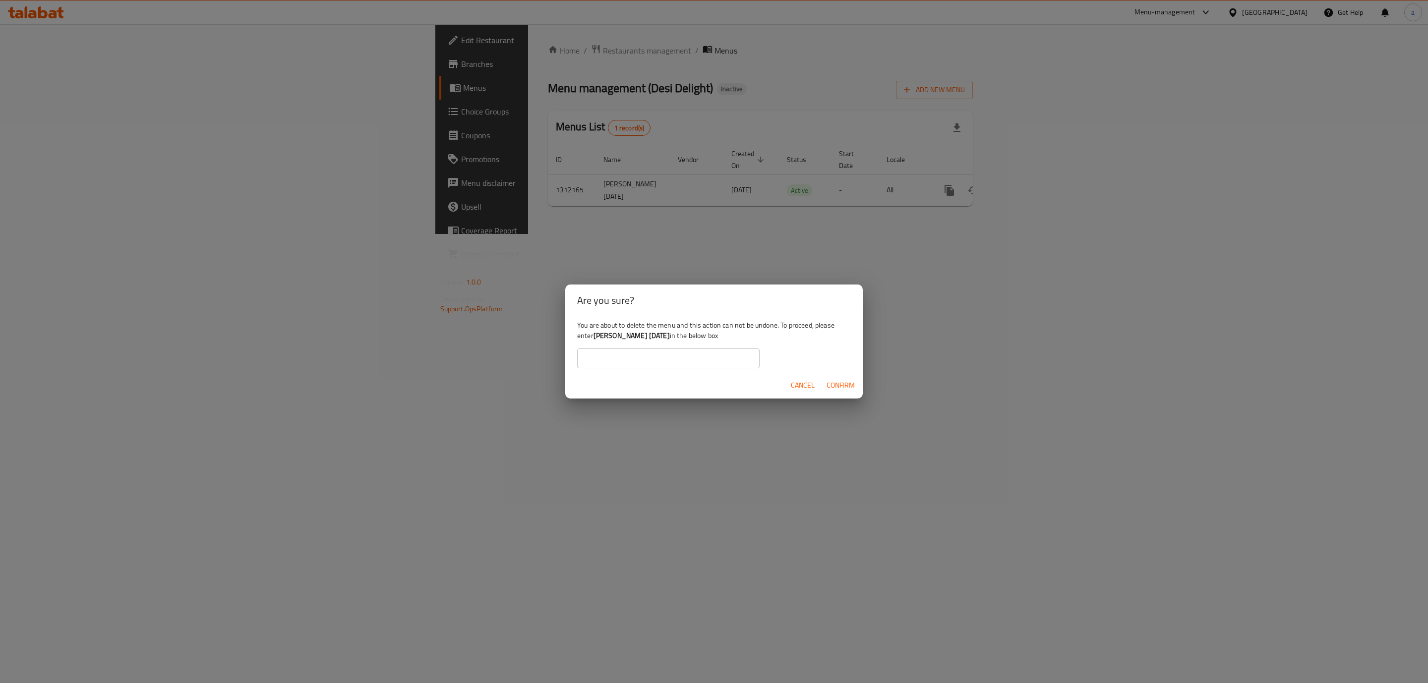
click at [601, 345] on div "You are about to delete the menu and this action can not be undone. To proceed,…" at bounding box center [713, 344] width 297 height 56
click at [605, 349] on input "text" at bounding box center [668, 359] width 182 height 20
type input "[PERSON_NAME] [DATE]"
click at [847, 382] on span "Confirm" at bounding box center [840, 385] width 28 height 12
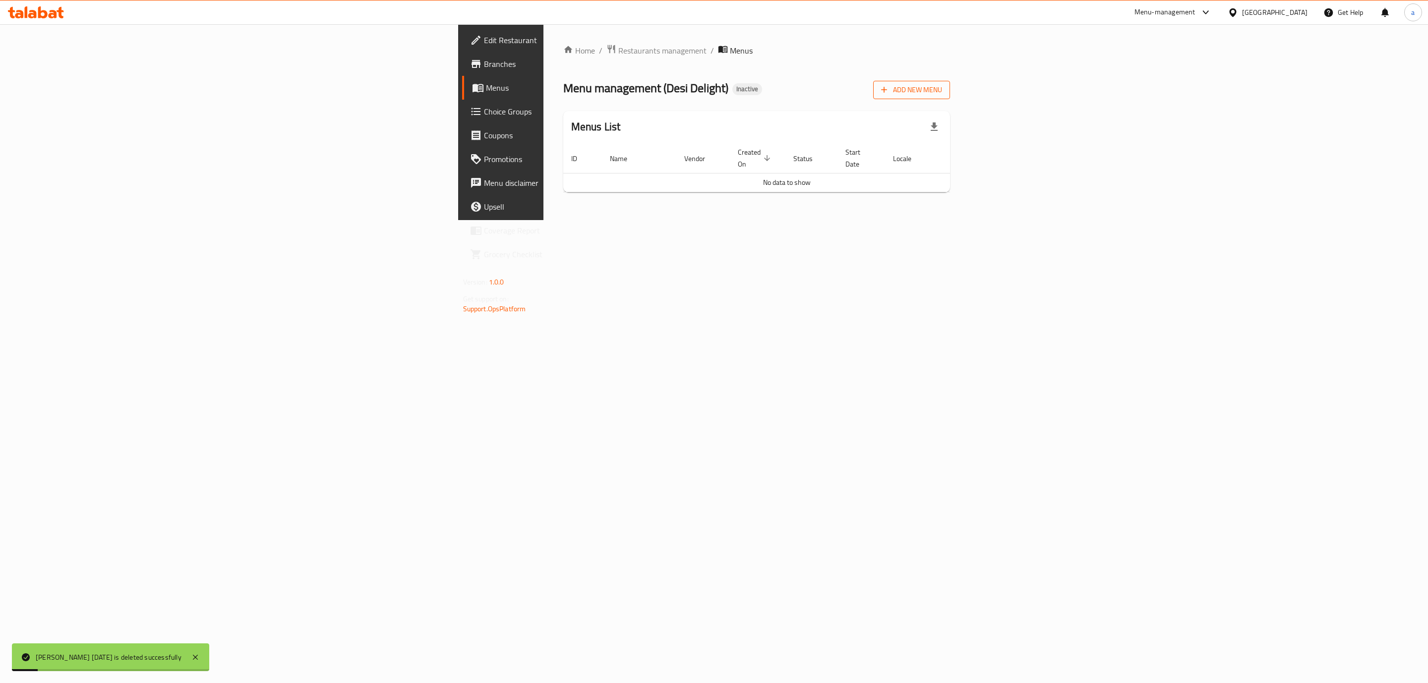
click at [942, 84] on span "Add New Menu" at bounding box center [911, 90] width 61 height 12
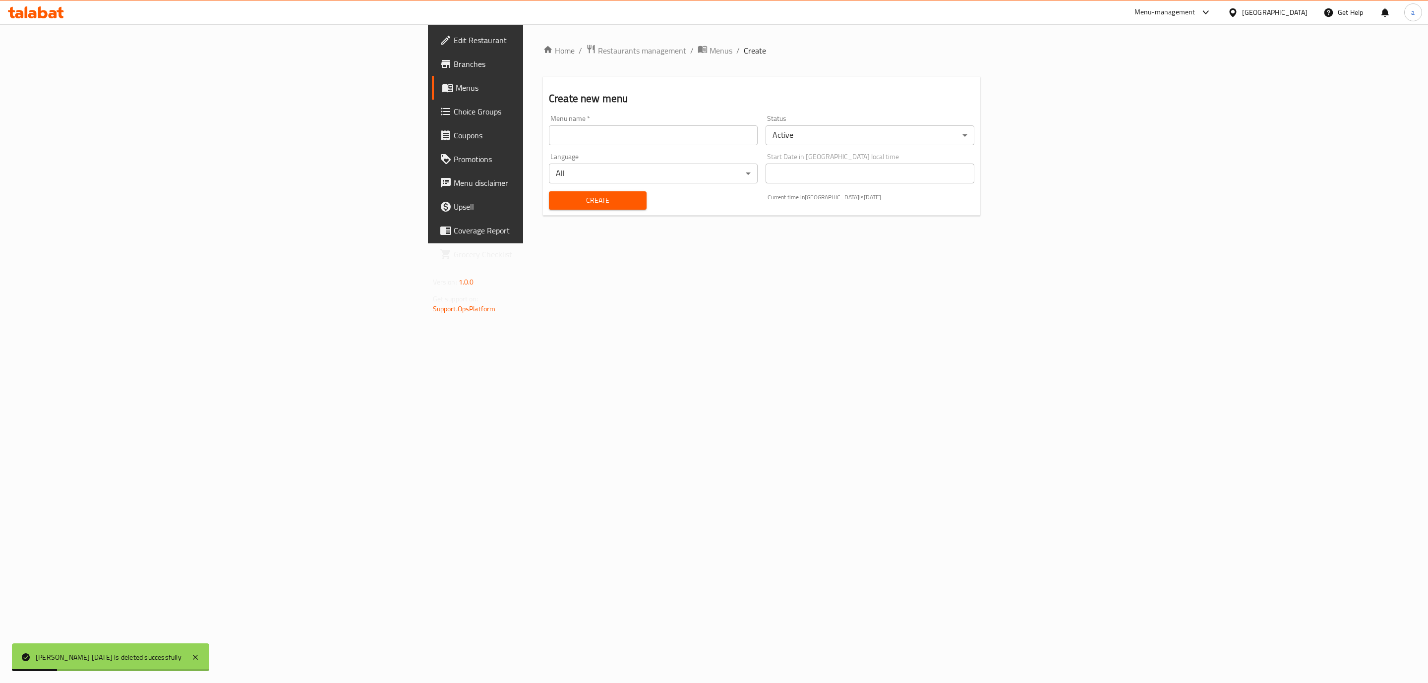
click at [660, 151] on div "Language All ​" at bounding box center [653, 168] width 217 height 38
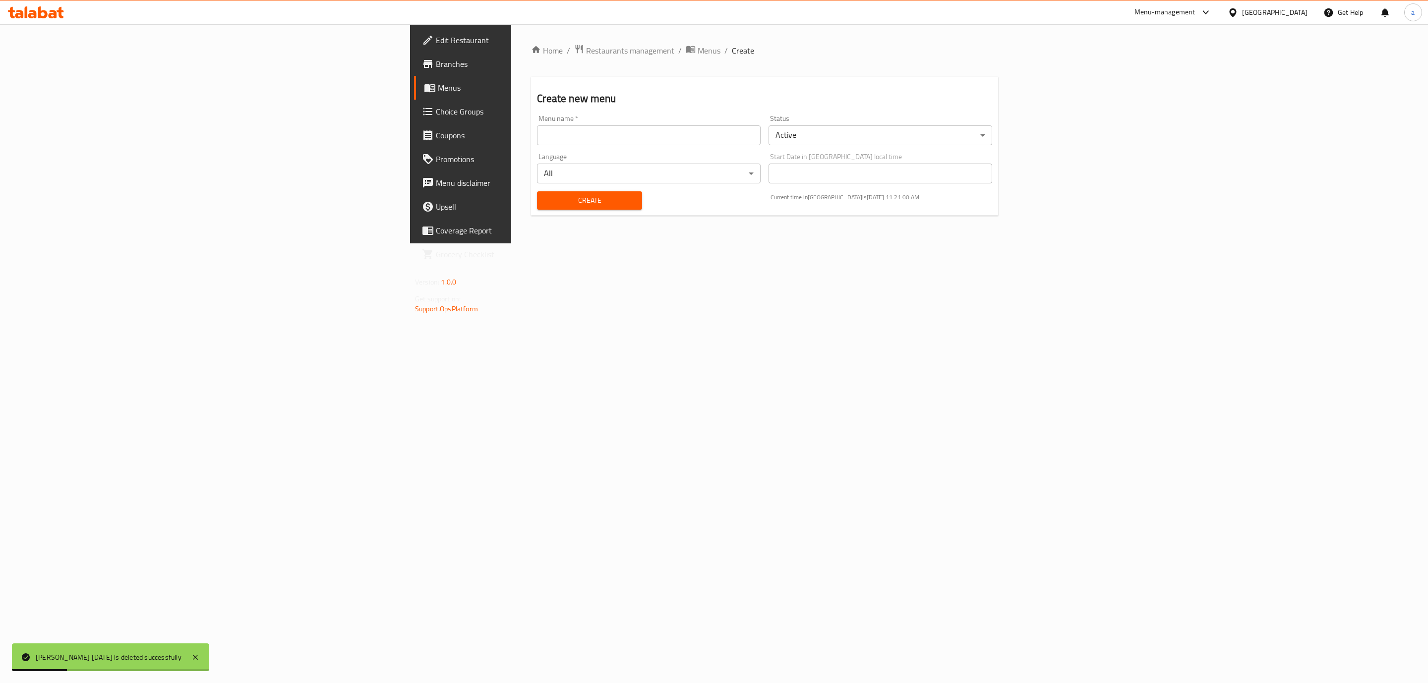
click at [637, 138] on input "text" at bounding box center [649, 135] width 224 height 20
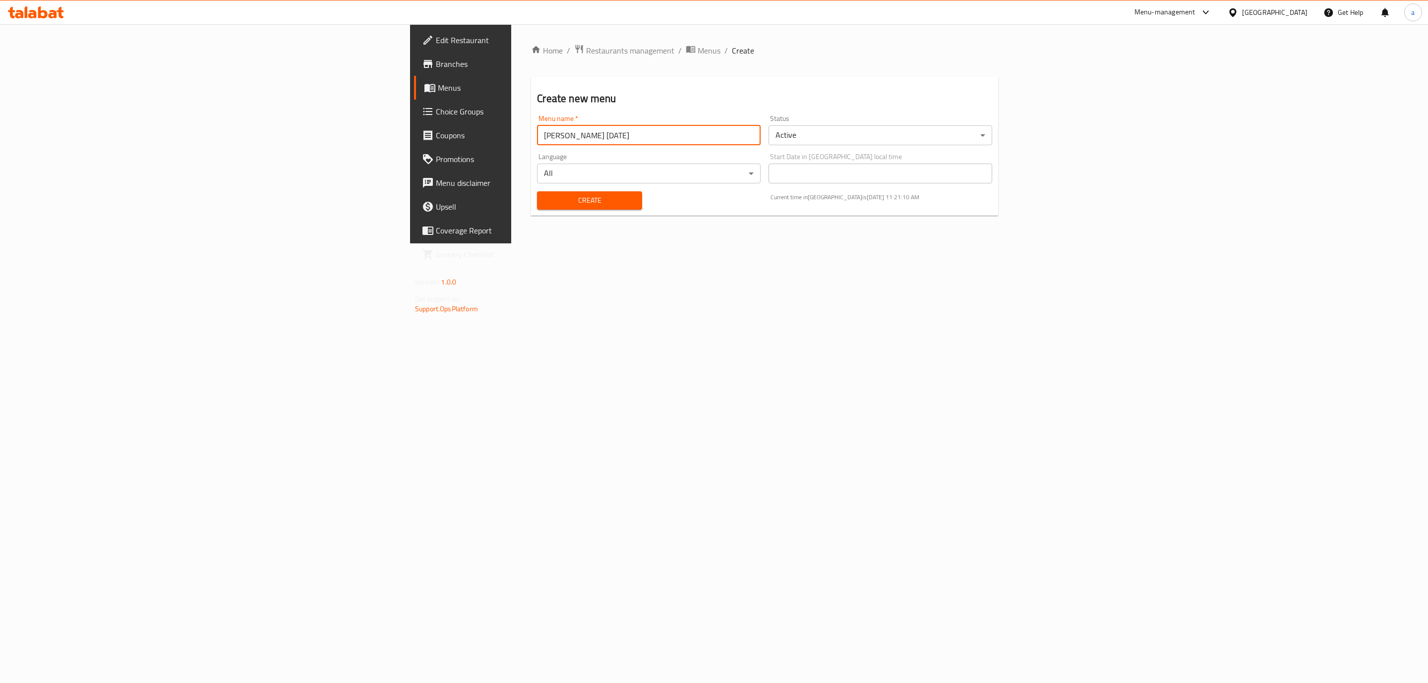
type input "[PERSON_NAME] [DATE]"
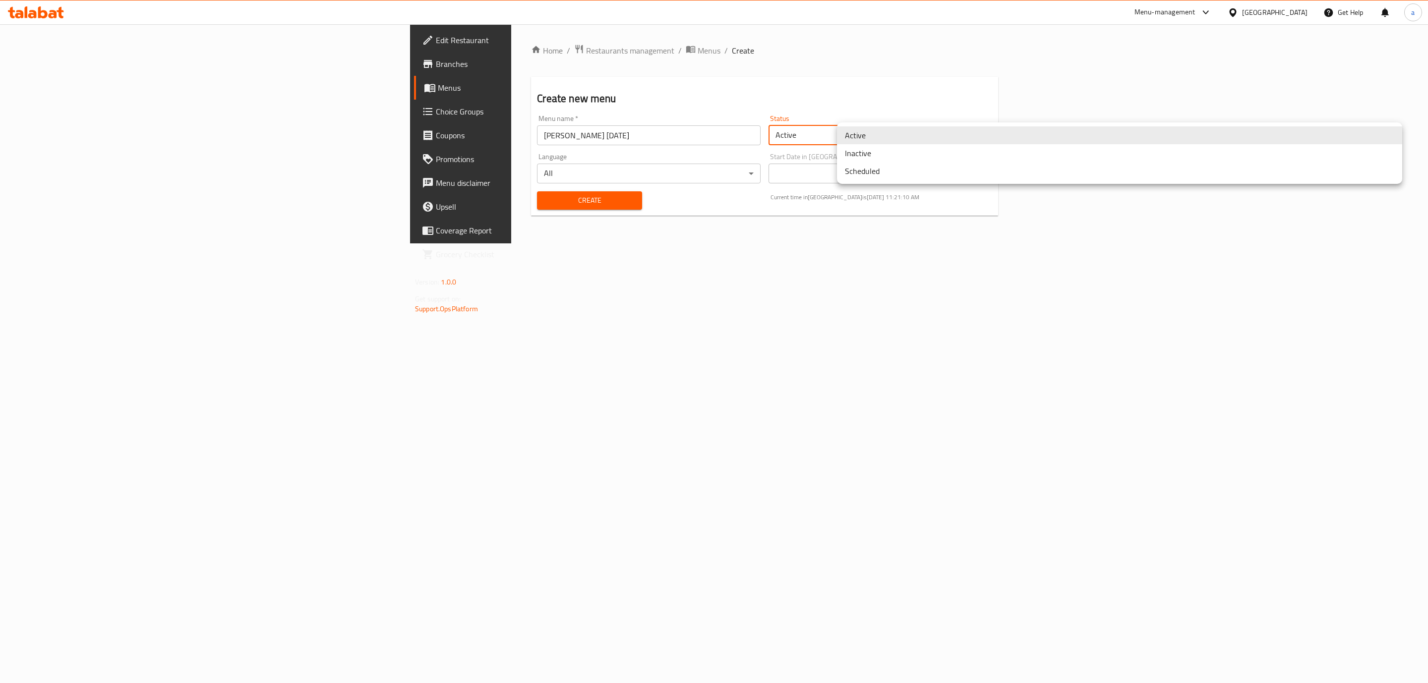
click at [972, 128] on body "​ Menu-management [GEOGRAPHIC_DATA] Get Help a Edit Restaurant Branches Menus C…" at bounding box center [714, 353] width 1428 height 659
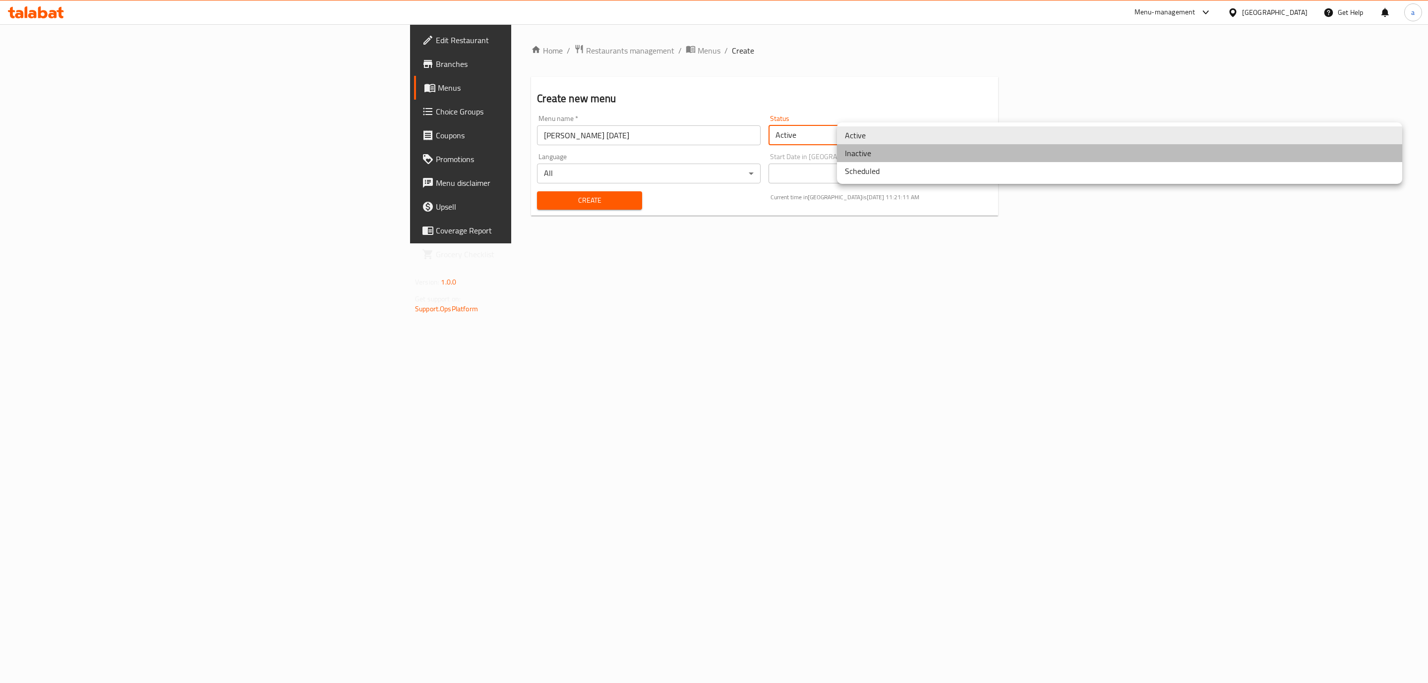
click at [911, 159] on li "Inactive" at bounding box center [1119, 153] width 565 height 18
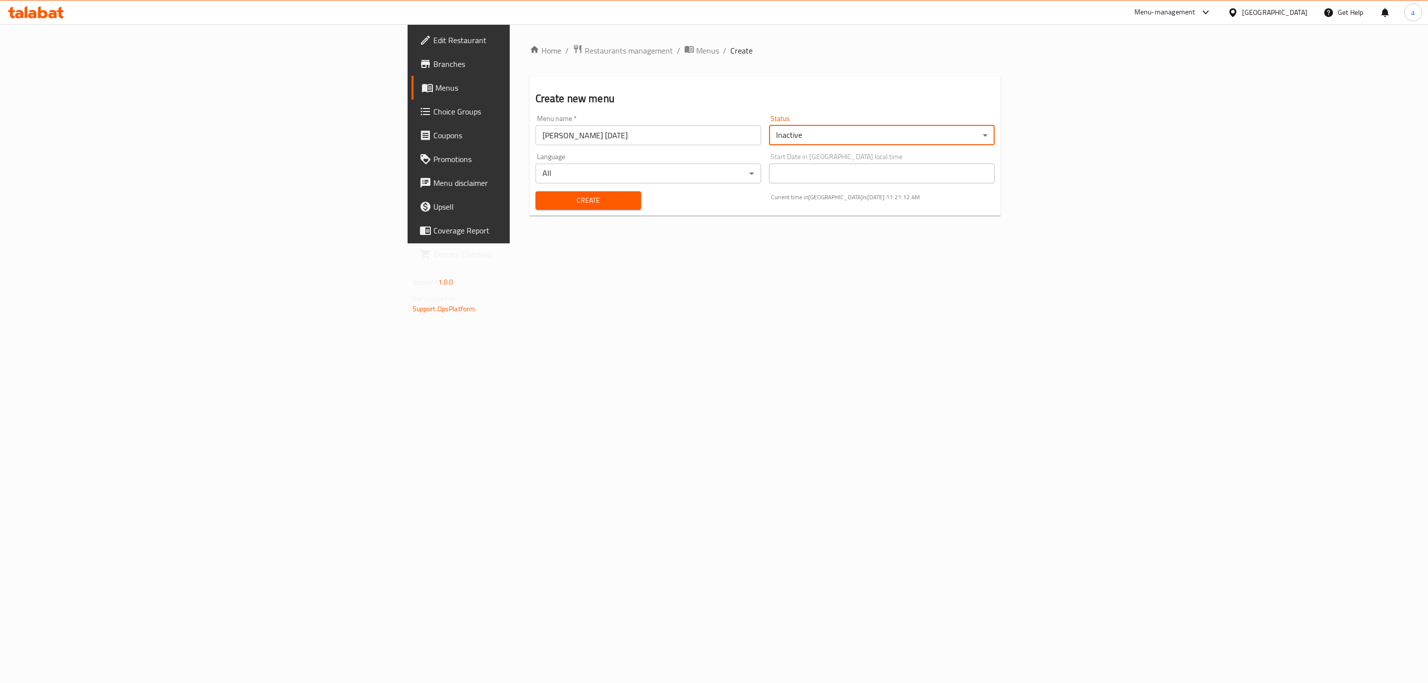
click at [535, 207] on button "Create" at bounding box center [588, 200] width 106 height 18
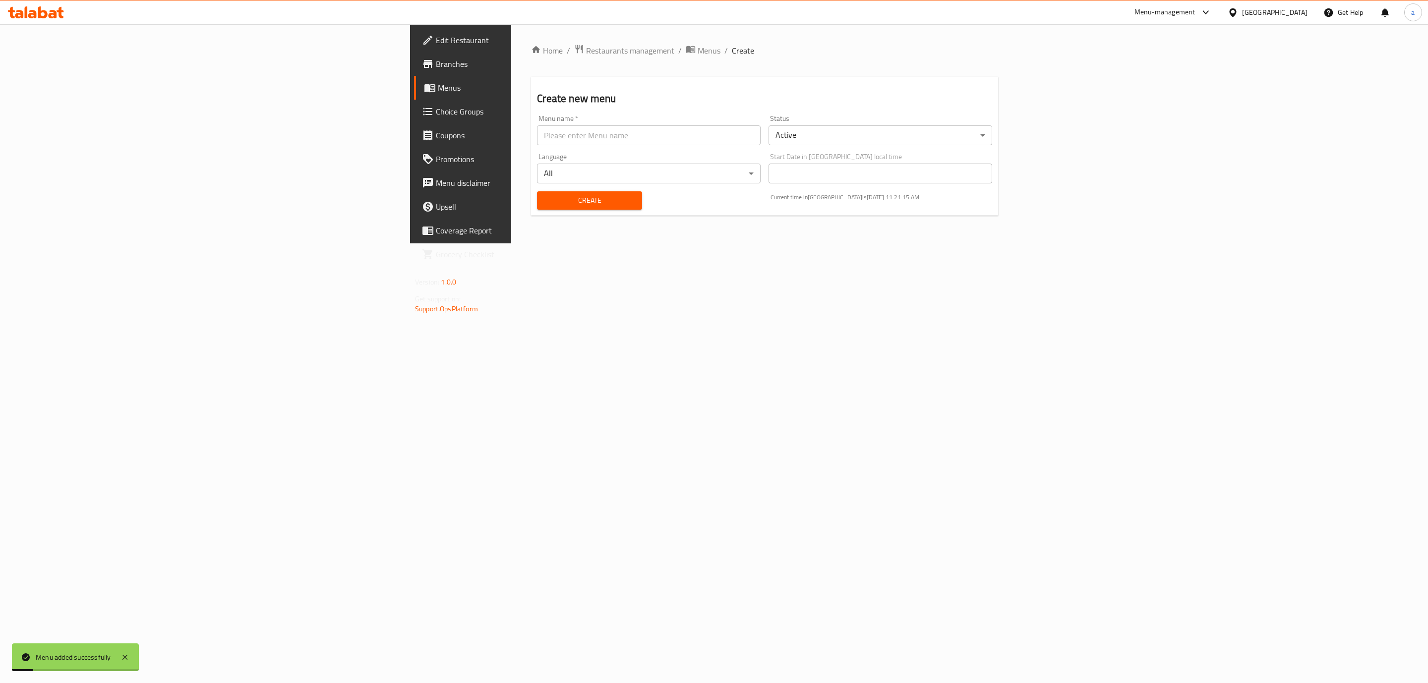
click at [438, 93] on span "Menus" at bounding box center [539, 88] width 203 height 12
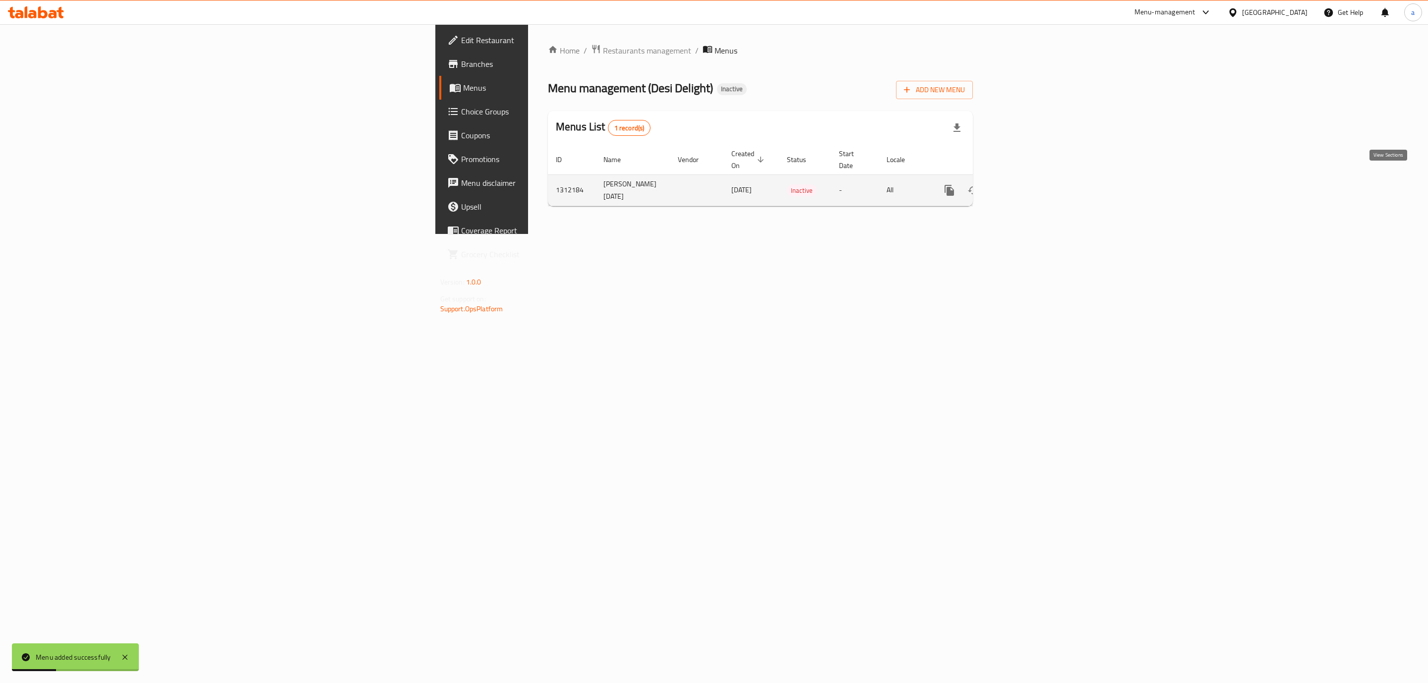
click at [1033, 181] on link "enhanced table" at bounding box center [1021, 190] width 24 height 24
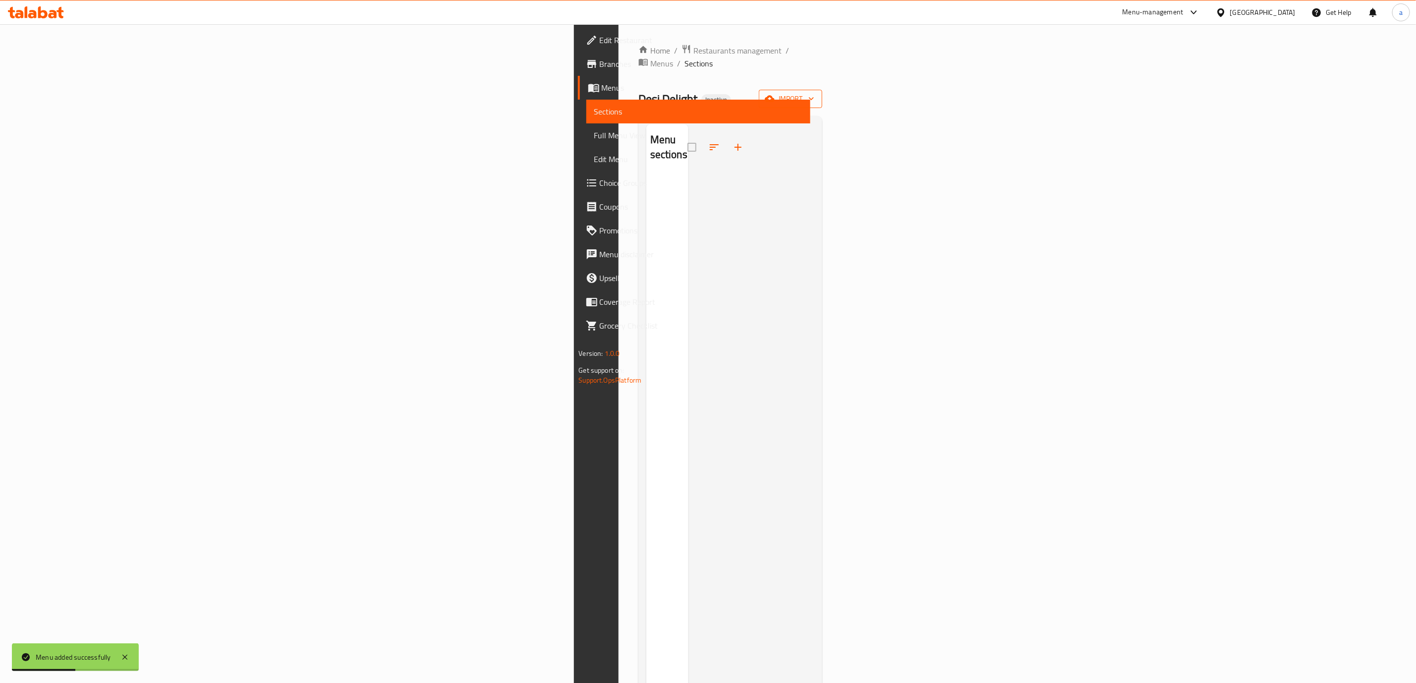
click at [822, 93] on button "import" at bounding box center [790, 99] width 63 height 18
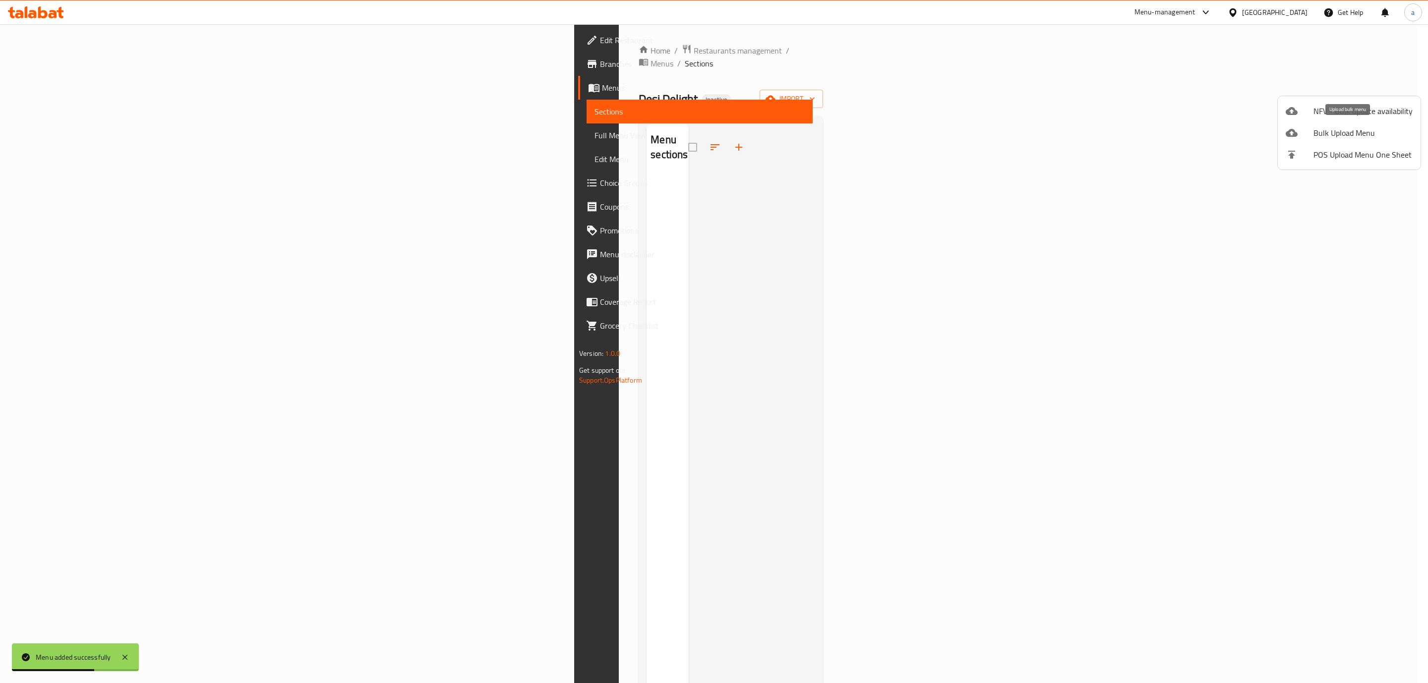
click at [1352, 132] on span "Bulk Upload Menu" at bounding box center [1362, 133] width 99 height 12
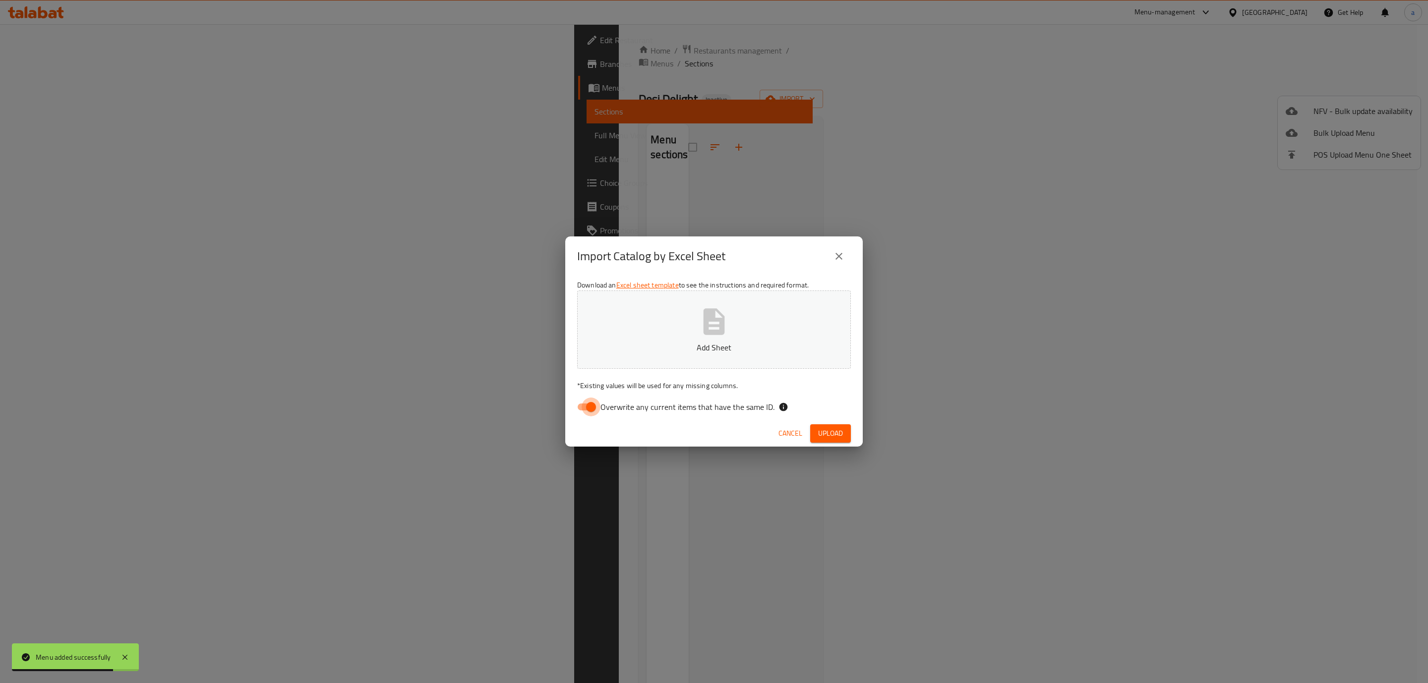
click at [579, 405] on input "Overwrite any current items that have the same ID." at bounding box center [591, 407] width 57 height 19
checkbox input "false"
click at [681, 329] on button "Add Sheet" at bounding box center [714, 330] width 274 height 78
click at [835, 438] on span "Upload" at bounding box center [830, 433] width 25 height 12
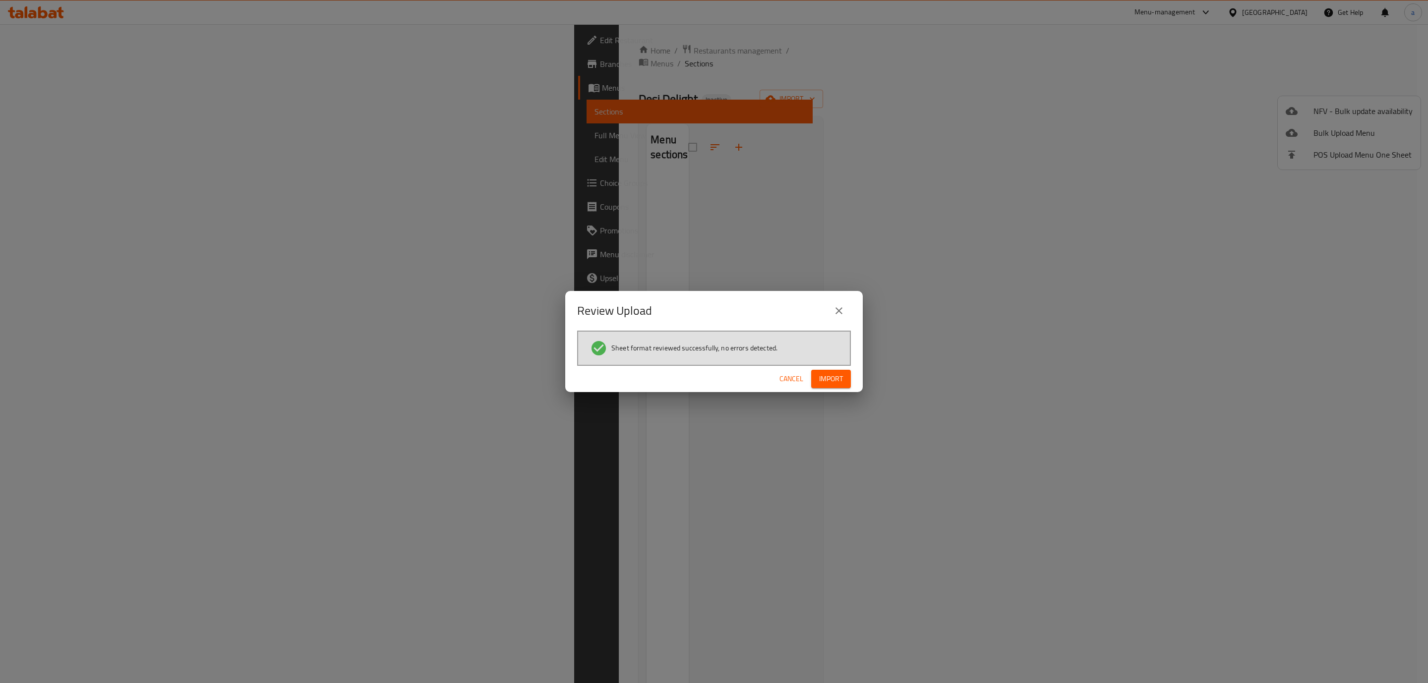
click at [843, 383] on button "Import" at bounding box center [831, 379] width 40 height 18
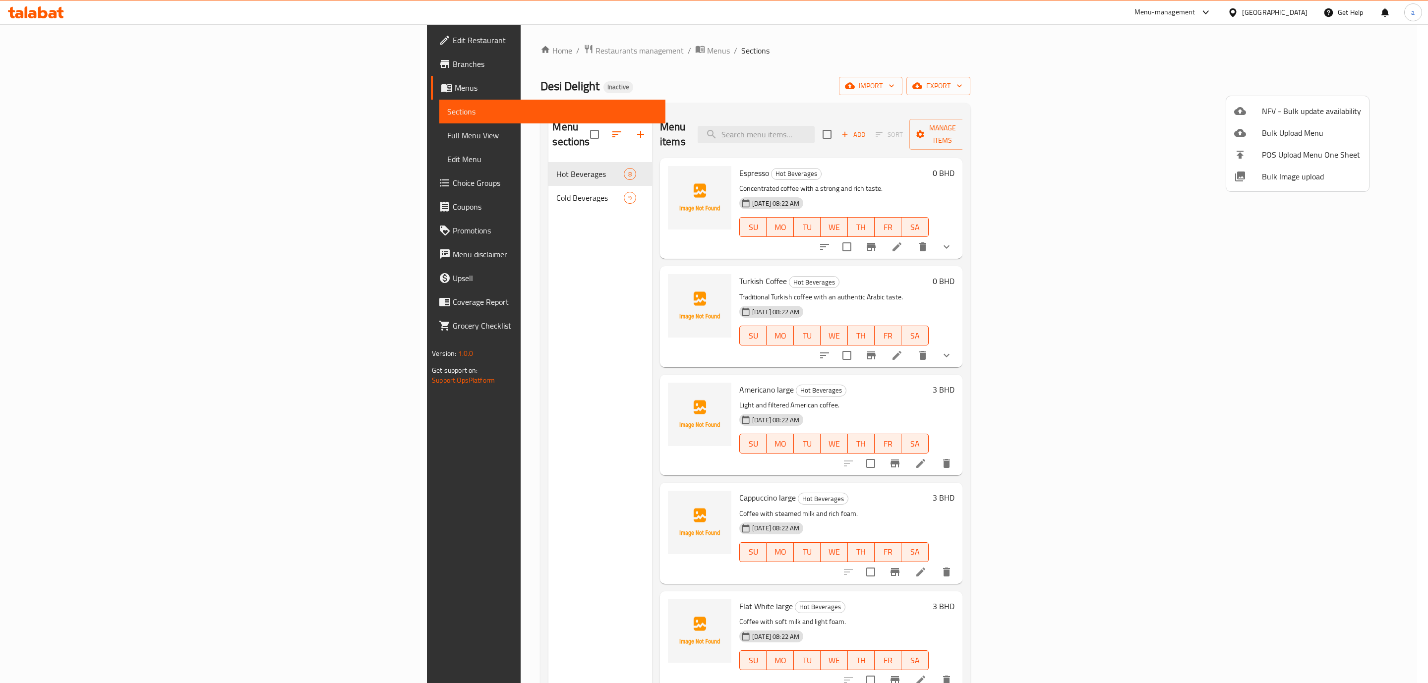
click at [92, 137] on div at bounding box center [714, 341] width 1428 height 683
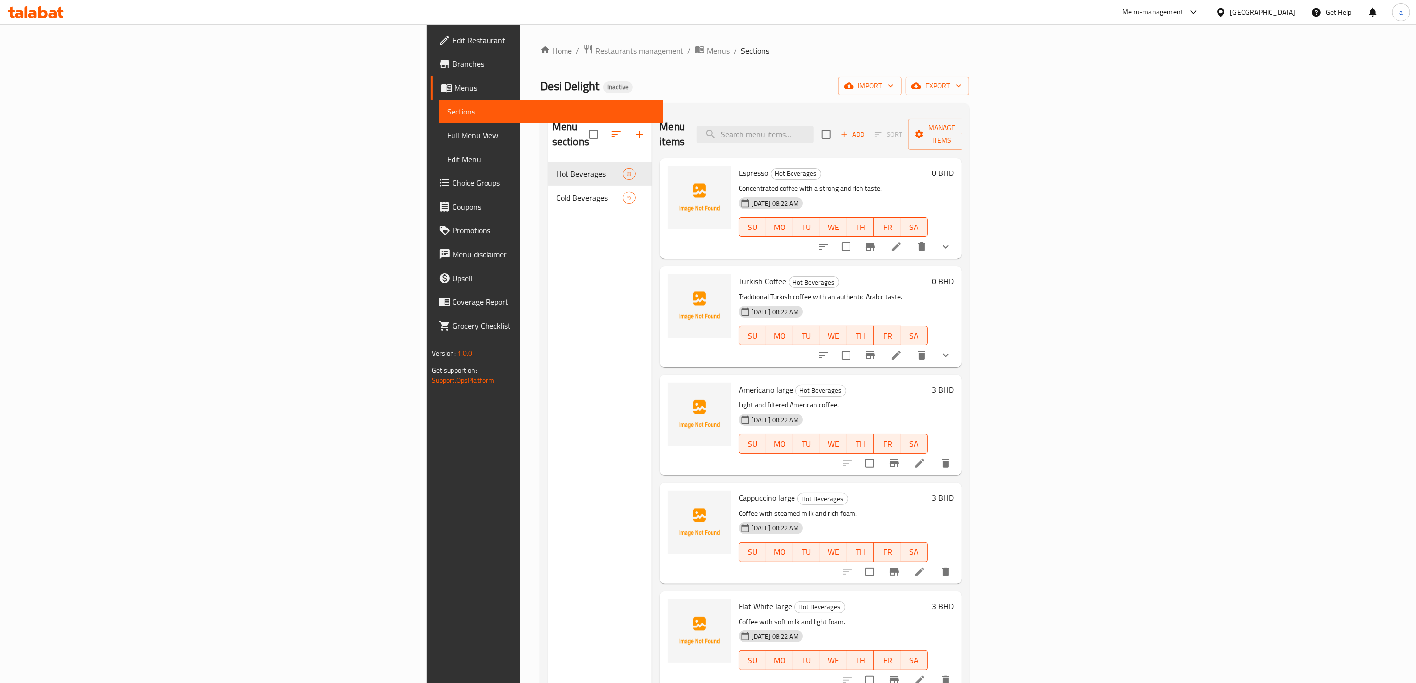
click at [447, 137] on span "Full Menu View" at bounding box center [551, 135] width 208 height 12
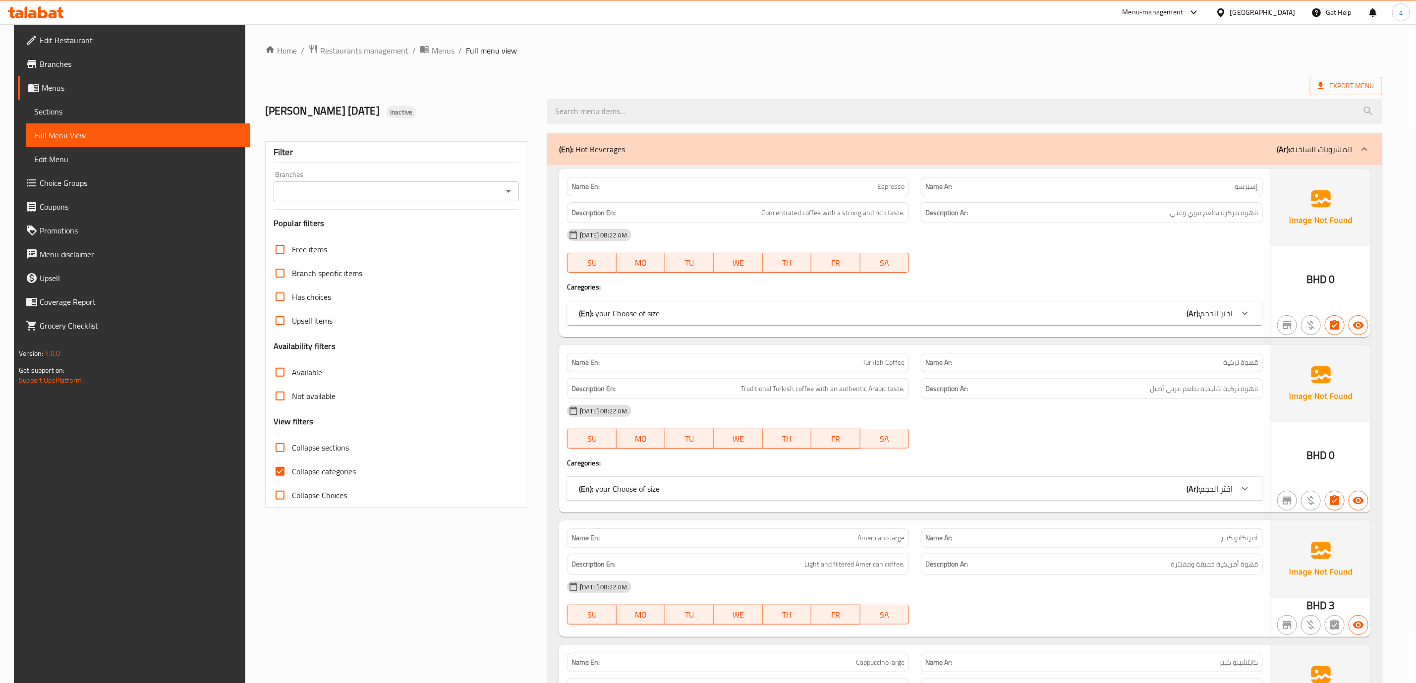
click at [337, 470] on span "Collapse categories" at bounding box center [324, 472] width 64 height 12
click at [292, 470] on input "Collapse categories" at bounding box center [280, 472] width 24 height 24
checkbox input "false"
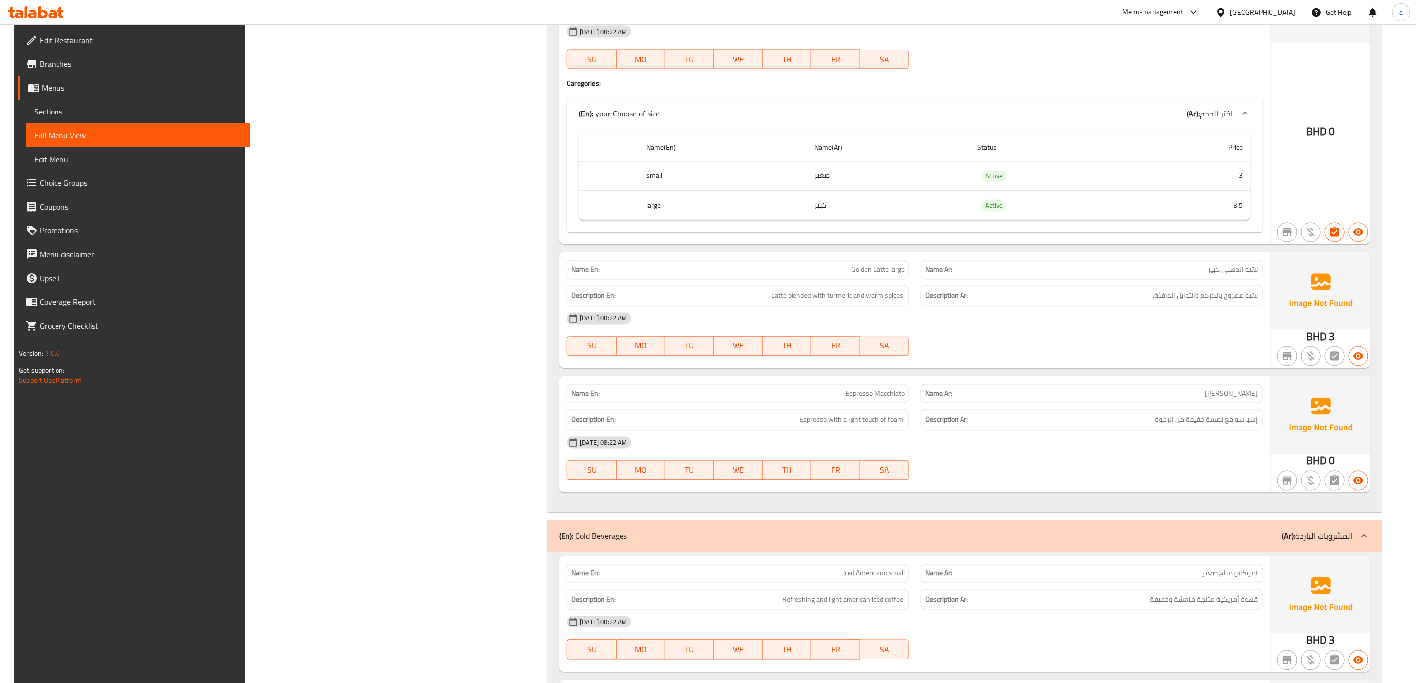
scroll to position [1041, 0]
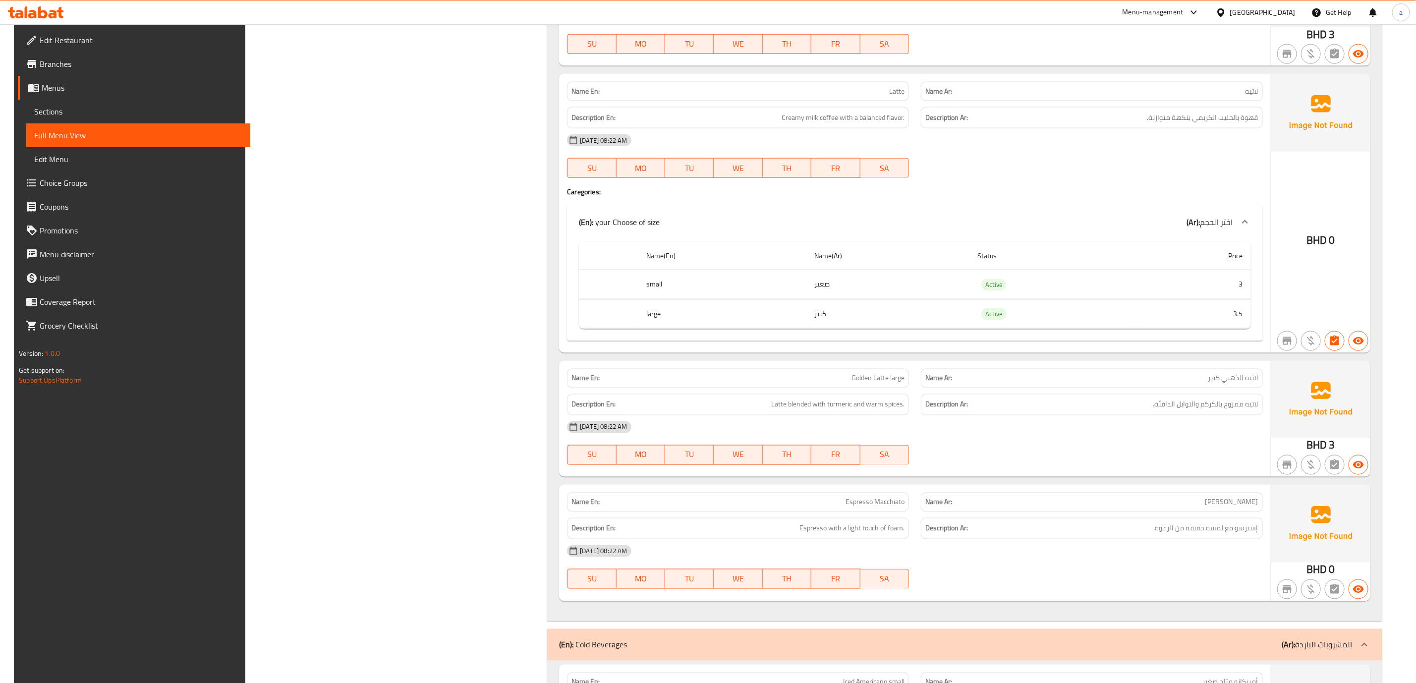
click at [116, 183] on span "Choice Groups" at bounding box center [141, 183] width 203 height 12
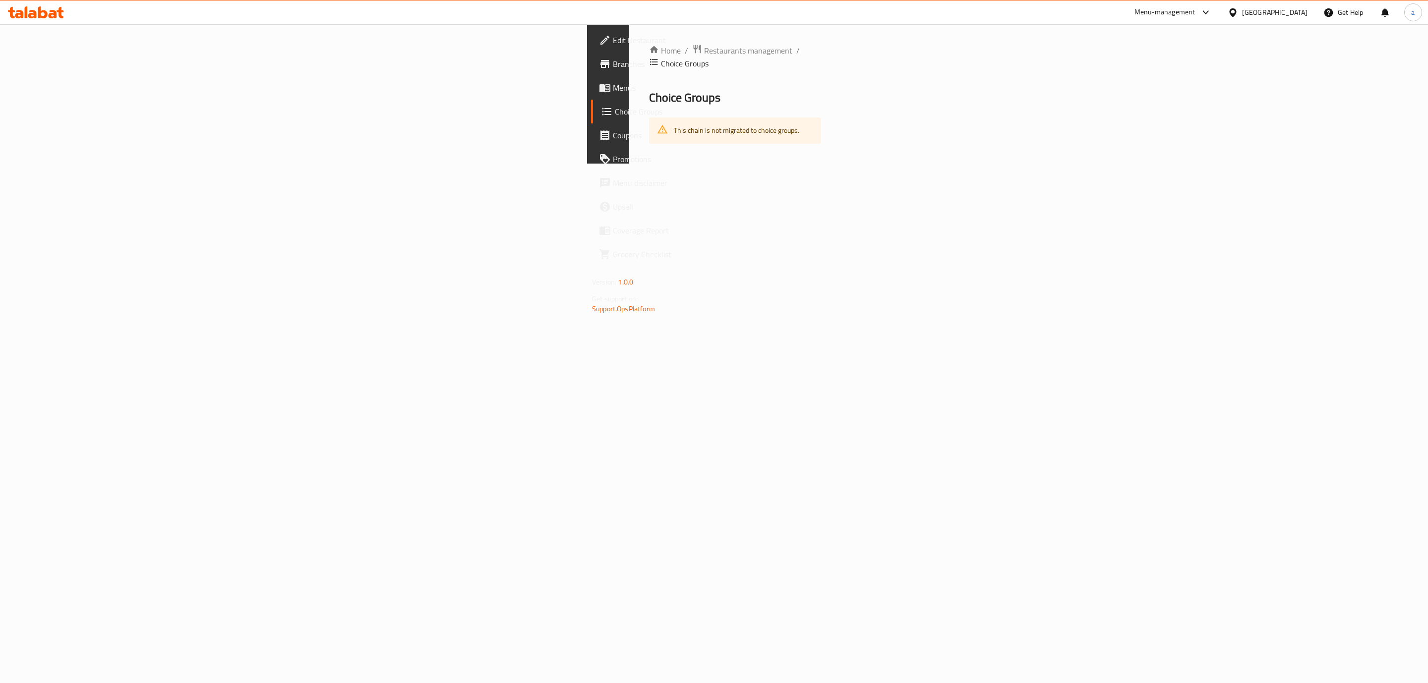
click at [613, 90] on span "Menus" at bounding box center [715, 88] width 205 height 12
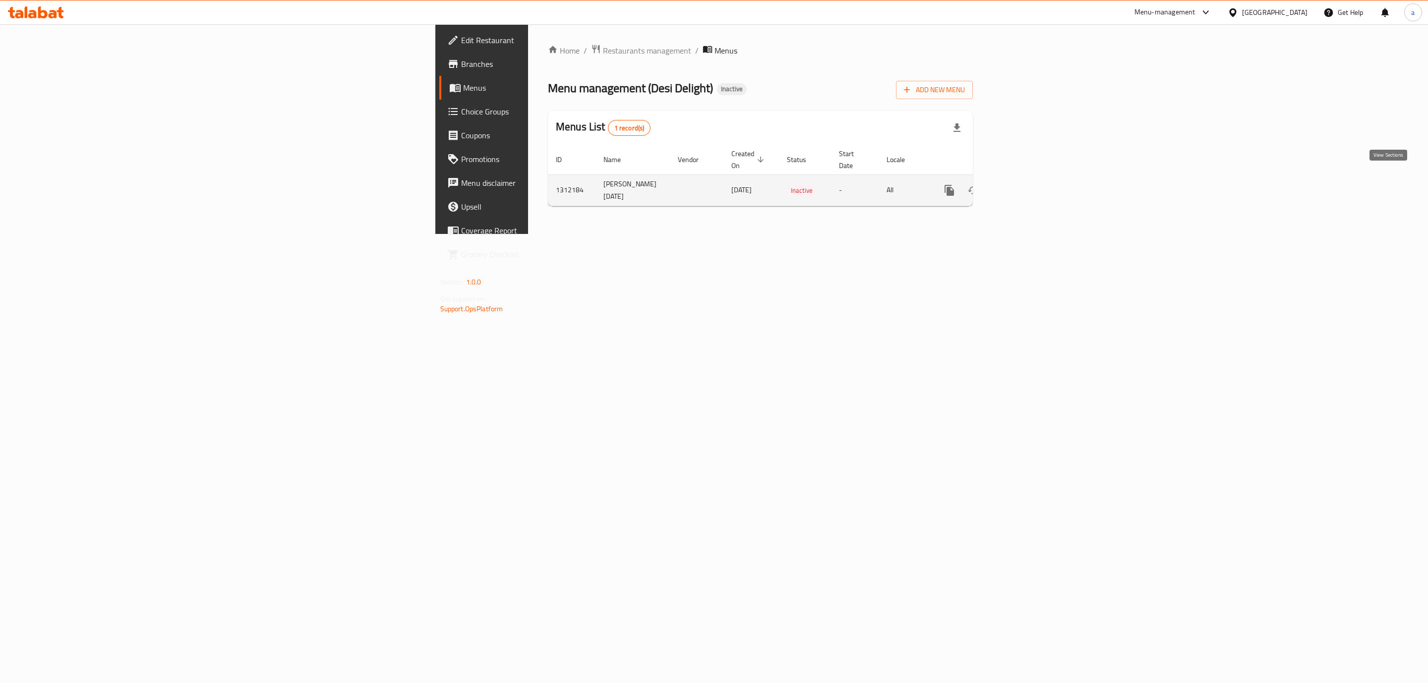
click at [1027, 184] on icon "enhanced table" at bounding box center [1021, 190] width 12 height 12
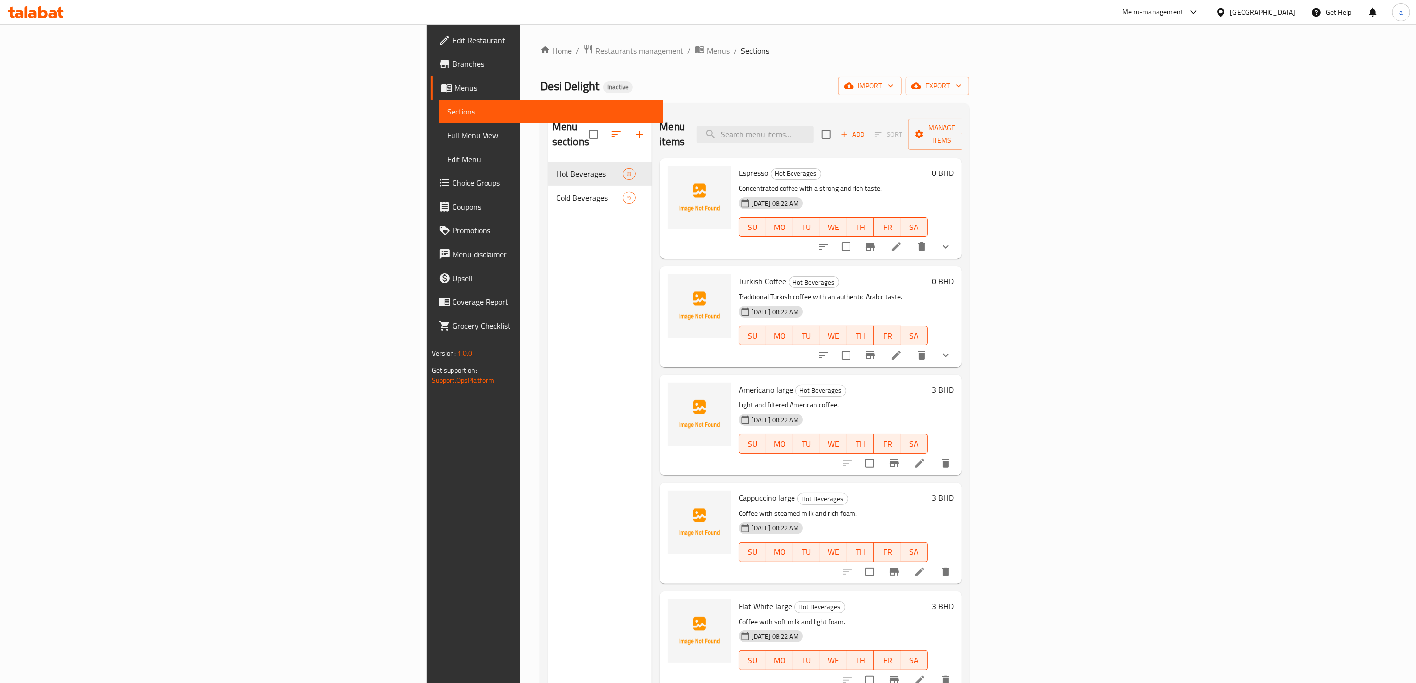
click at [439, 143] on link "Full Menu View" at bounding box center [551, 135] width 224 height 24
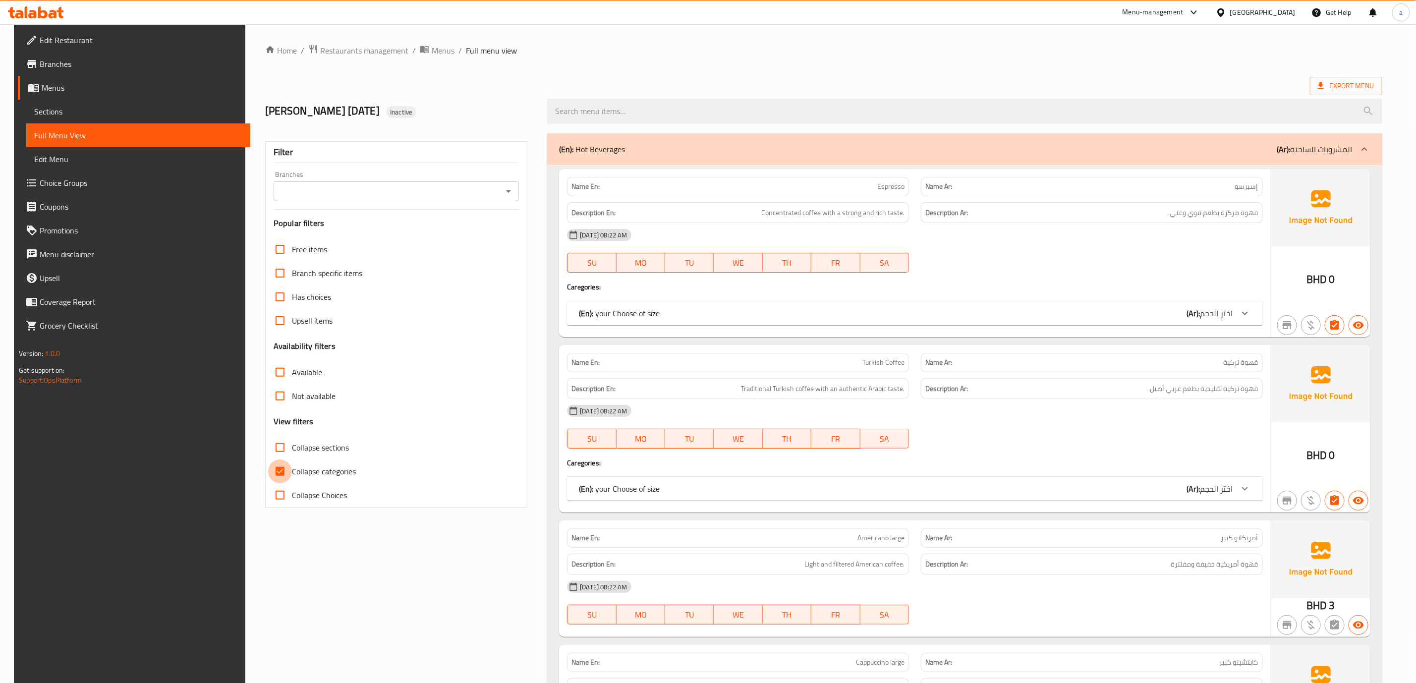
click at [276, 476] on input "Collapse categories" at bounding box center [280, 472] width 24 height 24
checkbox input "false"
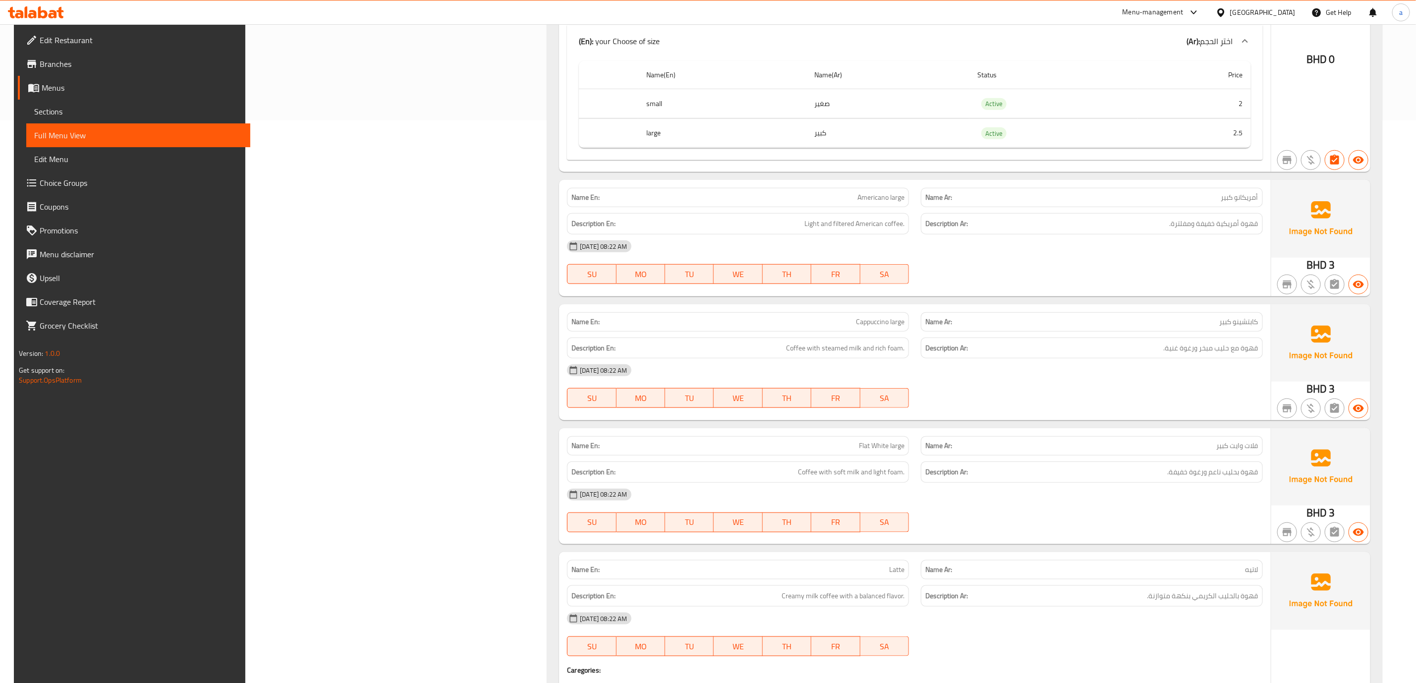
scroll to position [116, 0]
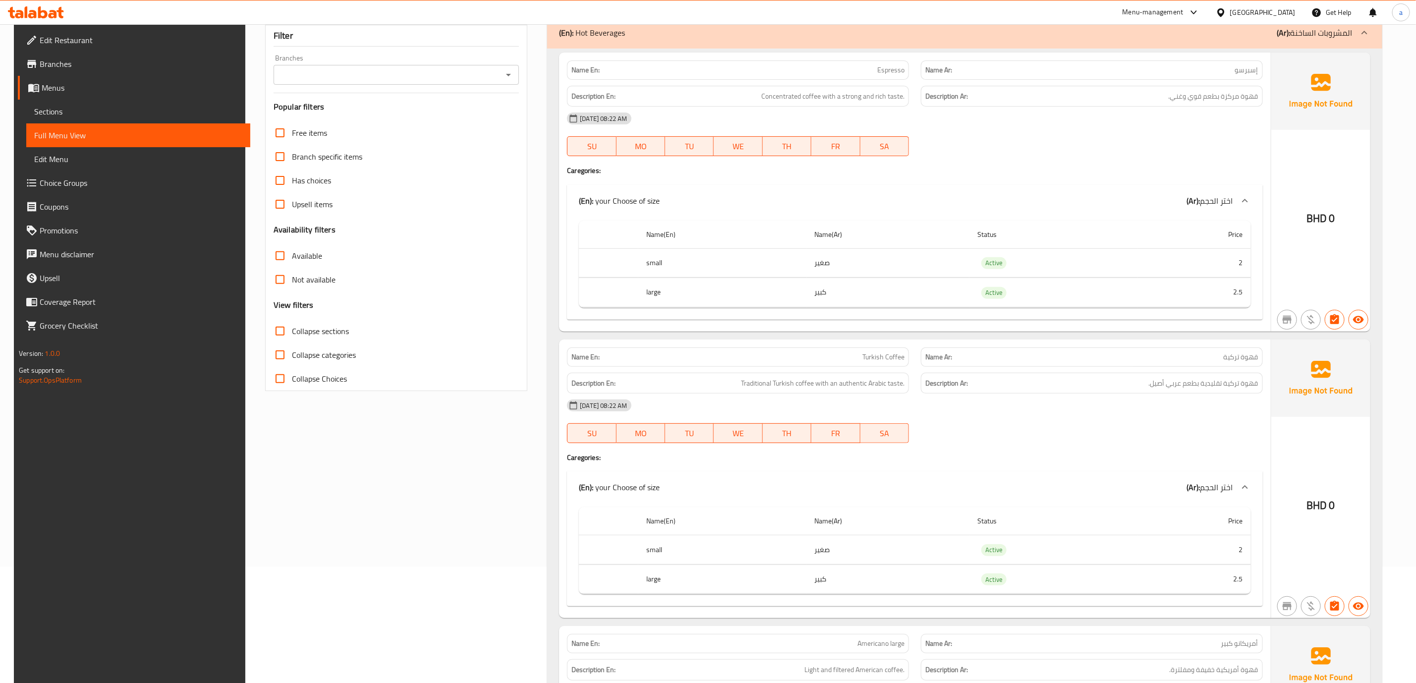
click at [98, 88] on span "Menus" at bounding box center [142, 88] width 201 height 12
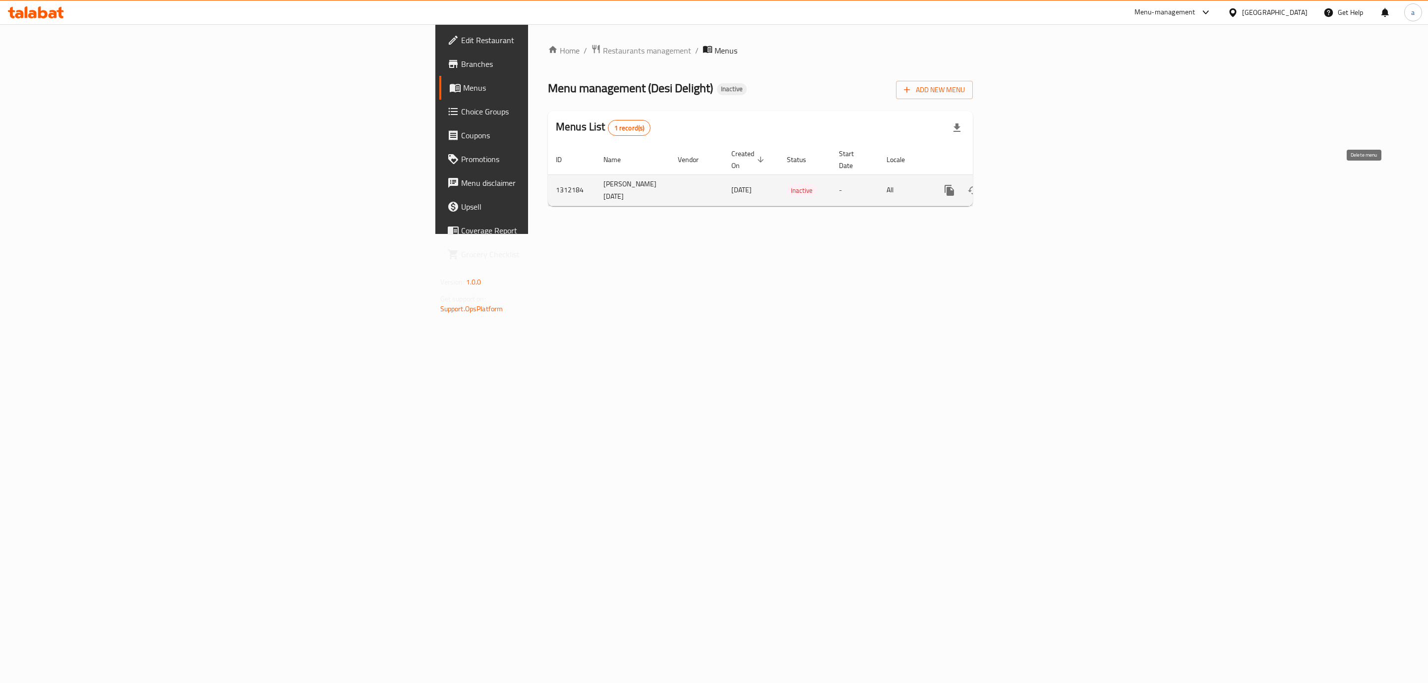
click at [1000, 186] on icon "enhanced table" at bounding box center [996, 190] width 7 height 9
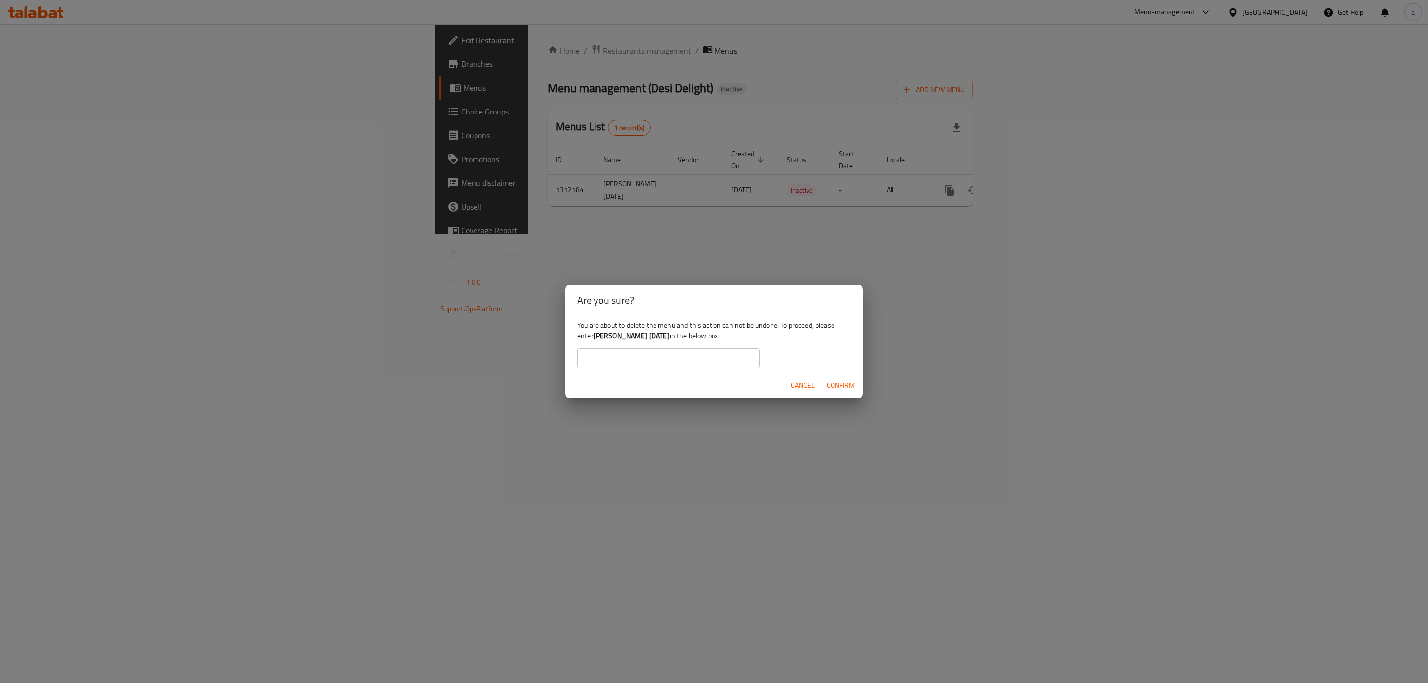
click at [651, 356] on input "text" at bounding box center [668, 359] width 182 height 20
type input "[PERSON_NAME] [DATE]"
click at [829, 385] on span "Confirm" at bounding box center [840, 385] width 28 height 12
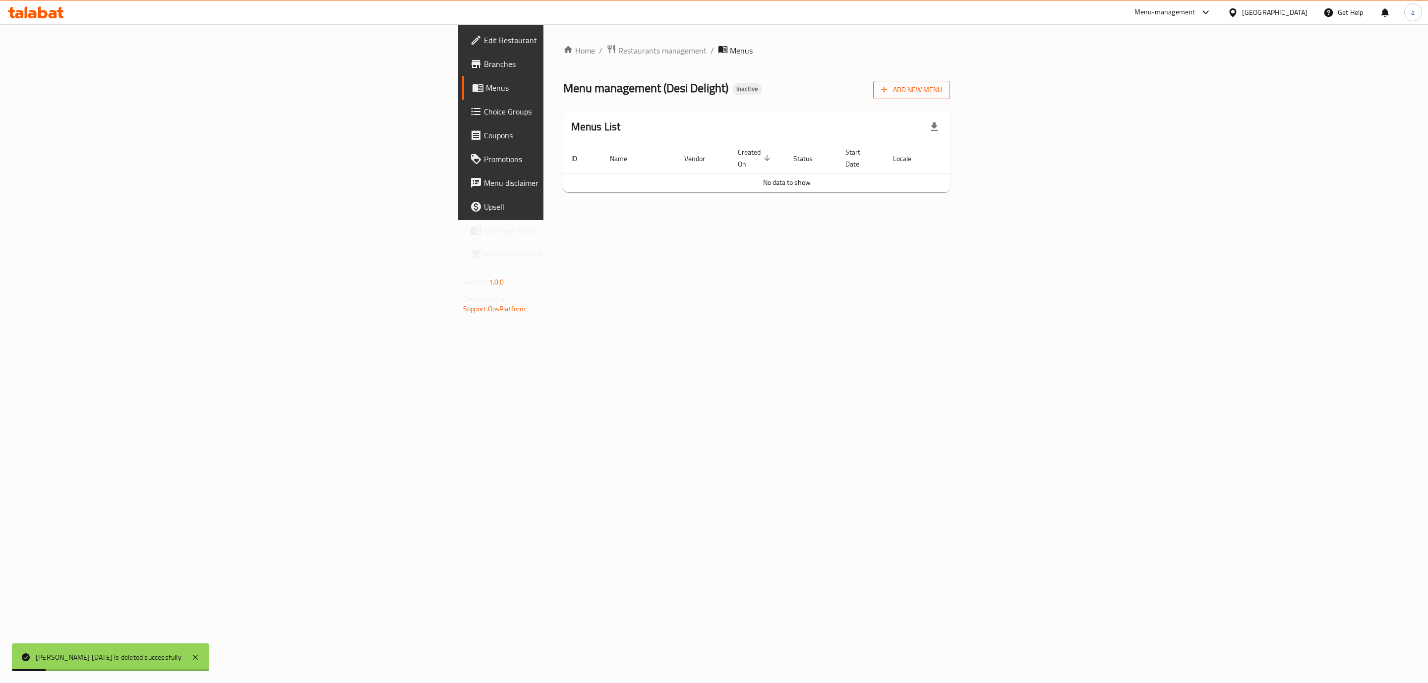
click at [942, 91] on span "Add New Menu" at bounding box center [911, 90] width 61 height 12
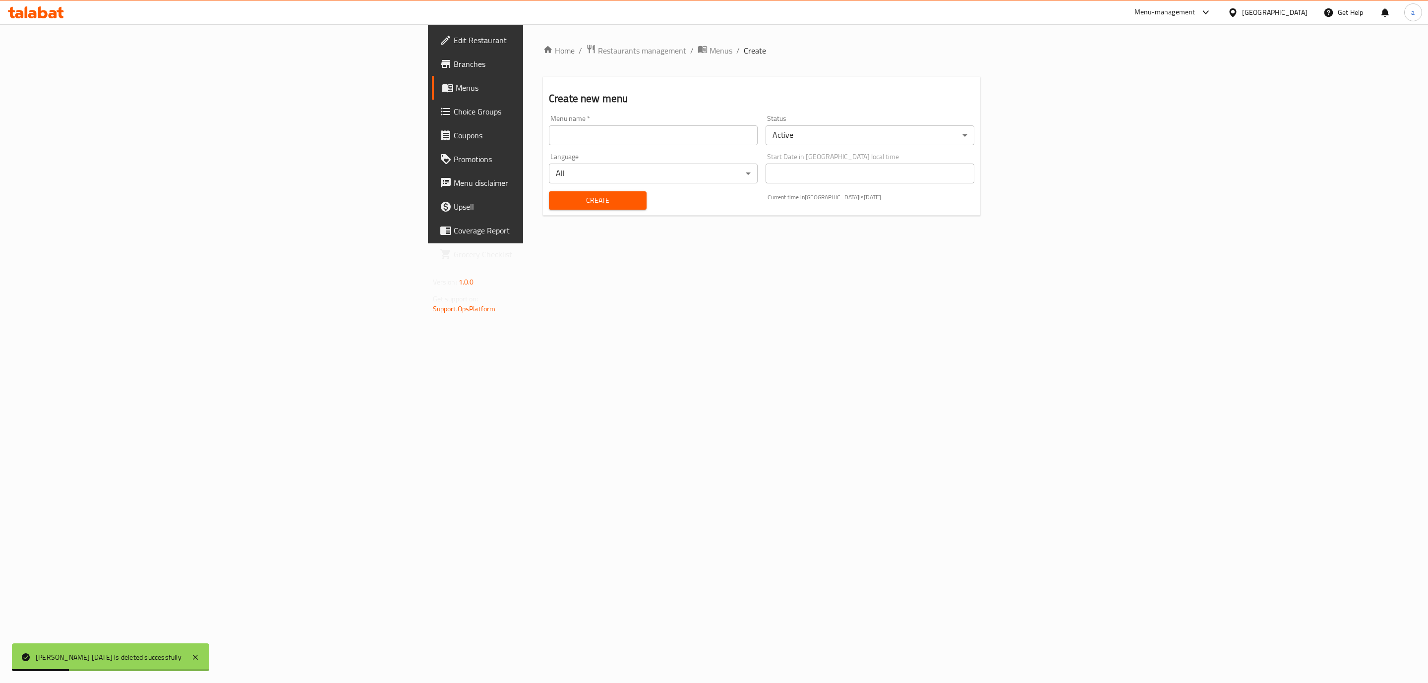
click at [549, 137] on input "text" at bounding box center [653, 135] width 209 height 20
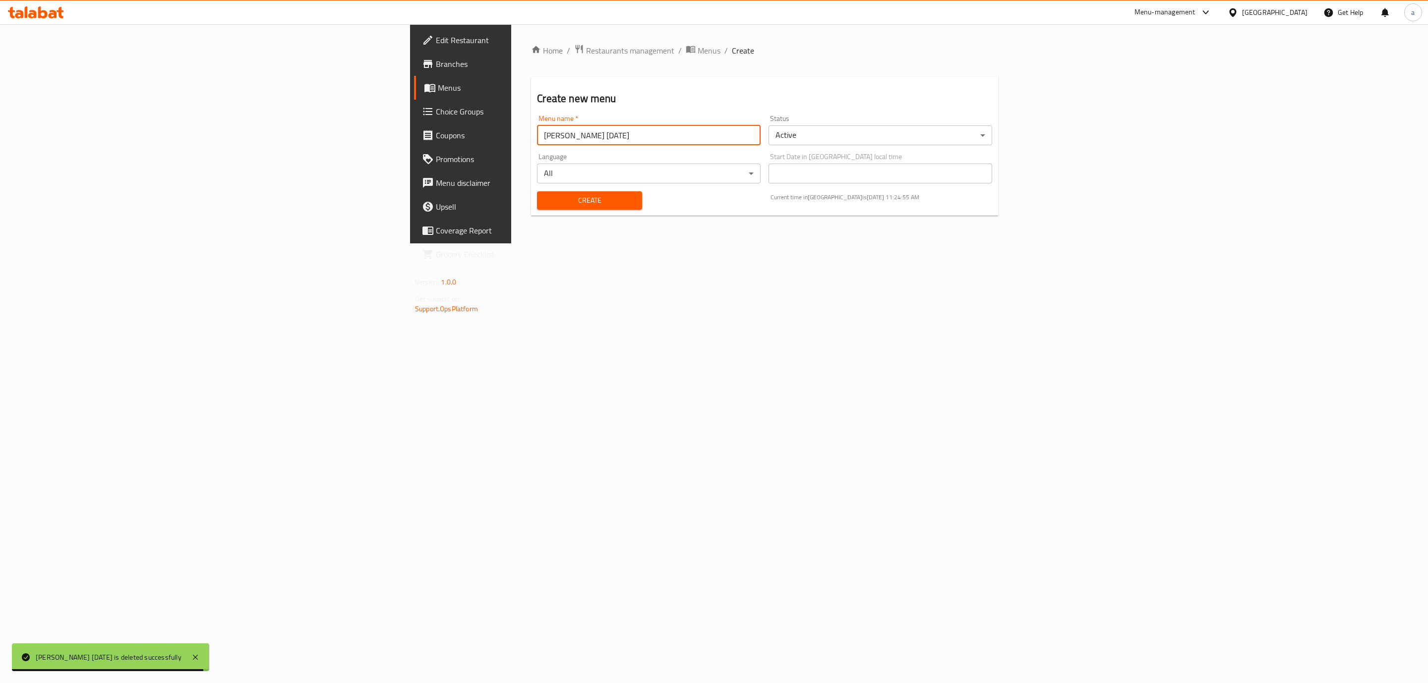
type input "[PERSON_NAME] [DATE]"
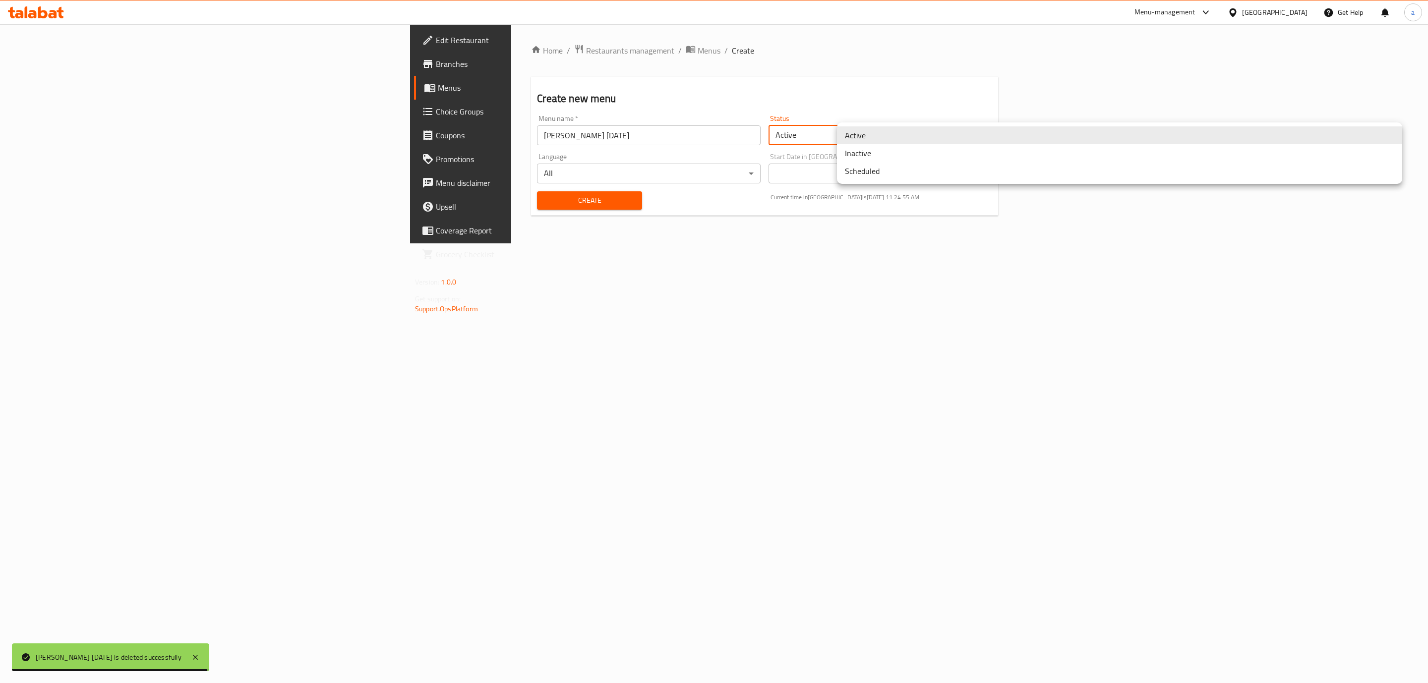
click at [918, 132] on body "[PERSON_NAME] [DATE] is deleted successfully ​ Menu-management [GEOGRAPHIC_DATA…" at bounding box center [714, 353] width 1428 height 659
click at [905, 149] on li "Inactive" at bounding box center [1119, 153] width 565 height 18
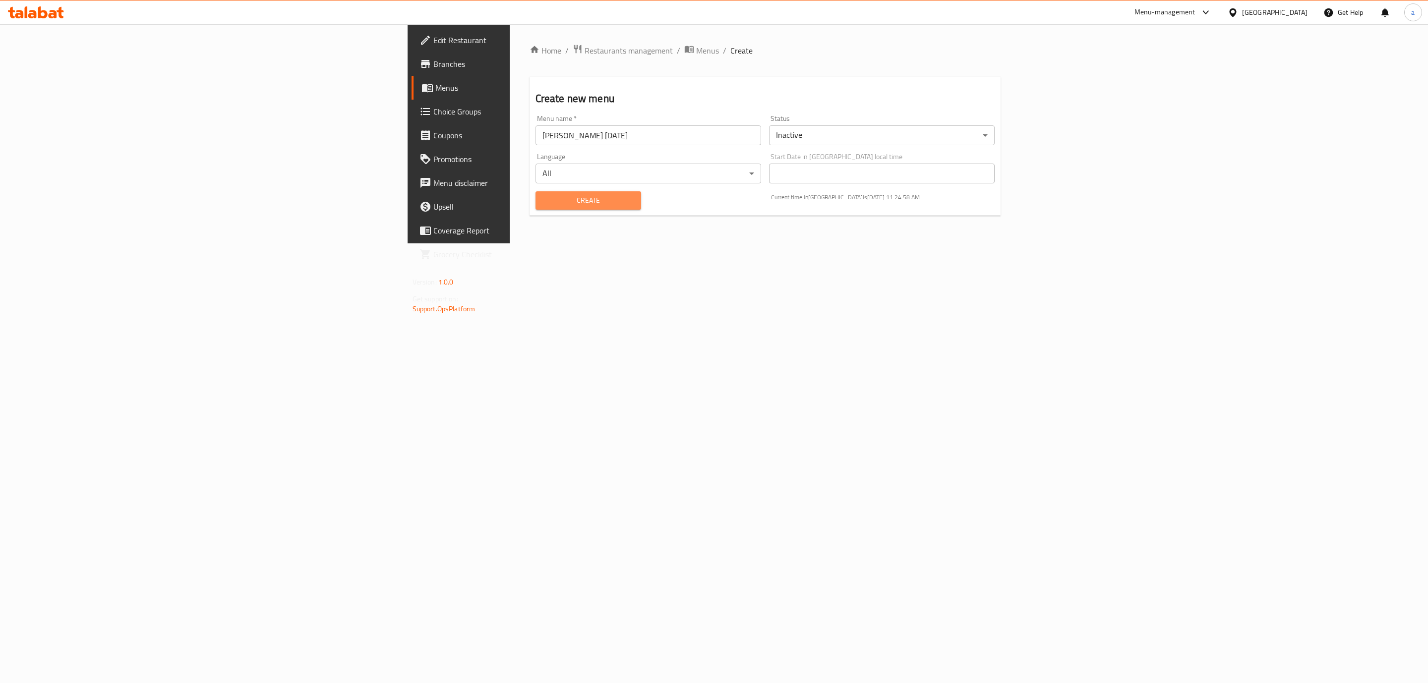
click at [543, 198] on span "Create" at bounding box center [588, 200] width 90 height 12
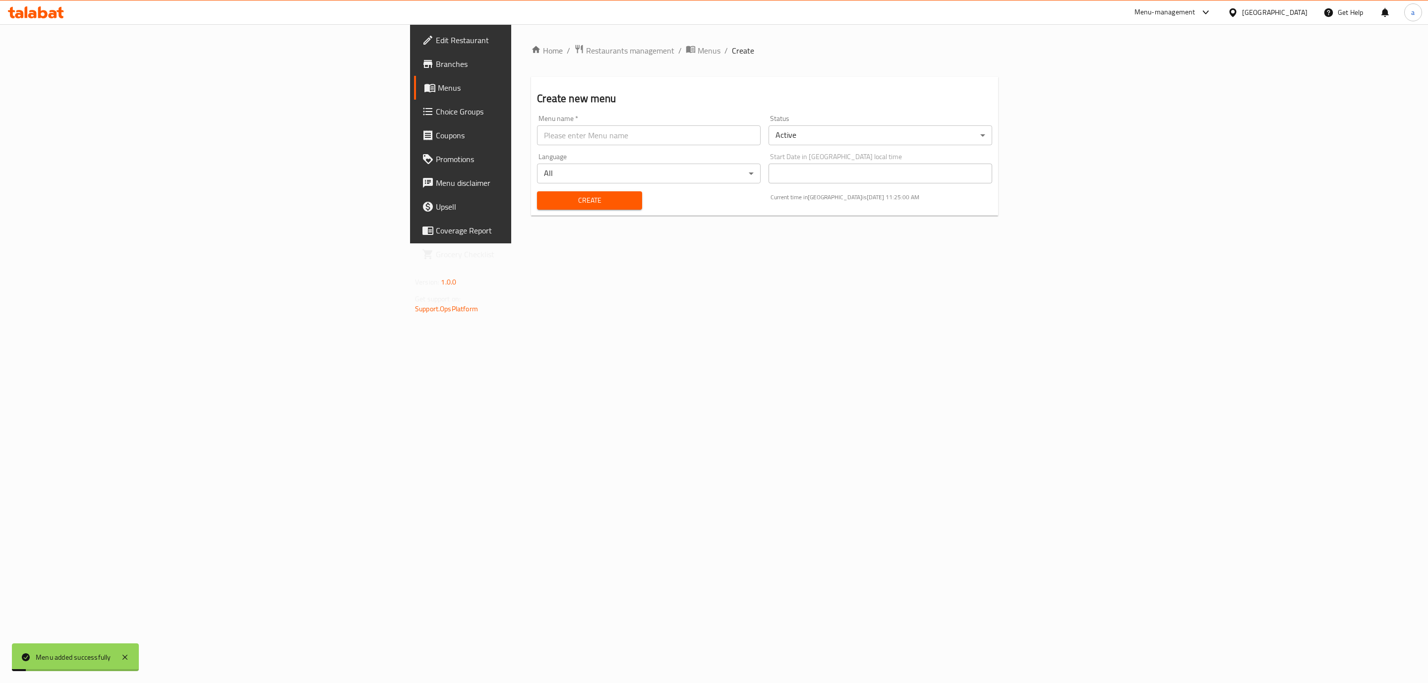
click at [438, 82] on span "Menus" at bounding box center [539, 88] width 203 height 12
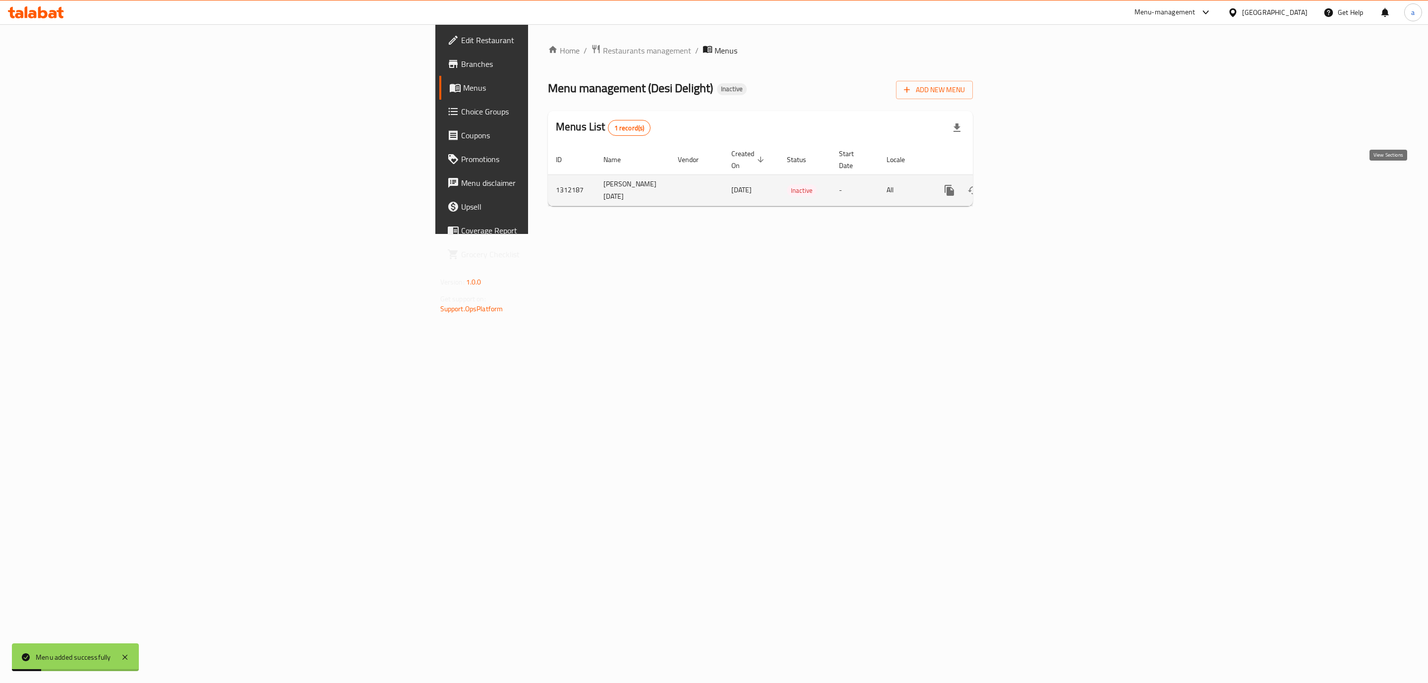
click at [1033, 186] on link "enhanced table" at bounding box center [1021, 190] width 24 height 24
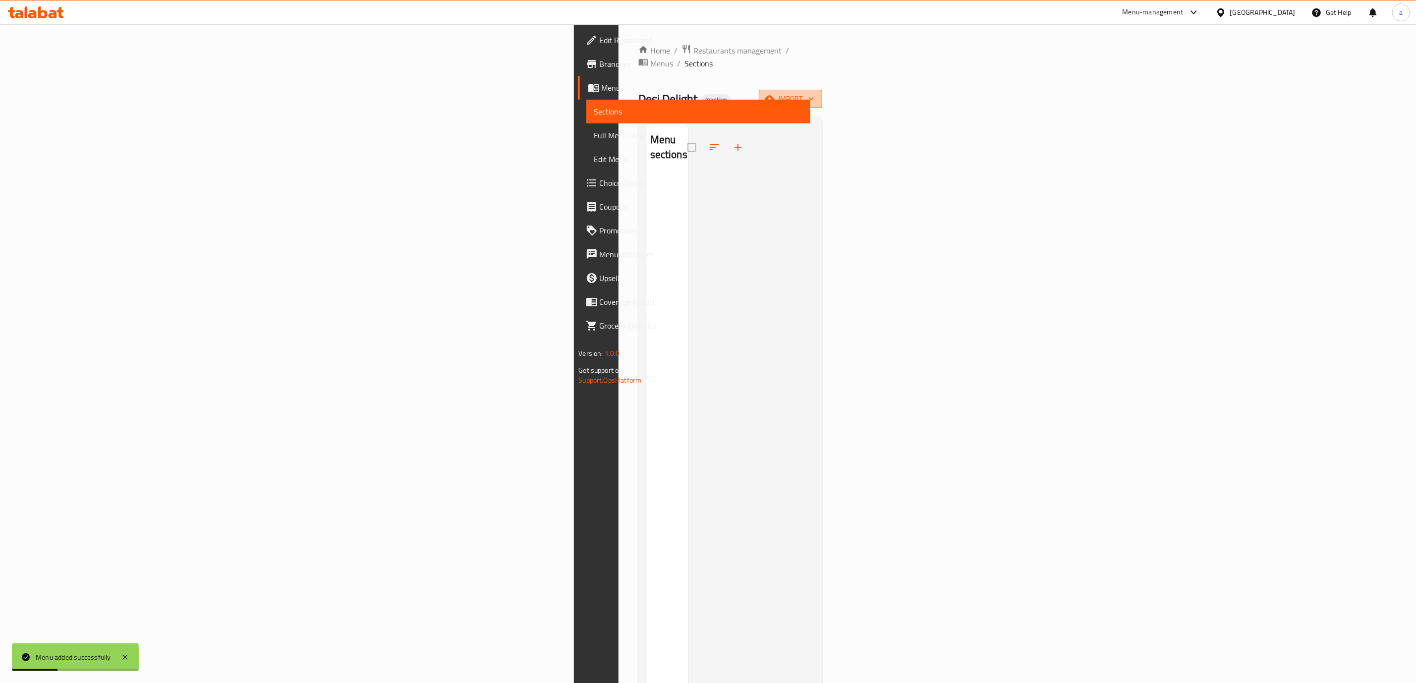
click at [815, 93] on span "import" at bounding box center [791, 99] width 48 height 12
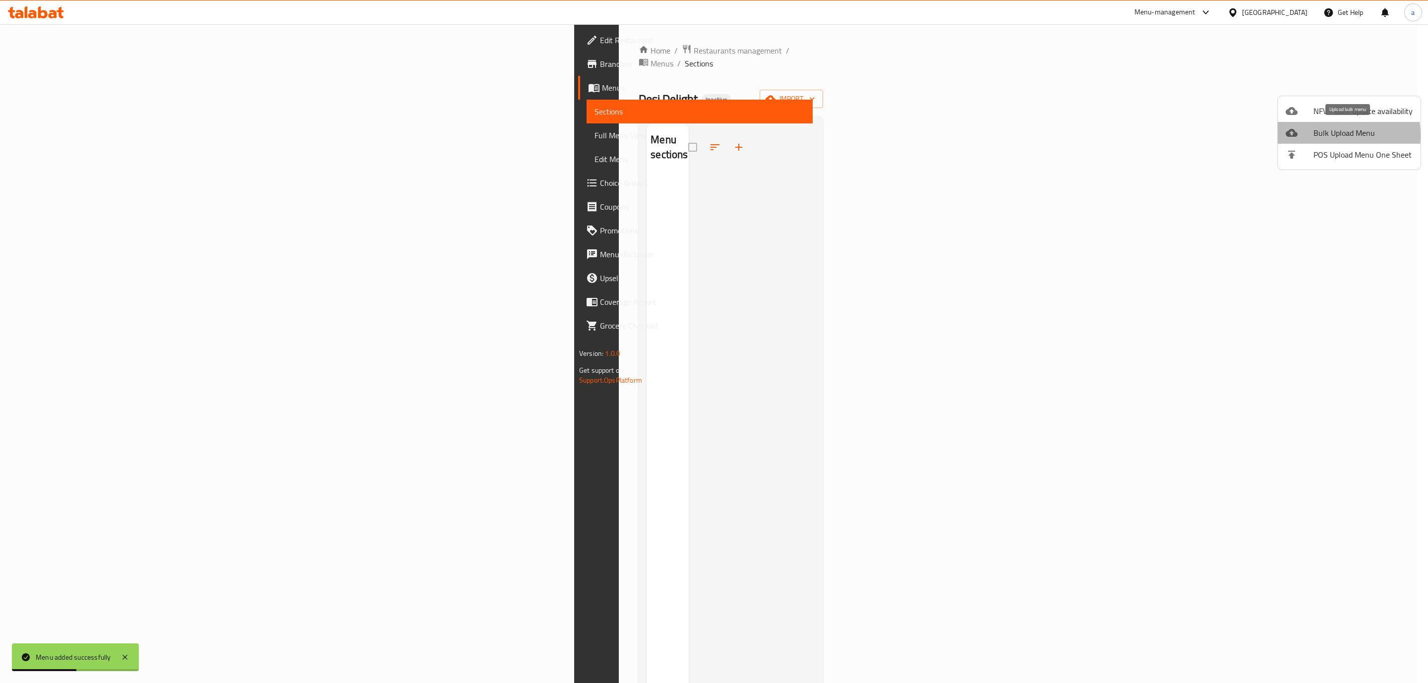
click at [1314, 135] on span "Bulk Upload Menu" at bounding box center [1362, 133] width 99 height 12
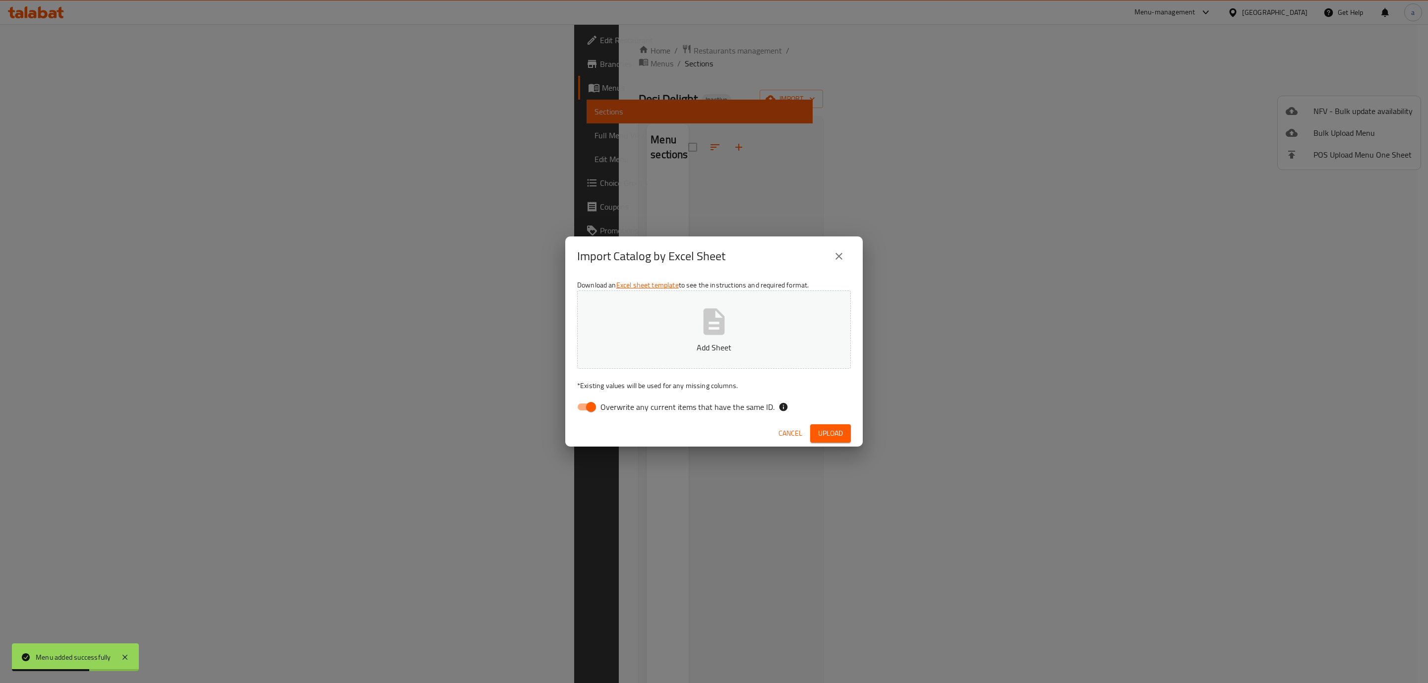
click at [587, 406] on input "Overwrite any current items that have the same ID." at bounding box center [591, 407] width 57 height 19
checkbox input "false"
click at [619, 352] on p "Add Sheet" at bounding box center [713, 348] width 243 height 12
click at [829, 433] on span "Upload" at bounding box center [830, 433] width 25 height 12
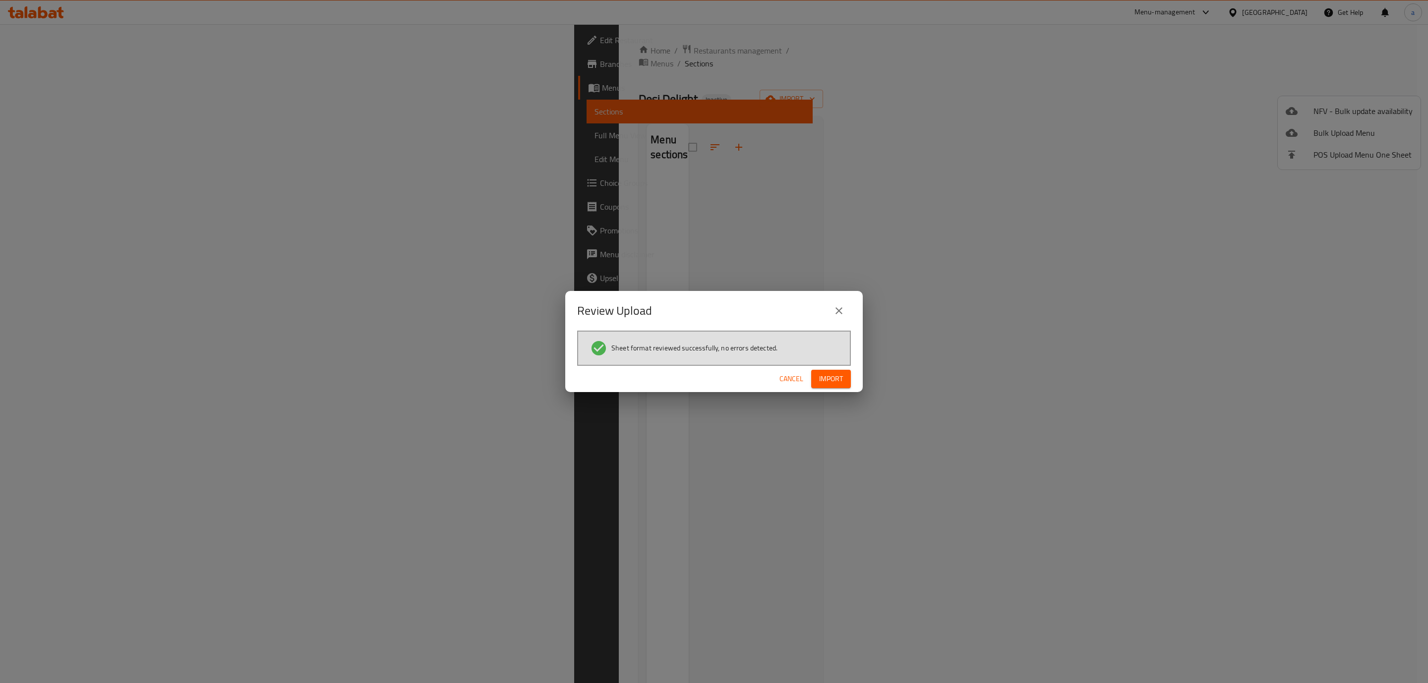
click at [820, 375] on span "Import" at bounding box center [831, 379] width 24 height 12
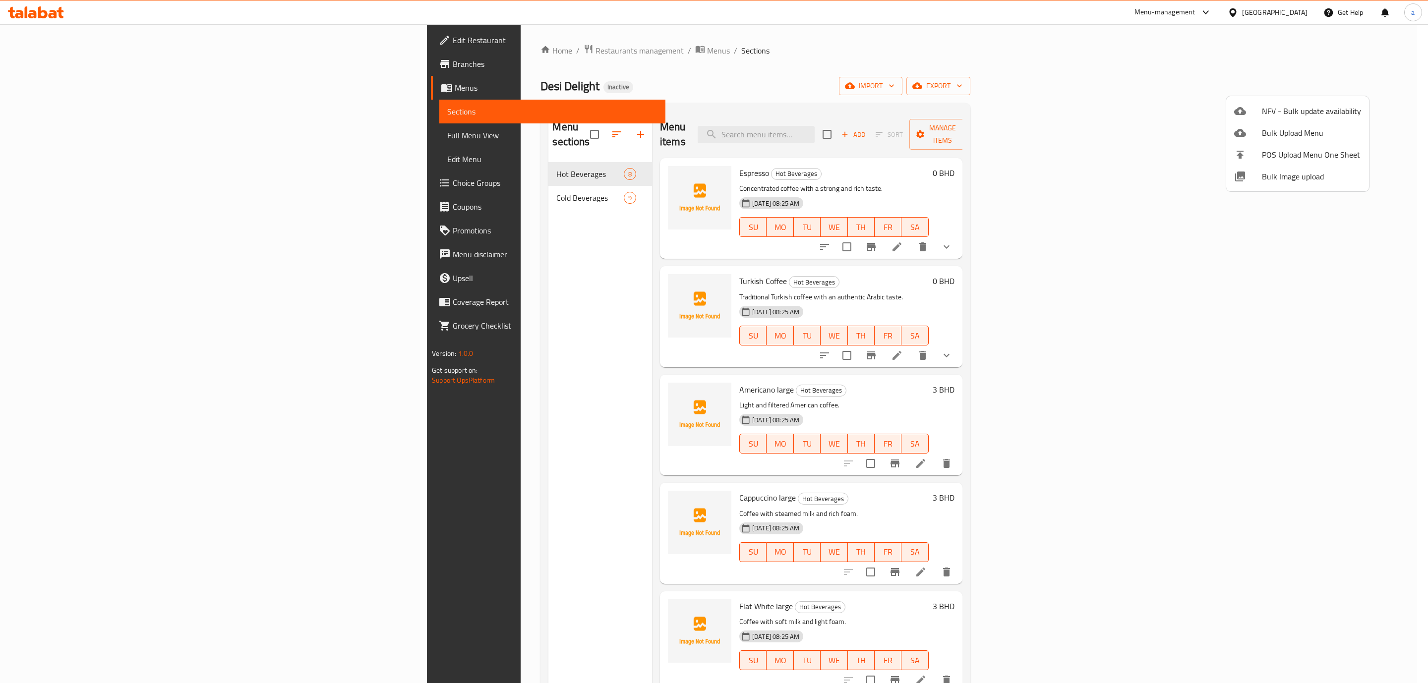
click at [91, 141] on div at bounding box center [714, 341] width 1428 height 683
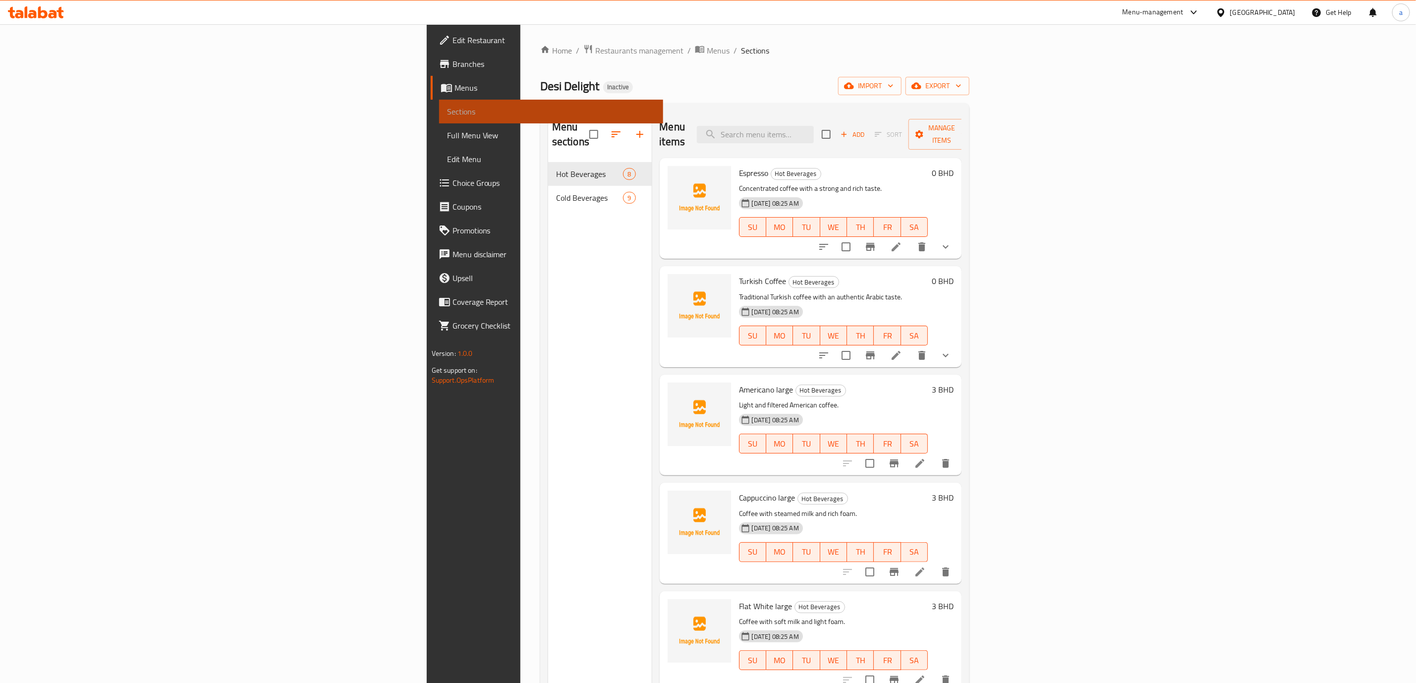
click at [447, 116] on span "Sections" at bounding box center [551, 112] width 208 height 12
drag, startPoint x: 155, startPoint y: 140, endPoint x: 159, endPoint y: 167, distance: 27.1
click at [447, 140] on span "Full Menu View" at bounding box center [551, 135] width 208 height 12
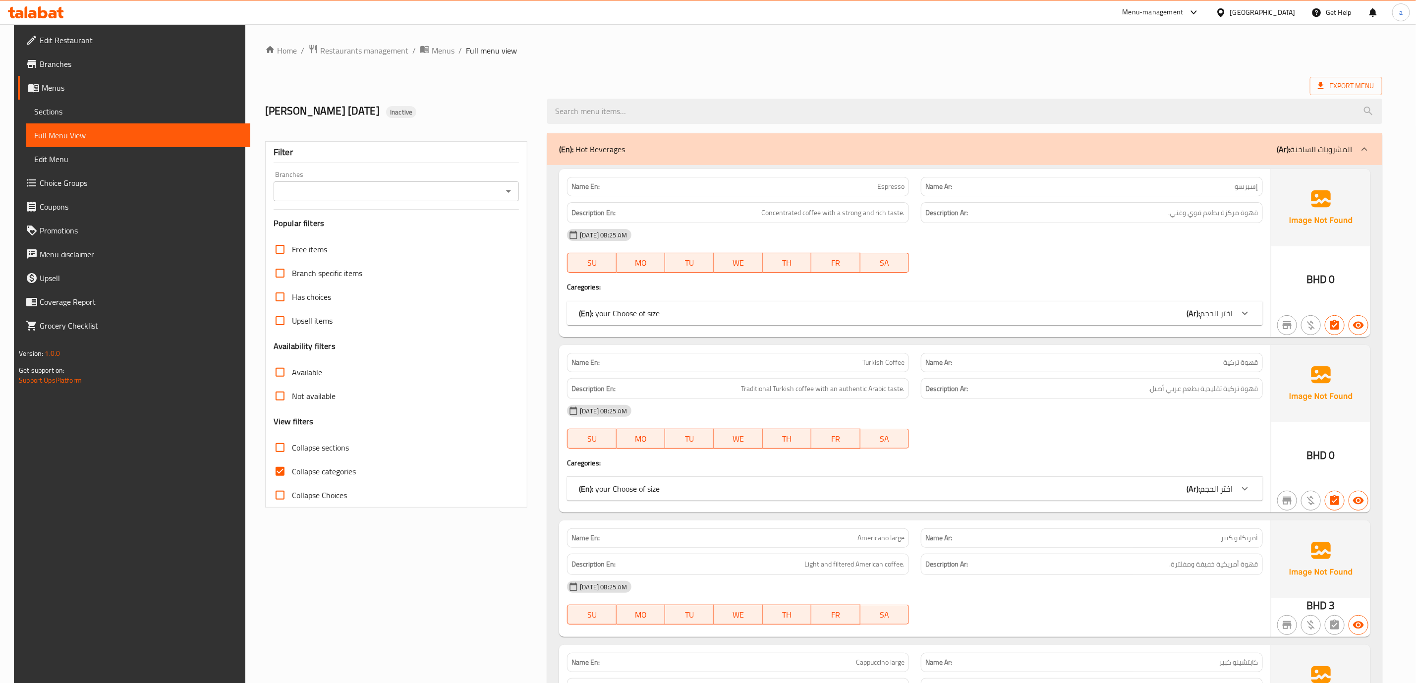
click at [271, 473] on input "Collapse categories" at bounding box center [280, 472] width 24 height 24
checkbox input "false"
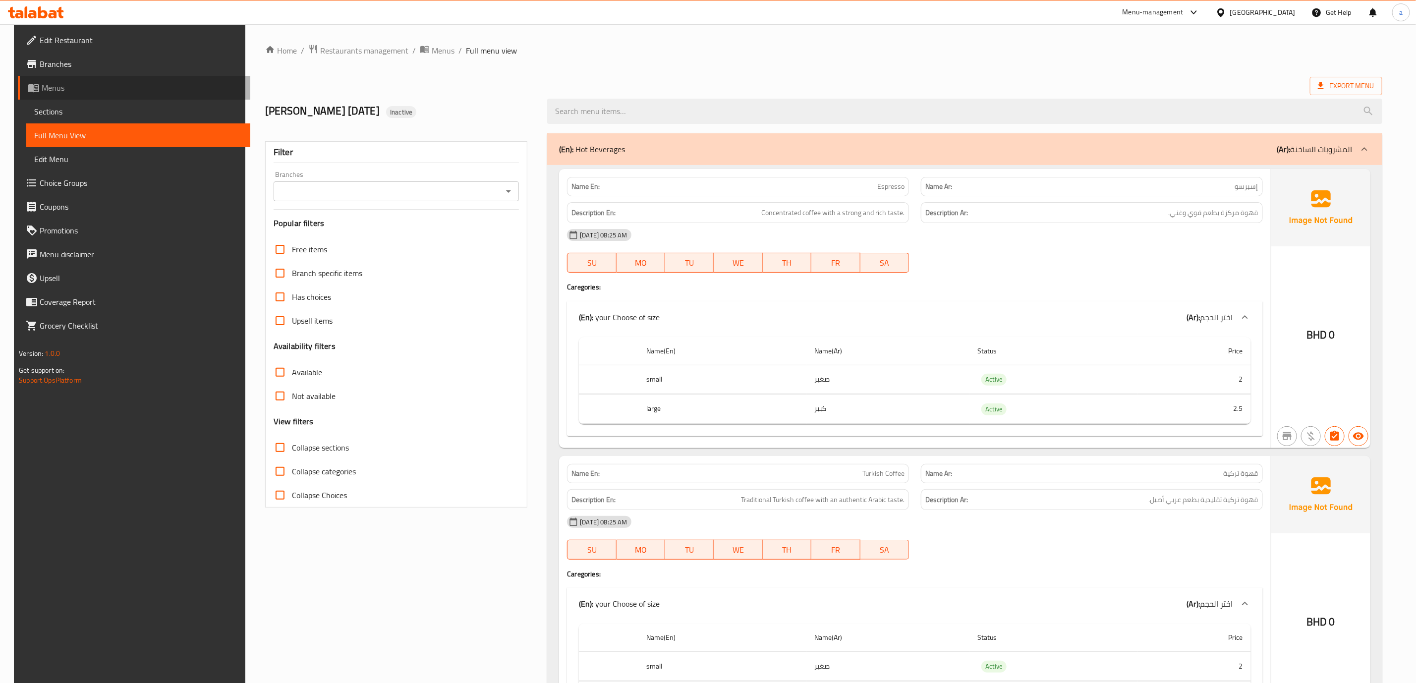
click at [88, 82] on span "Menus" at bounding box center [142, 88] width 201 height 12
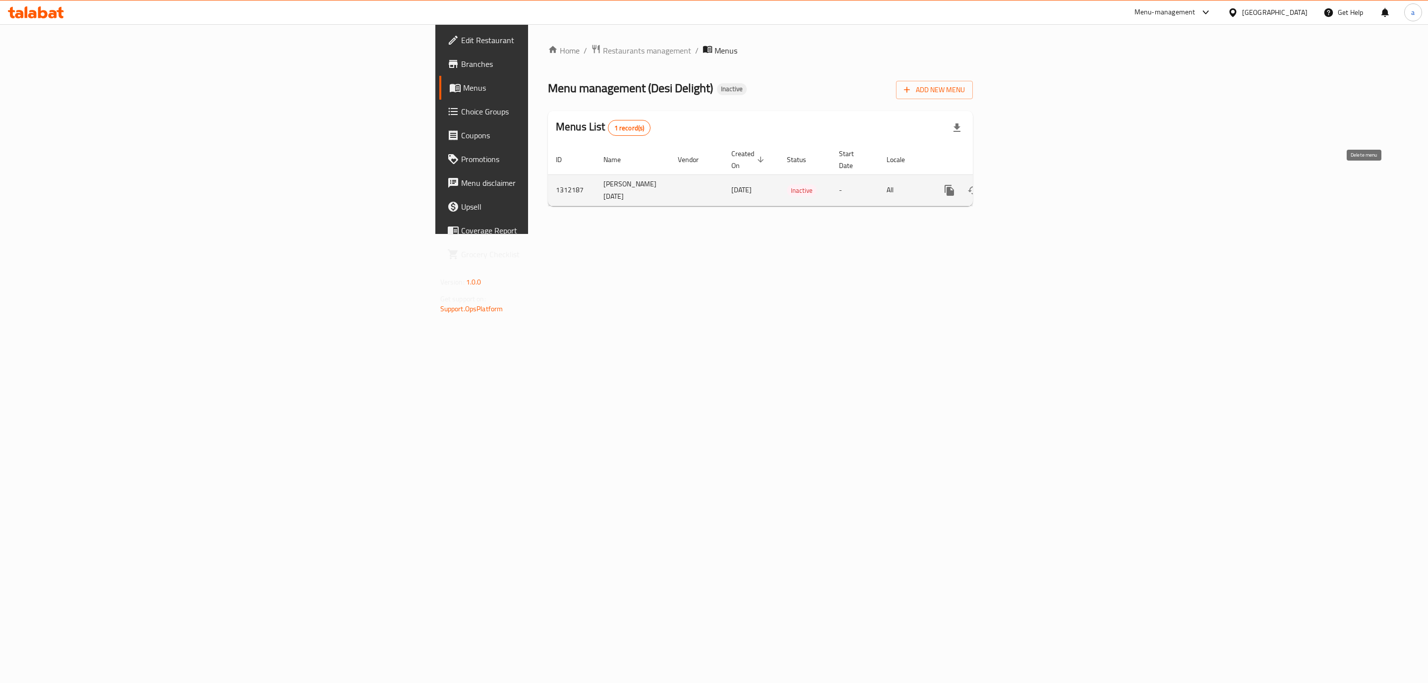
click at [1003, 184] on icon "enhanced table" at bounding box center [997, 190] width 12 height 12
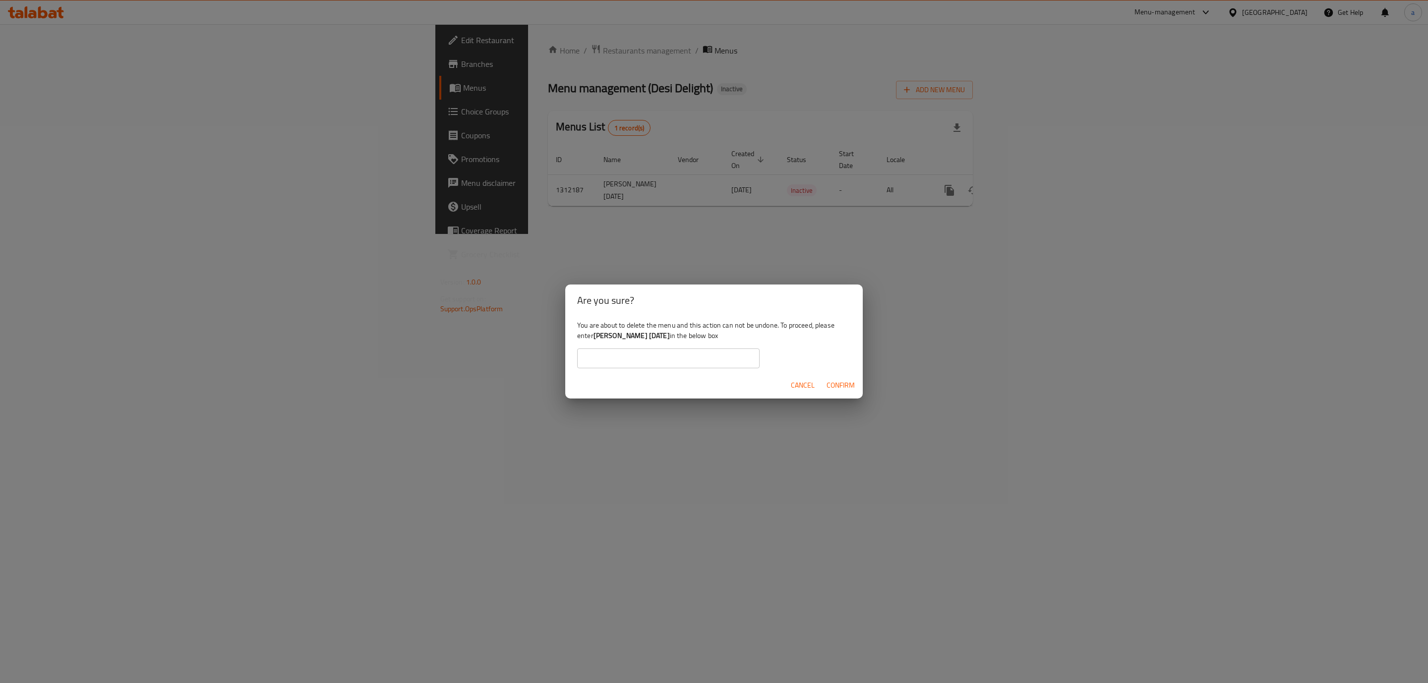
click at [673, 355] on input "text" at bounding box center [668, 359] width 182 height 20
type input "[PERSON_NAME] [DATE]"
click at [849, 377] on button "Confirm" at bounding box center [840, 385] width 36 height 18
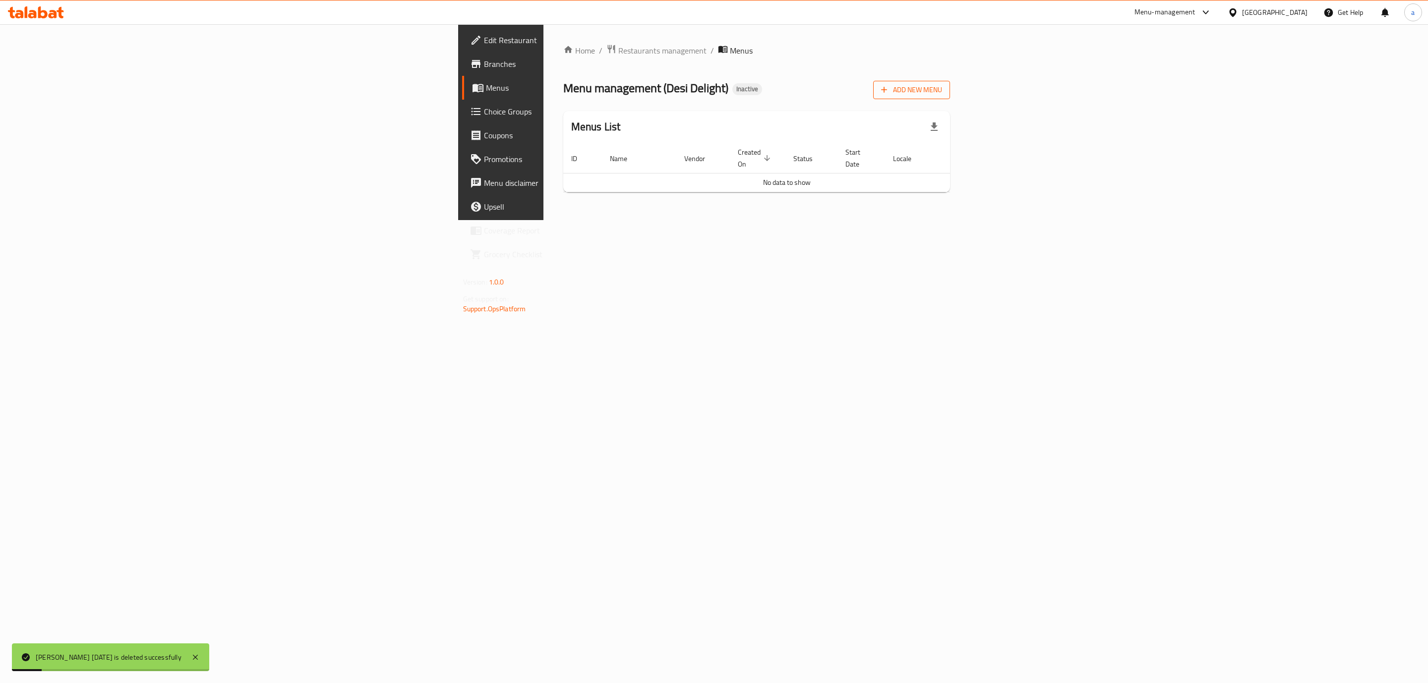
click at [942, 93] on span "Add New Menu" at bounding box center [911, 90] width 61 height 12
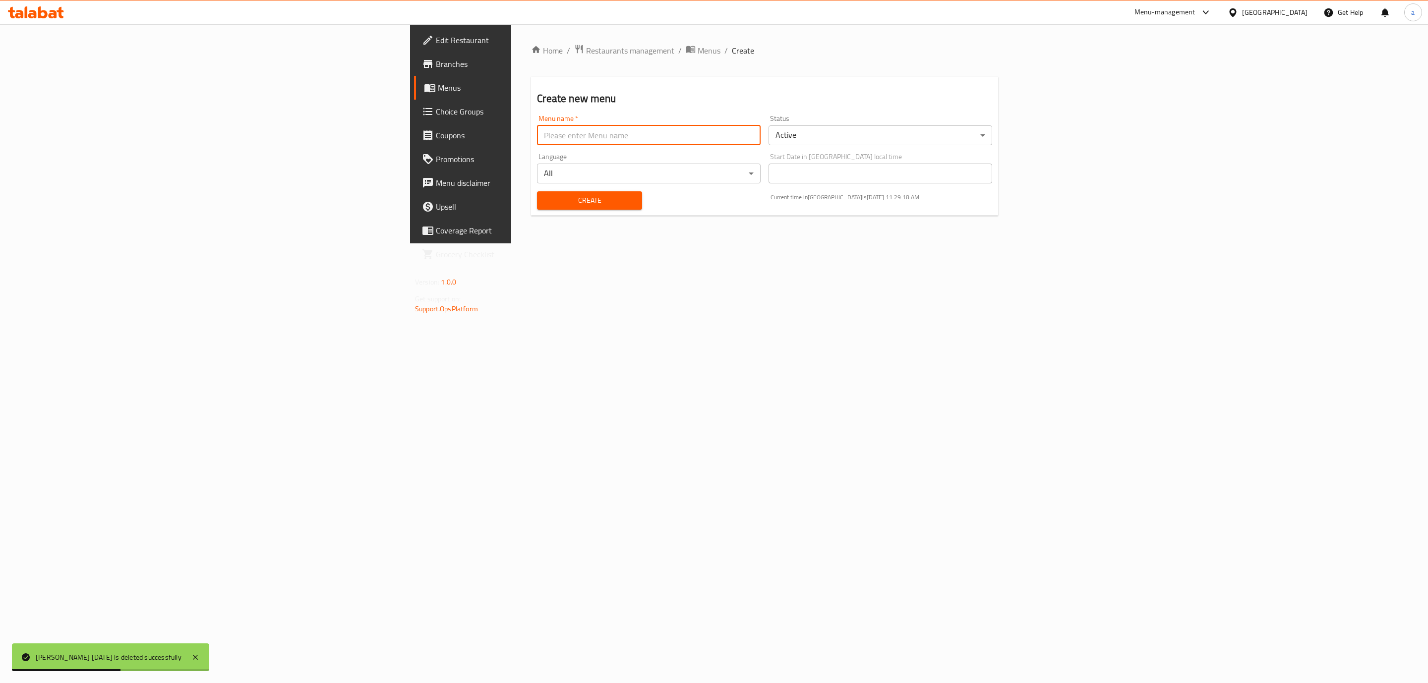
click at [583, 139] on input "text" at bounding box center [649, 135] width 224 height 20
click at [537, 143] on input "[PERSON_NAME] [DATE]" at bounding box center [649, 135] width 224 height 20
type input "[PERSON_NAME] [DATE]"
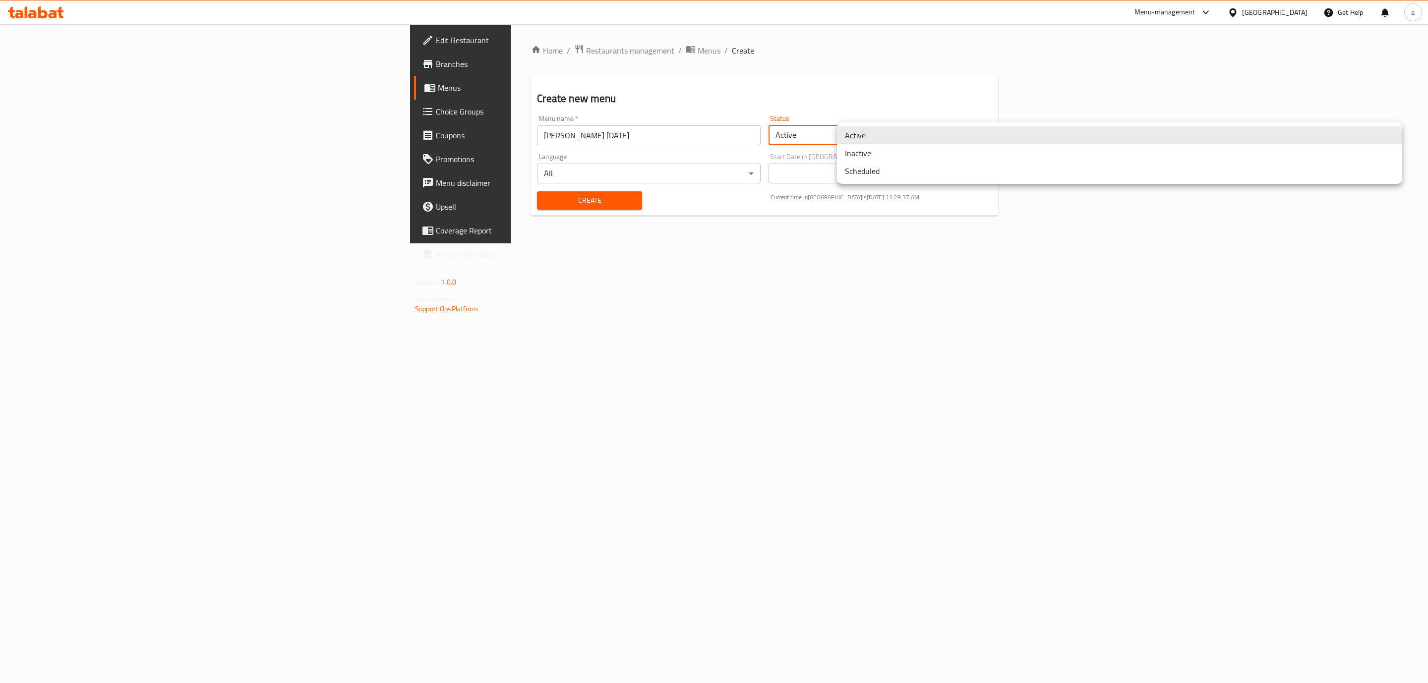
click at [873, 125] on body "​ Menu-management [GEOGRAPHIC_DATA] Get Help a Edit Restaurant Branches Menus C…" at bounding box center [714, 353] width 1428 height 659
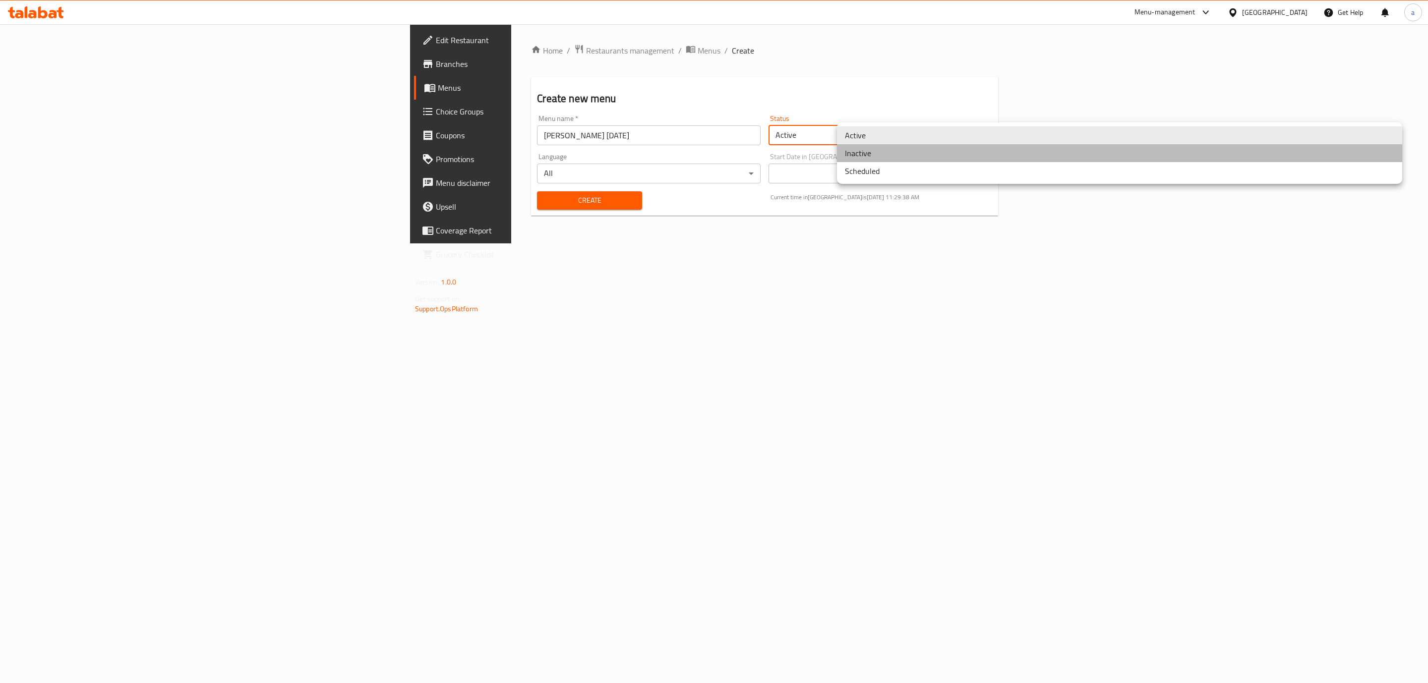
click at [869, 150] on li "Inactive" at bounding box center [1119, 153] width 565 height 18
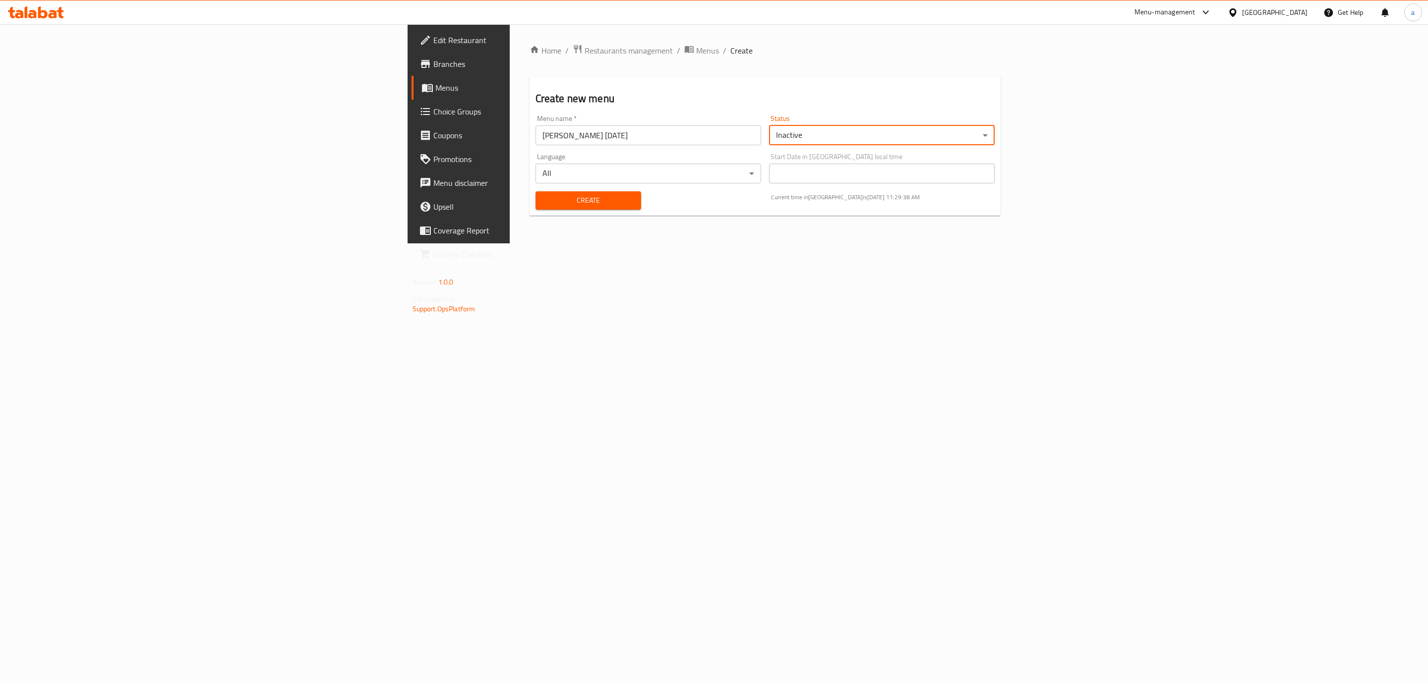
click at [543, 195] on span "Create" at bounding box center [588, 200] width 90 height 12
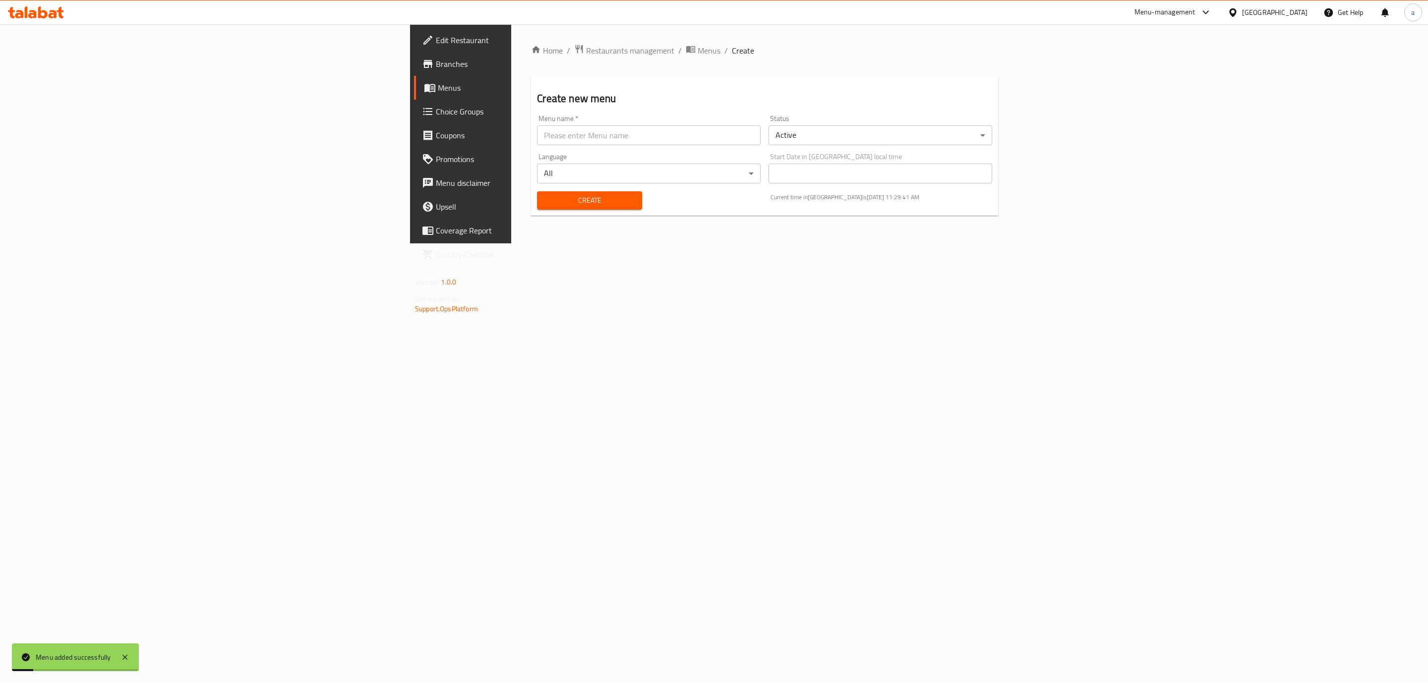
click at [438, 82] on span "Menus" at bounding box center [539, 88] width 203 height 12
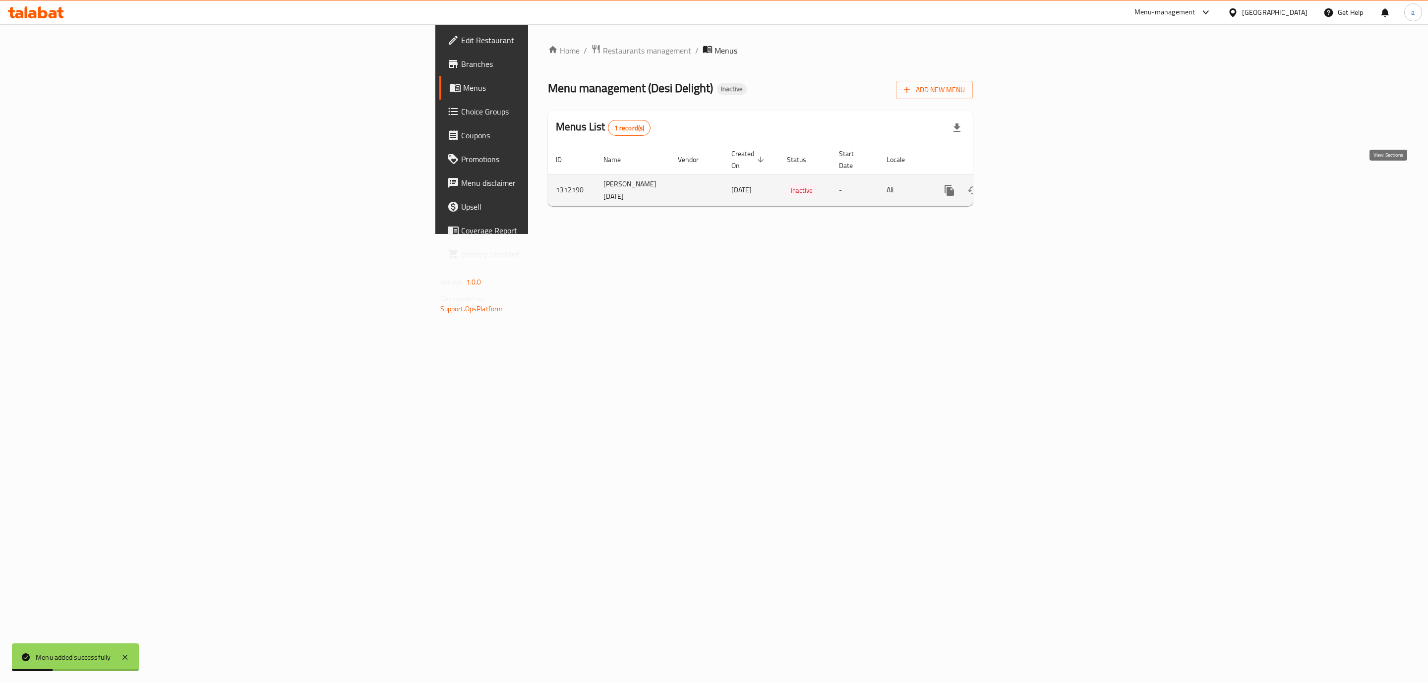
click at [1033, 186] on link "enhanced table" at bounding box center [1021, 190] width 24 height 24
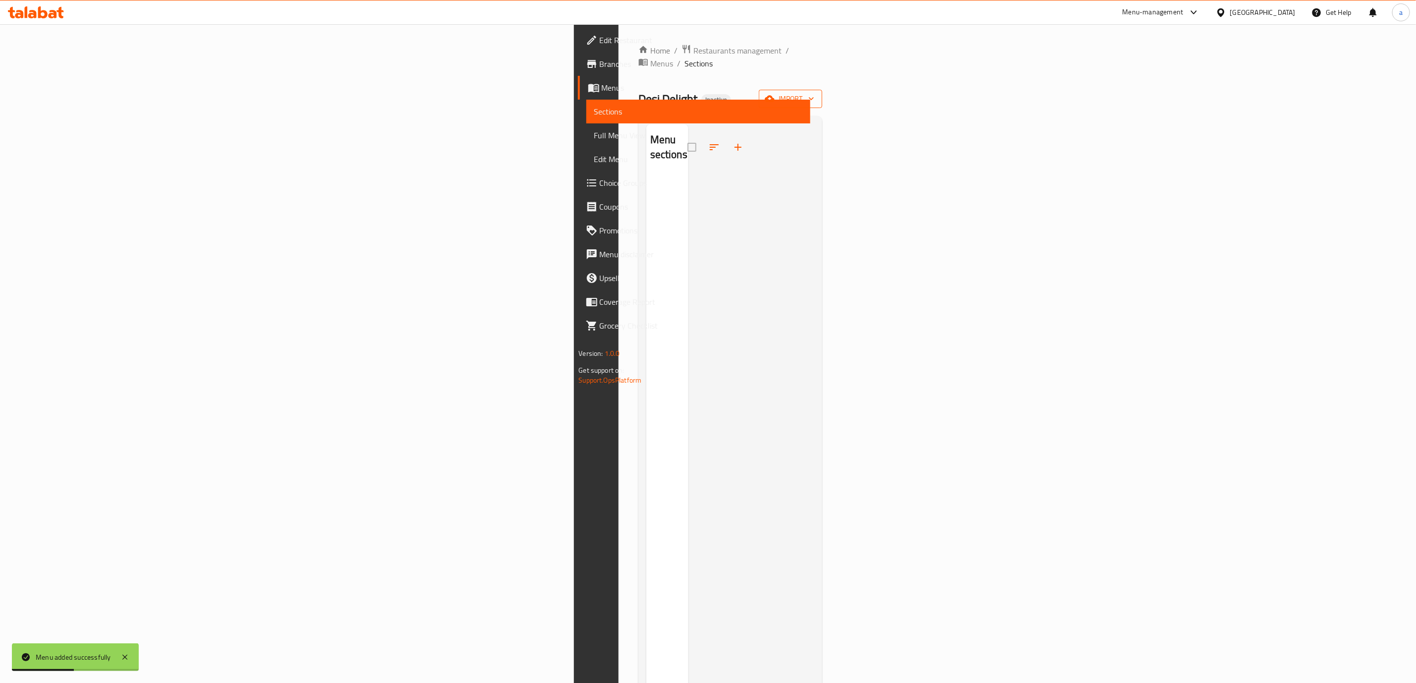
click at [822, 93] on button "import" at bounding box center [790, 99] width 63 height 18
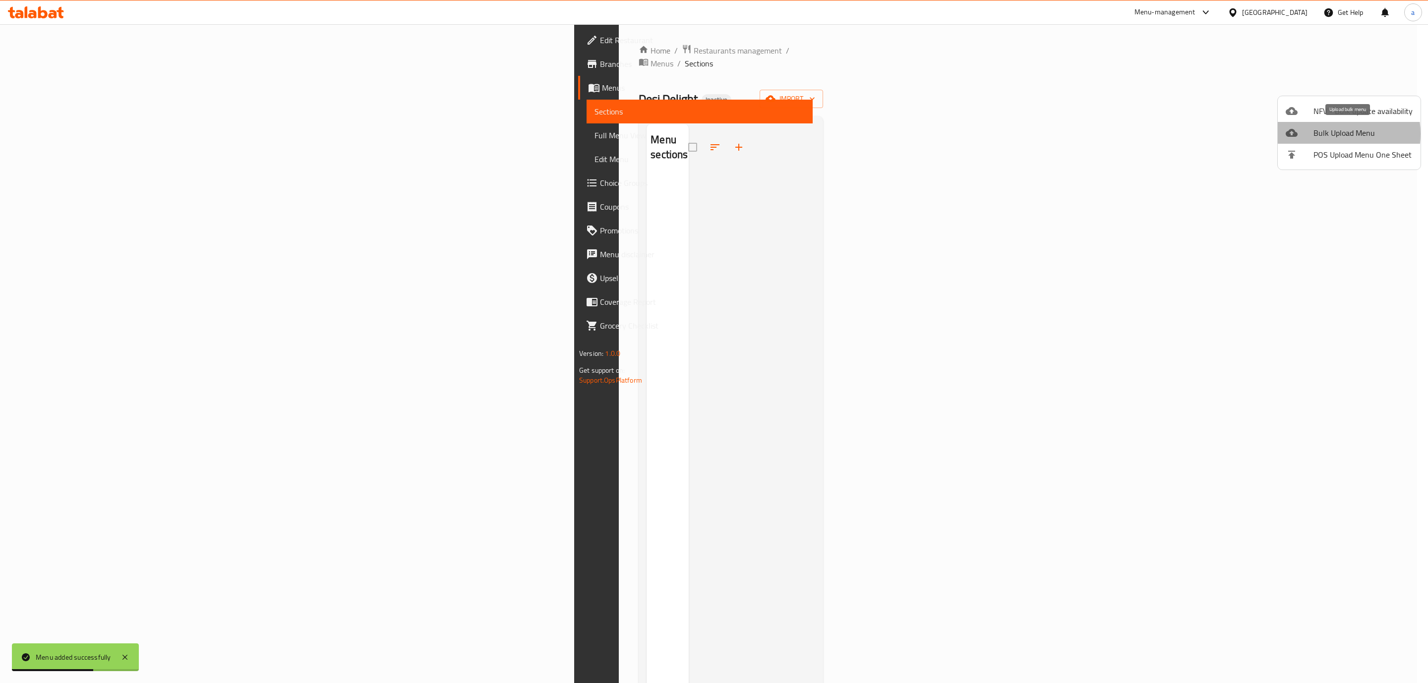
click at [1329, 134] on span "Bulk Upload Menu" at bounding box center [1362, 133] width 99 height 12
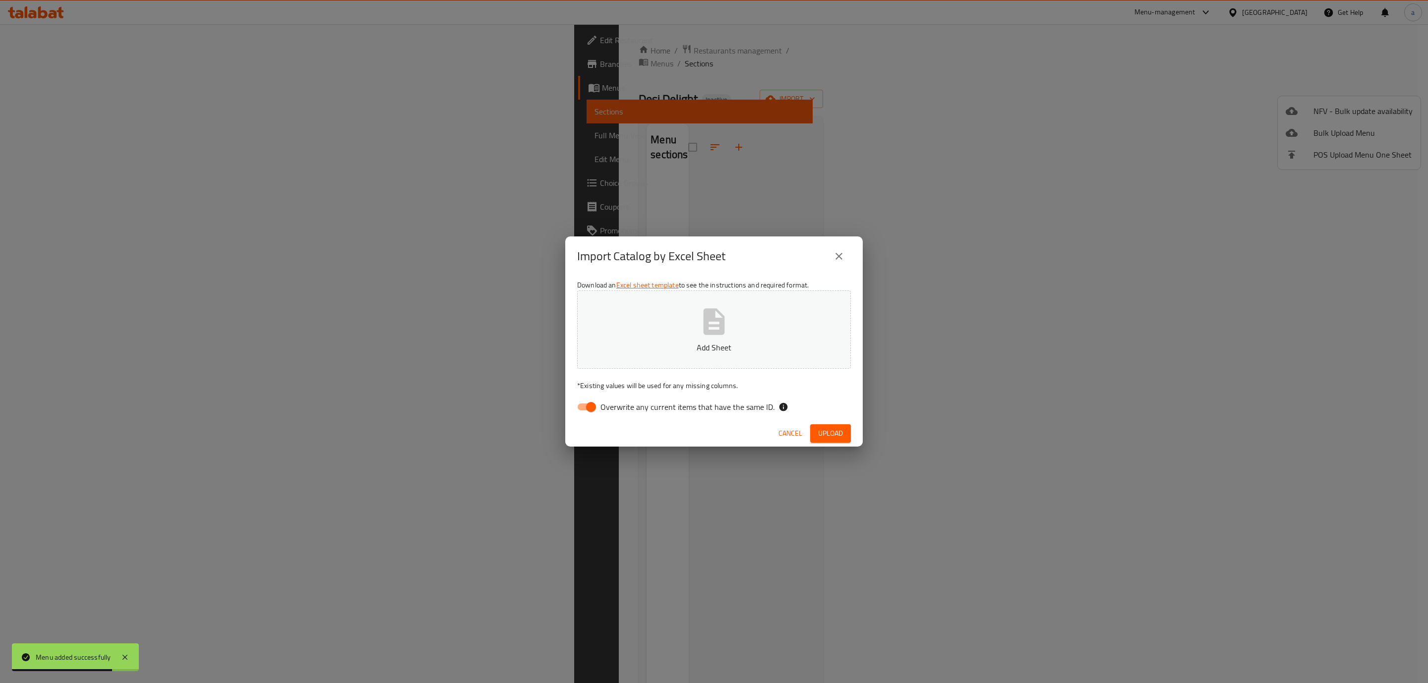
click at [590, 407] on input "Overwrite any current items that have the same ID." at bounding box center [591, 407] width 57 height 19
checkbox input "false"
click at [649, 340] on button "Add Sheet" at bounding box center [714, 330] width 274 height 78
click at [846, 430] on button "Upload" at bounding box center [830, 433] width 41 height 18
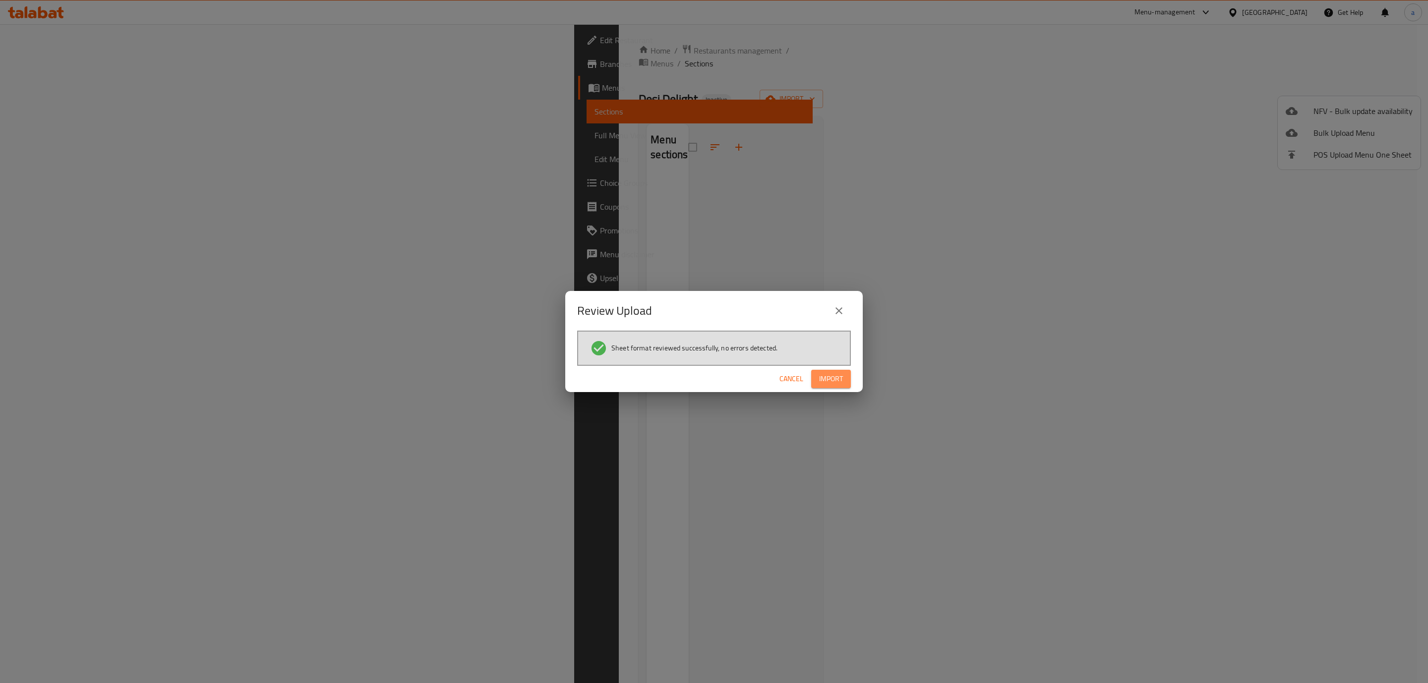
click at [836, 379] on span "Import" at bounding box center [831, 379] width 24 height 12
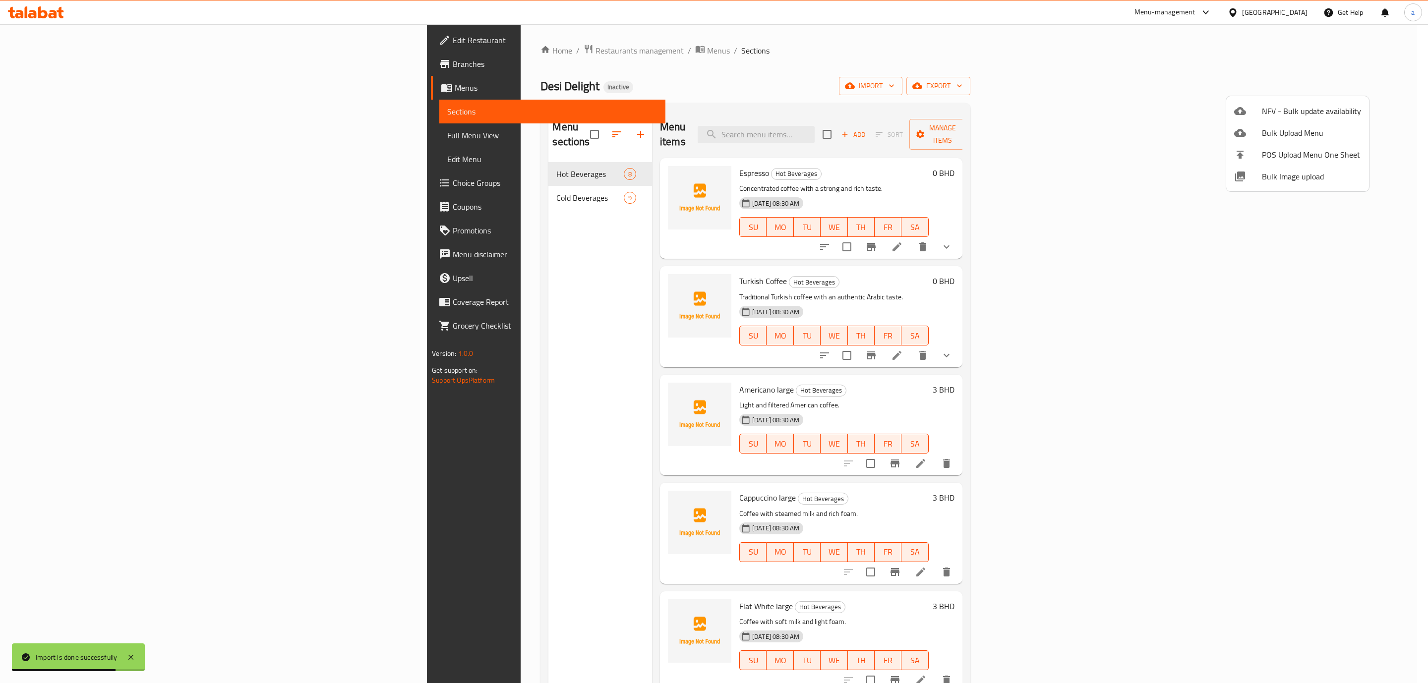
click at [85, 136] on div at bounding box center [714, 341] width 1428 height 683
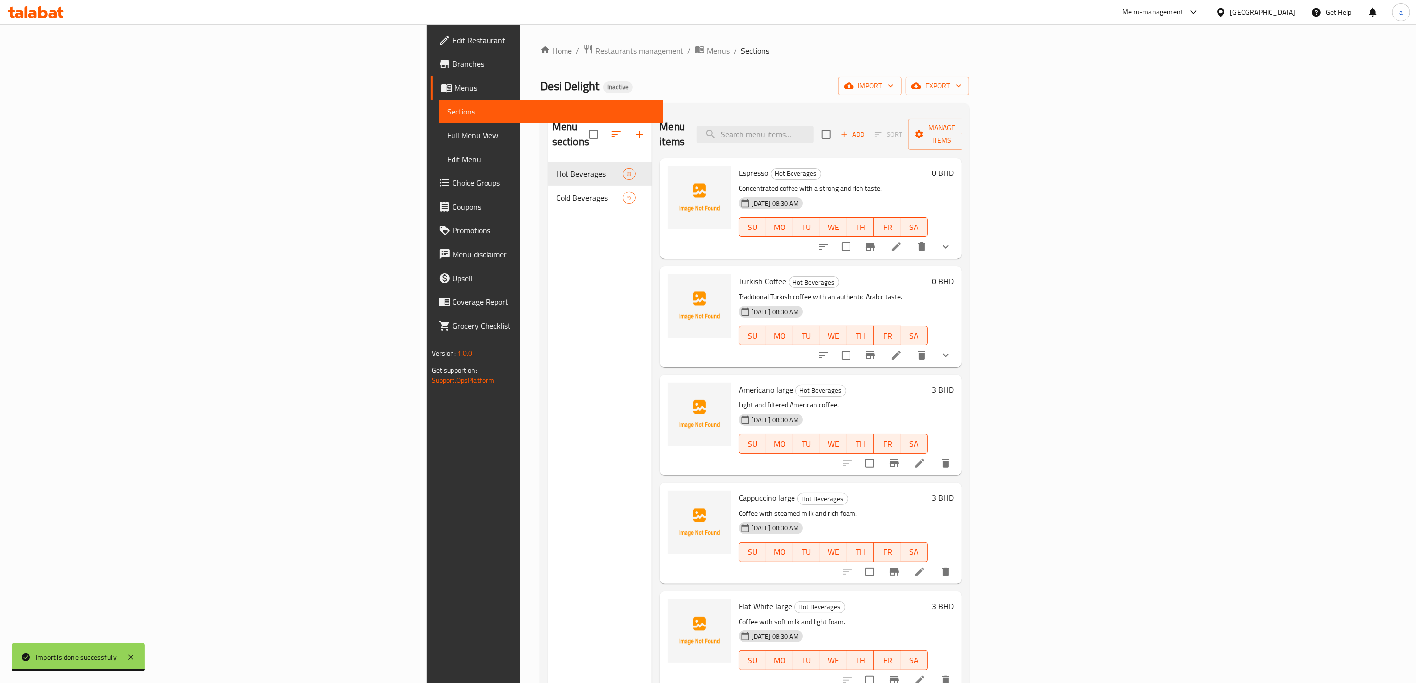
click at [447, 136] on span "Full Menu View" at bounding box center [551, 135] width 208 height 12
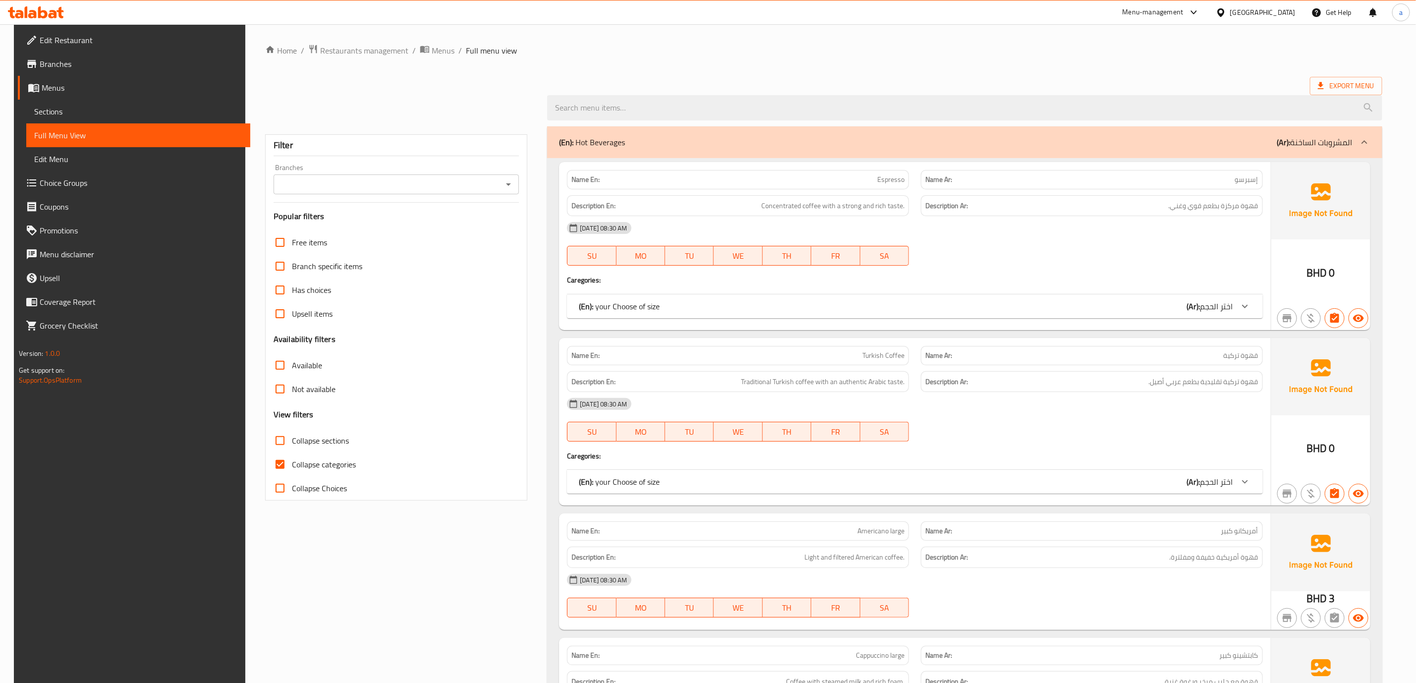
click at [326, 466] on span "Collapse categories" at bounding box center [324, 465] width 64 height 12
click at [292, 466] on input "Collapse categories" at bounding box center [280, 465] width 24 height 24
checkbox input "false"
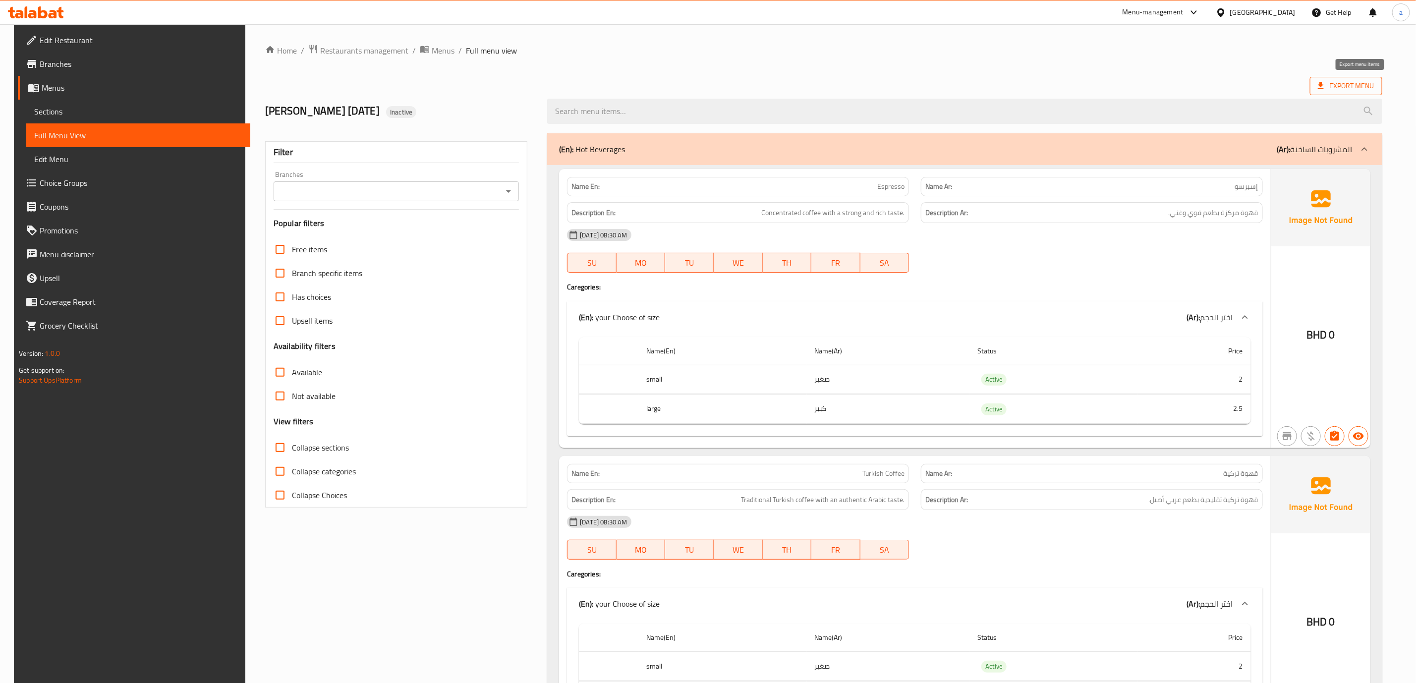
click at [1349, 85] on span "Export Menu" at bounding box center [1346, 86] width 57 height 12
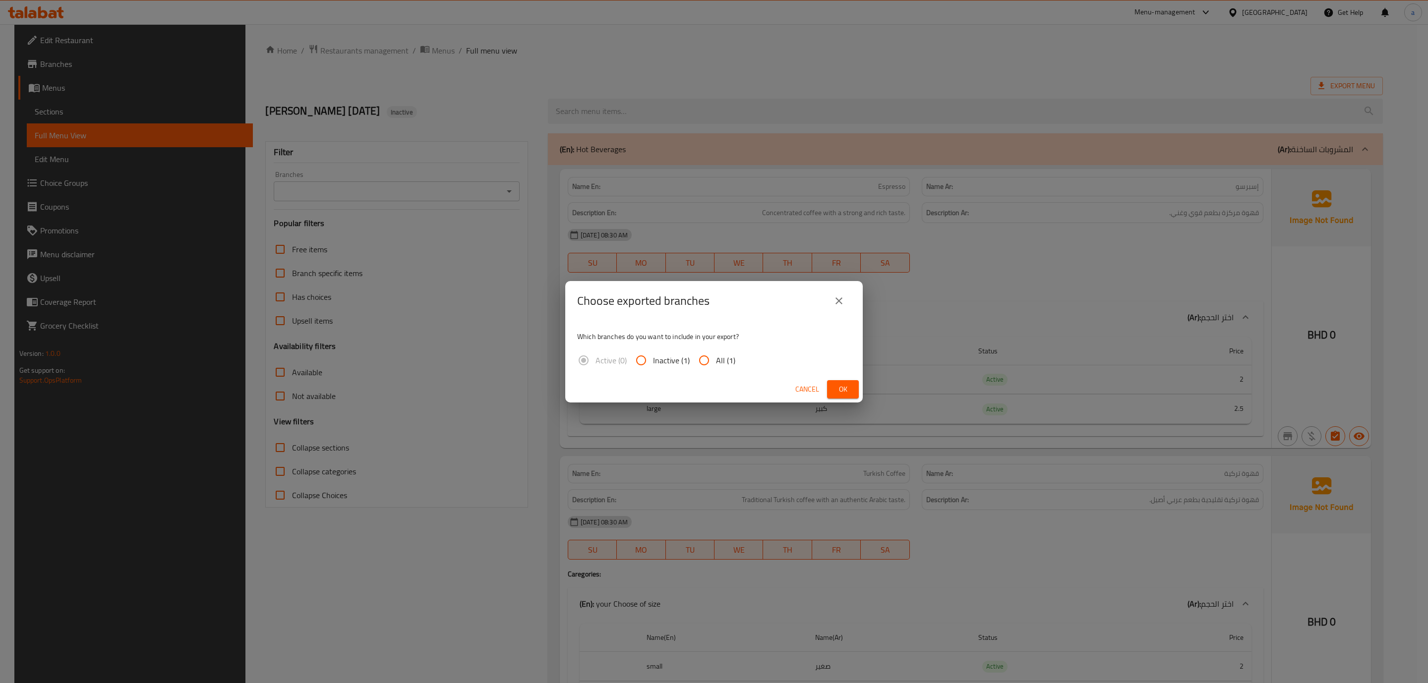
click at [708, 359] on input "All (1)" at bounding box center [704, 361] width 24 height 24
radio input "true"
click at [836, 385] on span "Ok" at bounding box center [843, 389] width 16 height 12
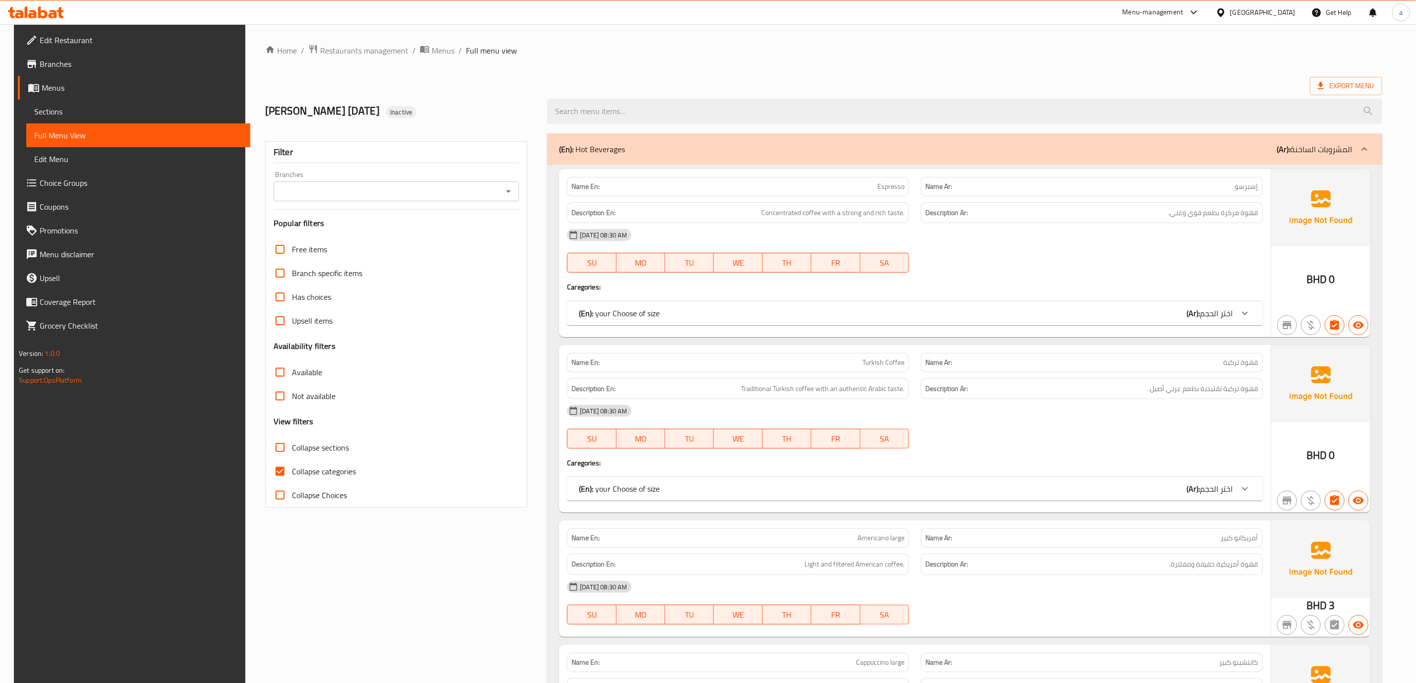
click at [332, 474] on span "Collapse categories" at bounding box center [324, 472] width 64 height 12
click at [292, 474] on input "Collapse categories" at bounding box center [280, 472] width 24 height 24
checkbox input "false"
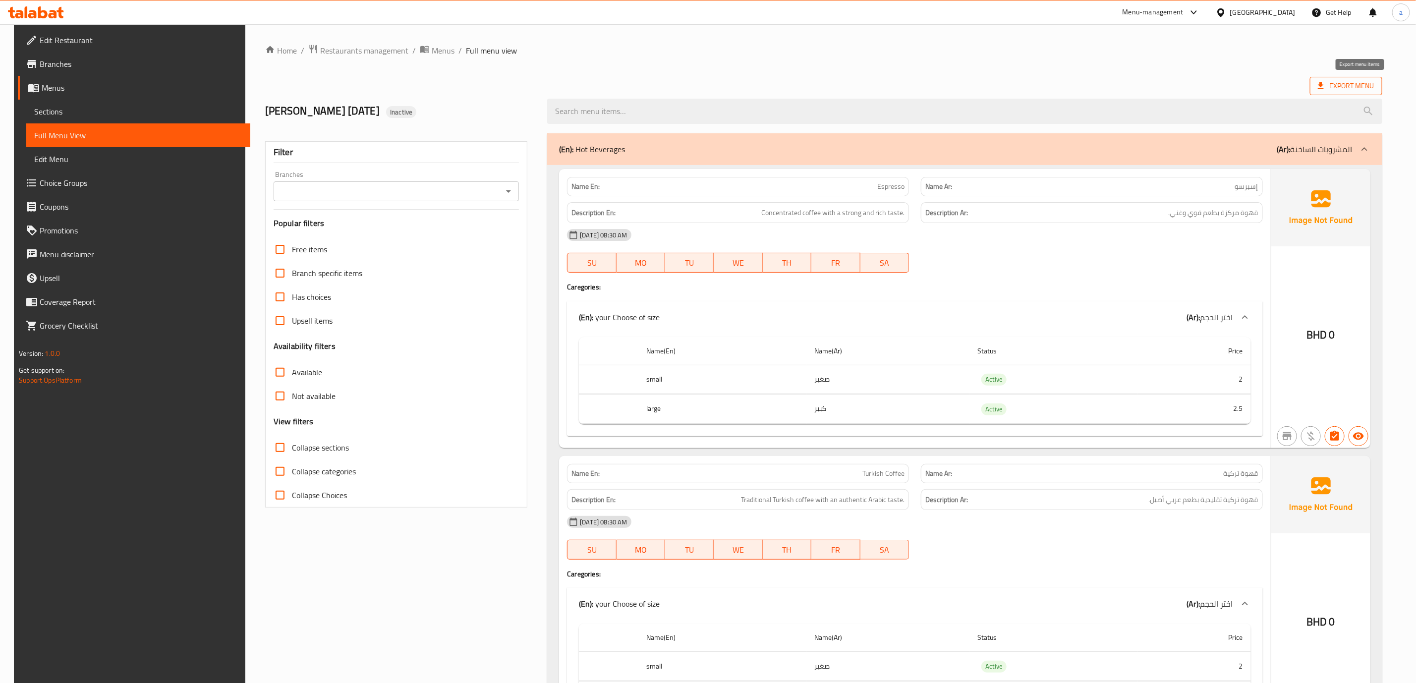
click at [1344, 85] on span "Export Menu" at bounding box center [1346, 86] width 57 height 12
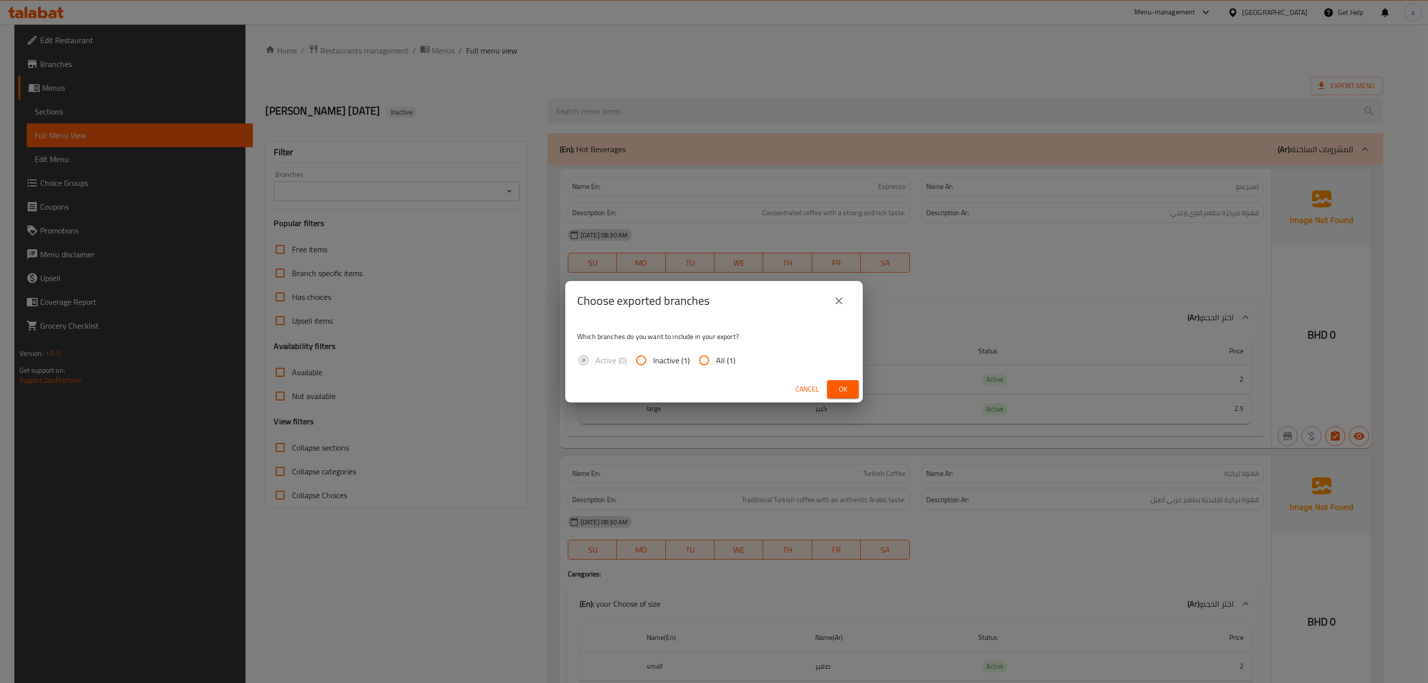
click at [707, 362] on input "All (1)" at bounding box center [704, 361] width 24 height 24
radio input "true"
click at [839, 388] on span "Ok" at bounding box center [843, 389] width 16 height 12
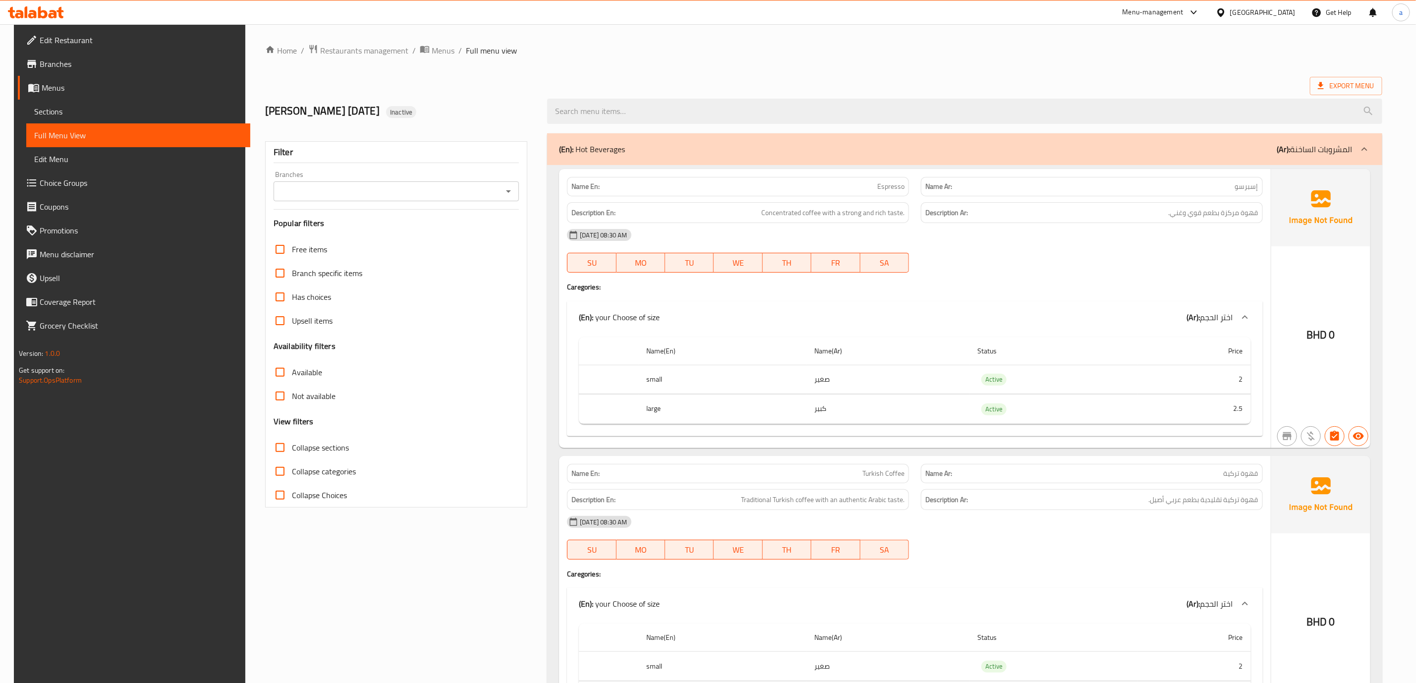
drag, startPoint x: 599, startPoint y: 75, endPoint x: 592, endPoint y: 70, distance: 8.3
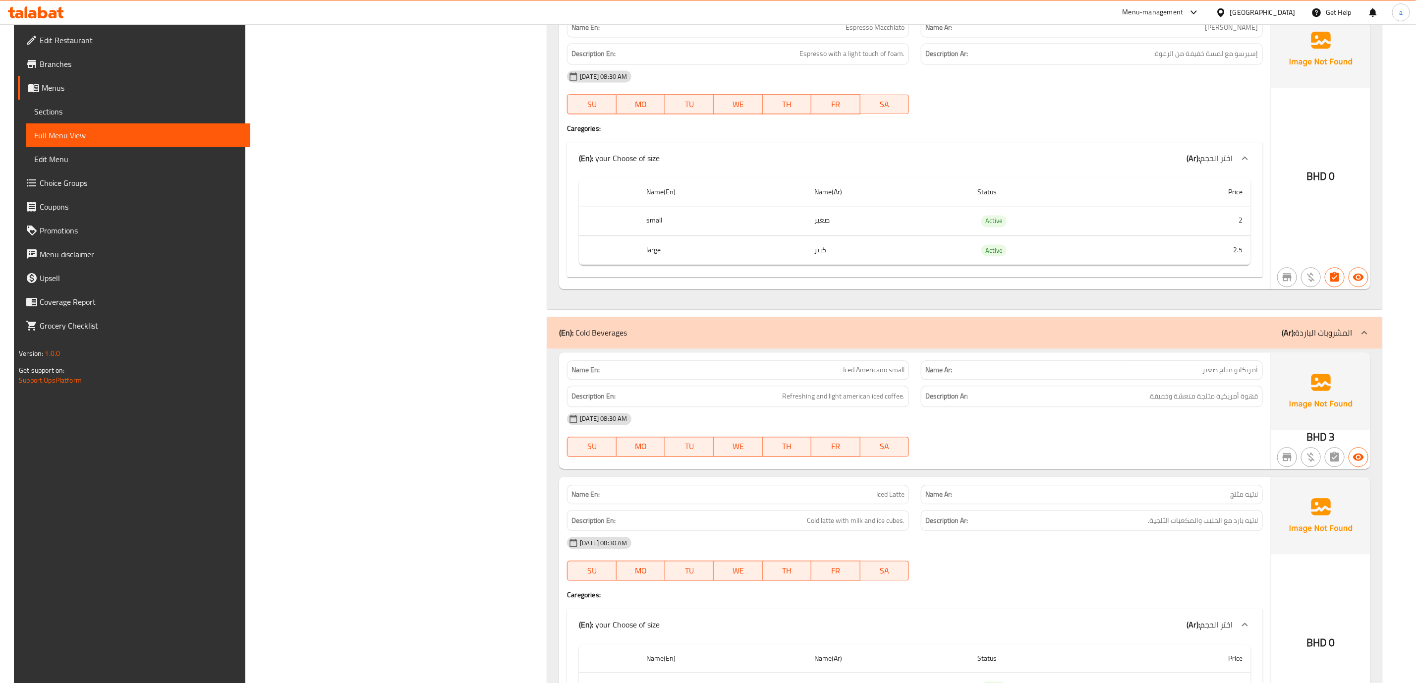
scroll to position [2281, 0]
